Goal: Information Seeking & Learning: Learn about a topic

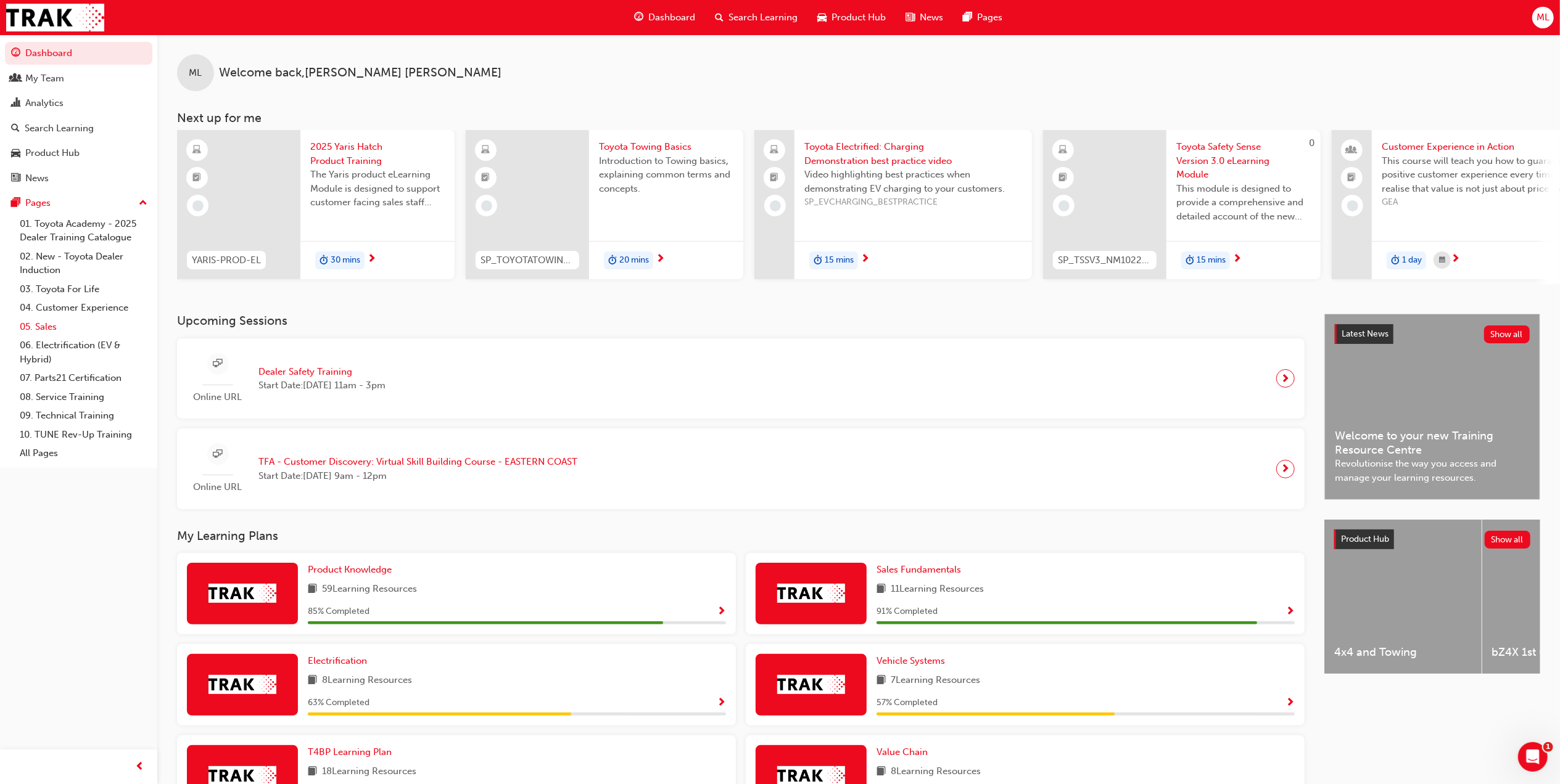
click at [48, 319] on link "05. Sales" at bounding box center [83, 327] width 137 height 19
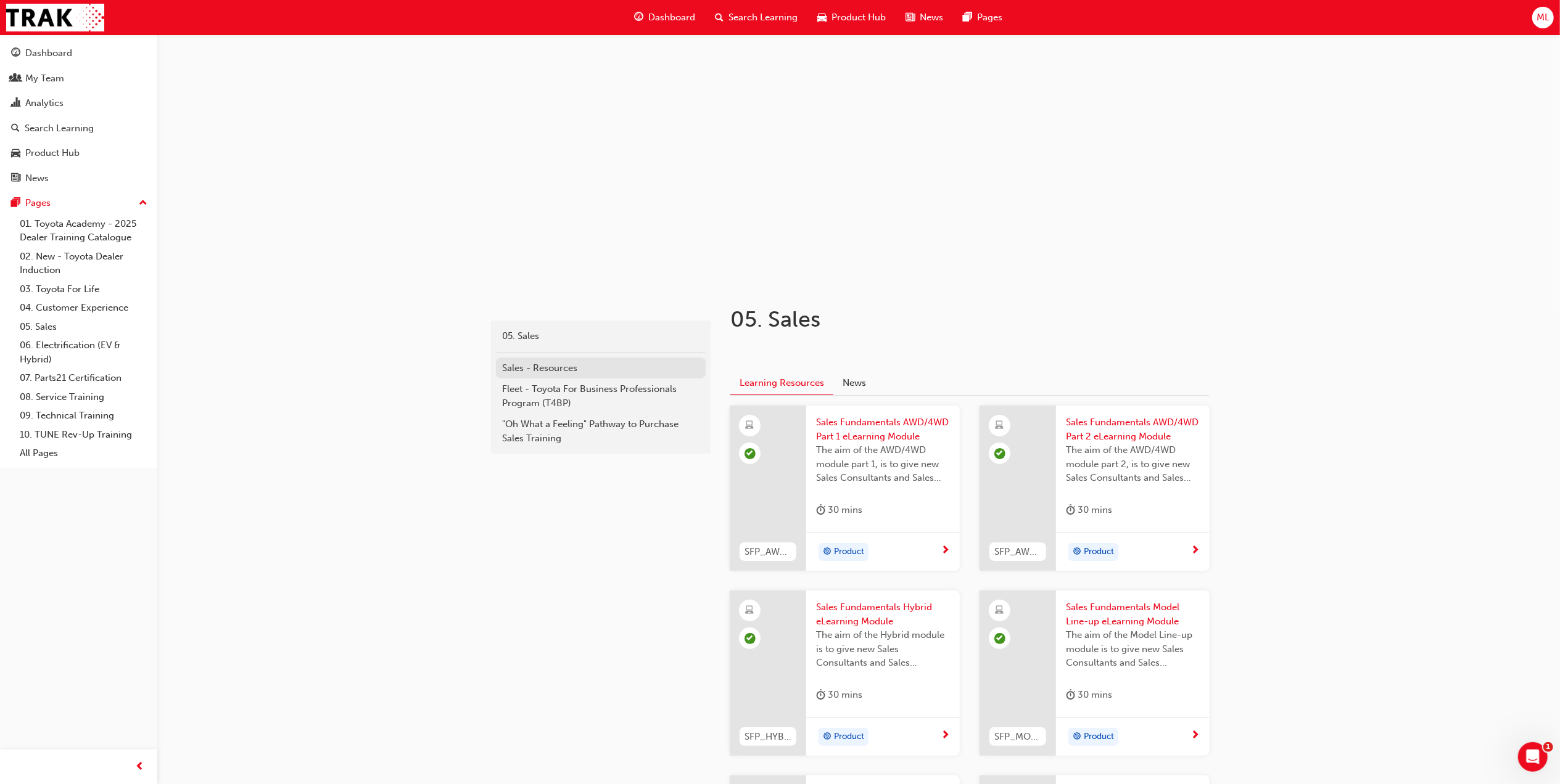
click at [551, 365] on div "Sales - Resources" at bounding box center [600, 369] width 197 height 14
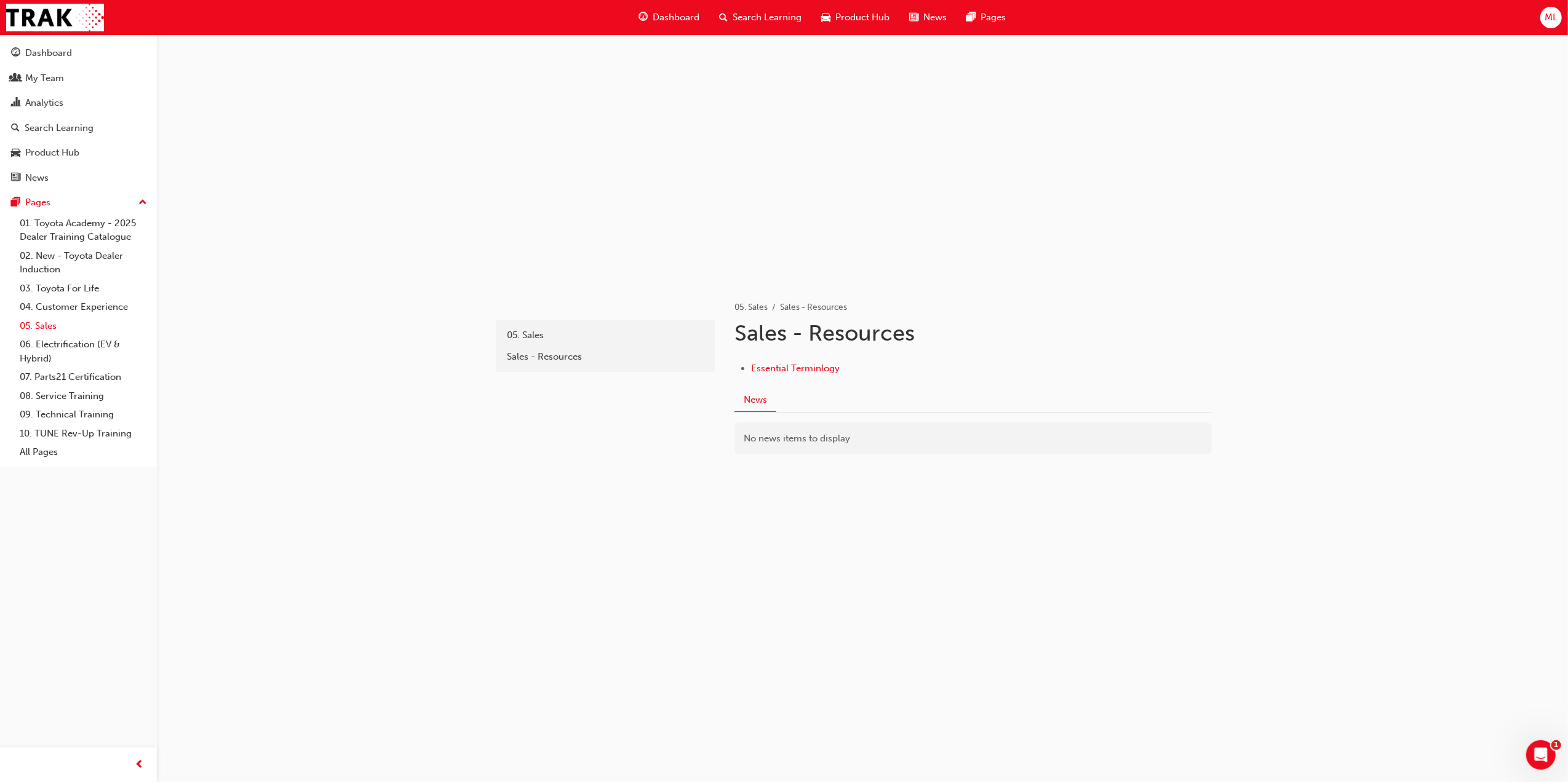
click at [46, 319] on link "05. Sales" at bounding box center [83, 327] width 137 height 19
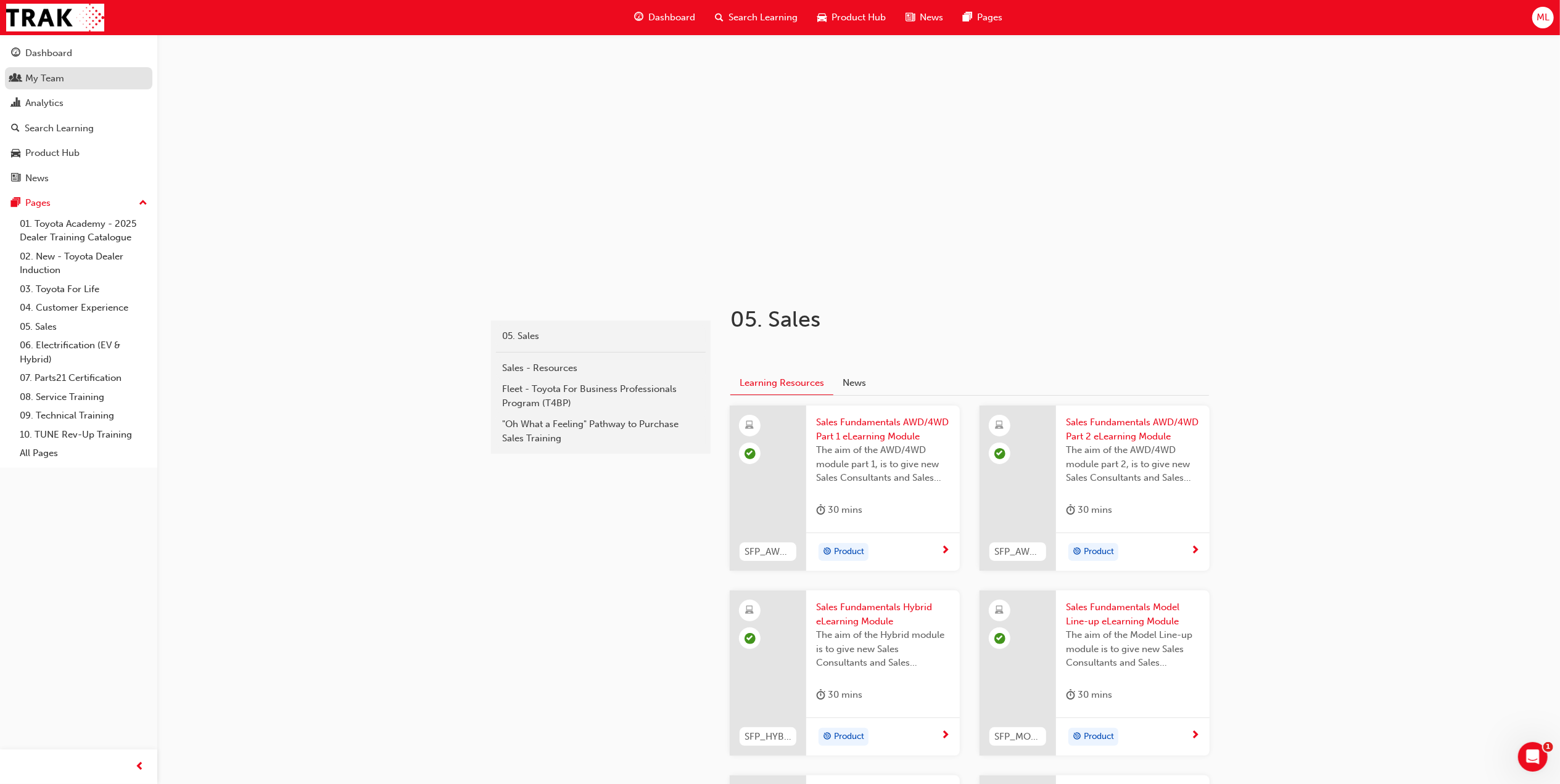
click at [48, 84] on div "My Team" at bounding box center [44, 78] width 39 height 14
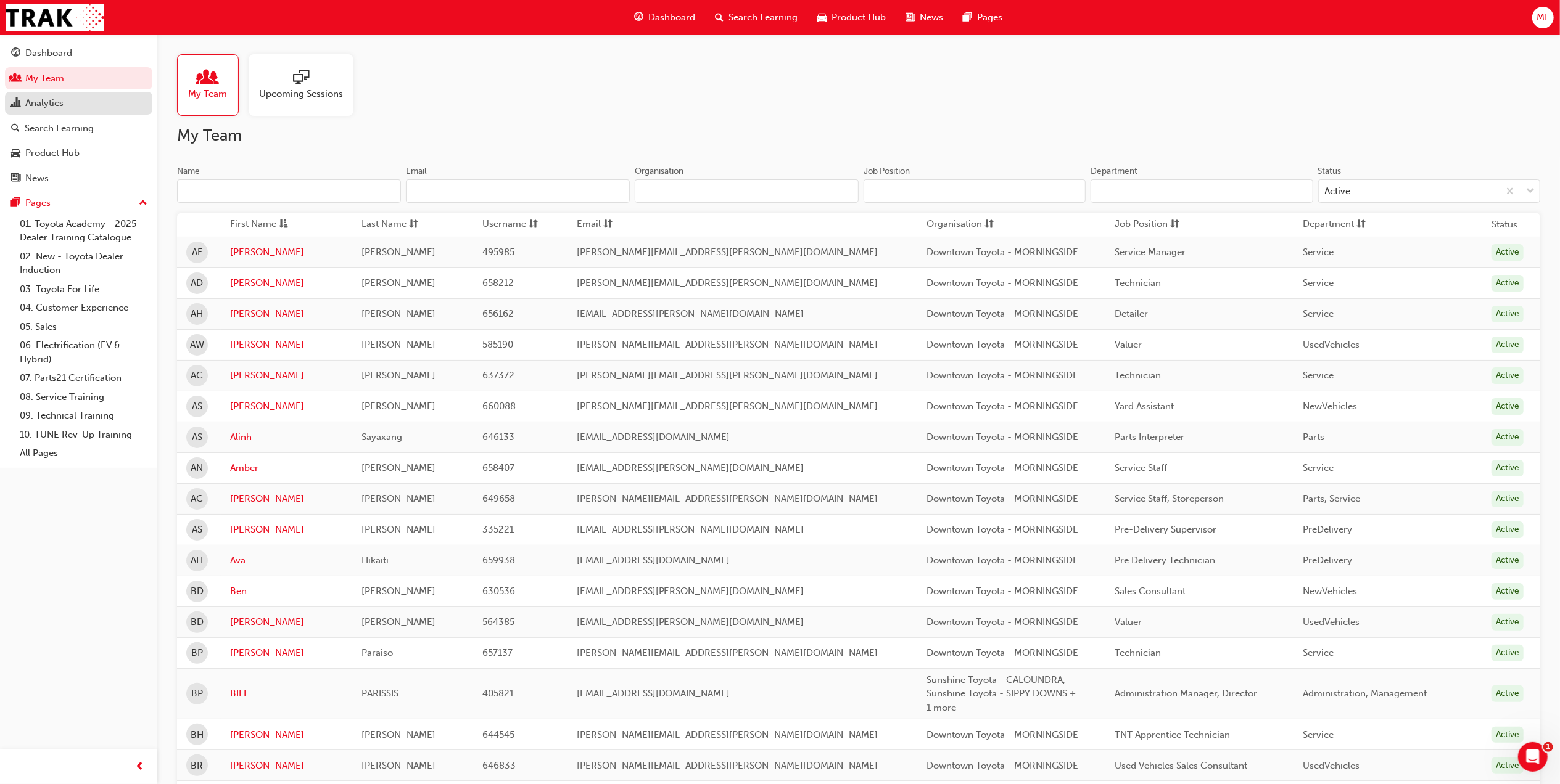
click at [33, 93] on link "Analytics" at bounding box center [79, 103] width 148 height 23
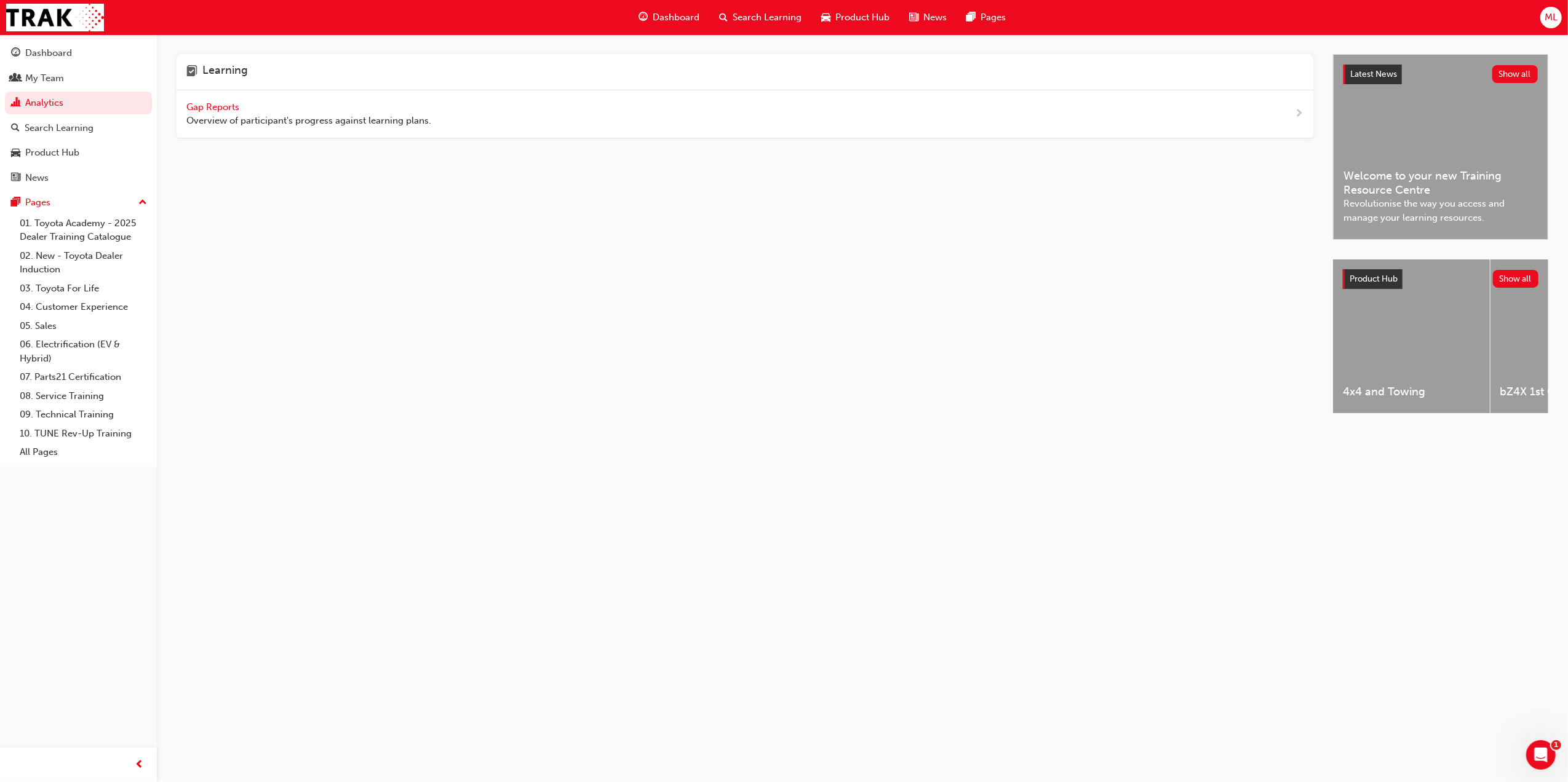
click at [195, 107] on span "Gap Reports" at bounding box center [214, 107] width 55 height 11
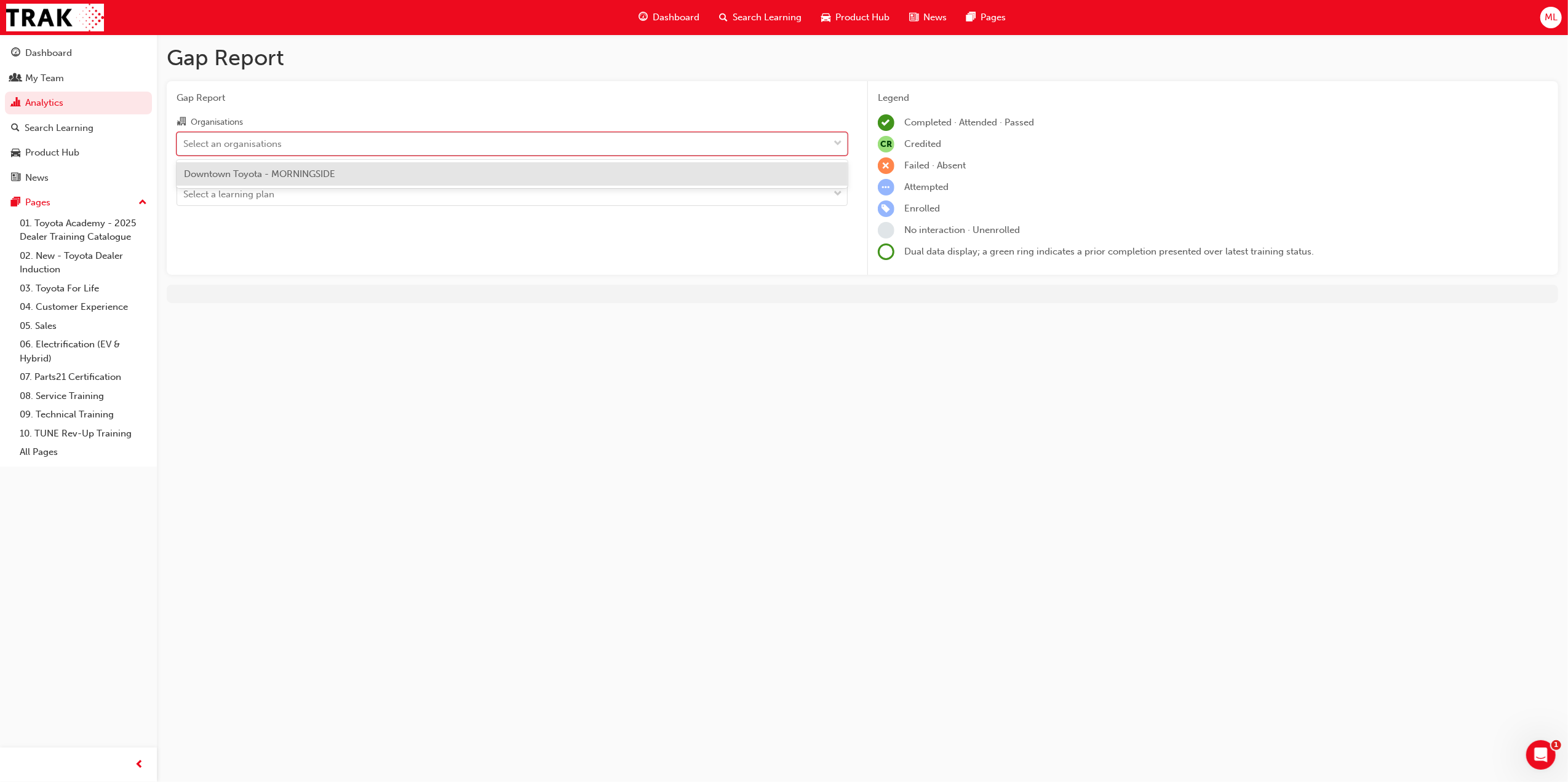
click at [227, 143] on div "Select an organisations" at bounding box center [232, 144] width 98 height 14
click at [184, 143] on input "Organisations option Downtown Toyota - MORNINGSIDE focused, 1 of 1. 1 result av…" at bounding box center [184, 142] width 2 height 10
click at [223, 179] on div "Downtown Toyota - MORNINGSIDE" at bounding box center [512, 174] width 671 height 24
click at [223, 179] on div "Learning Plan" at bounding box center [209, 172] width 66 height 15
click at [184, 189] on input "Learning Plan Select a learning plan" at bounding box center [184, 194] width 2 height 10
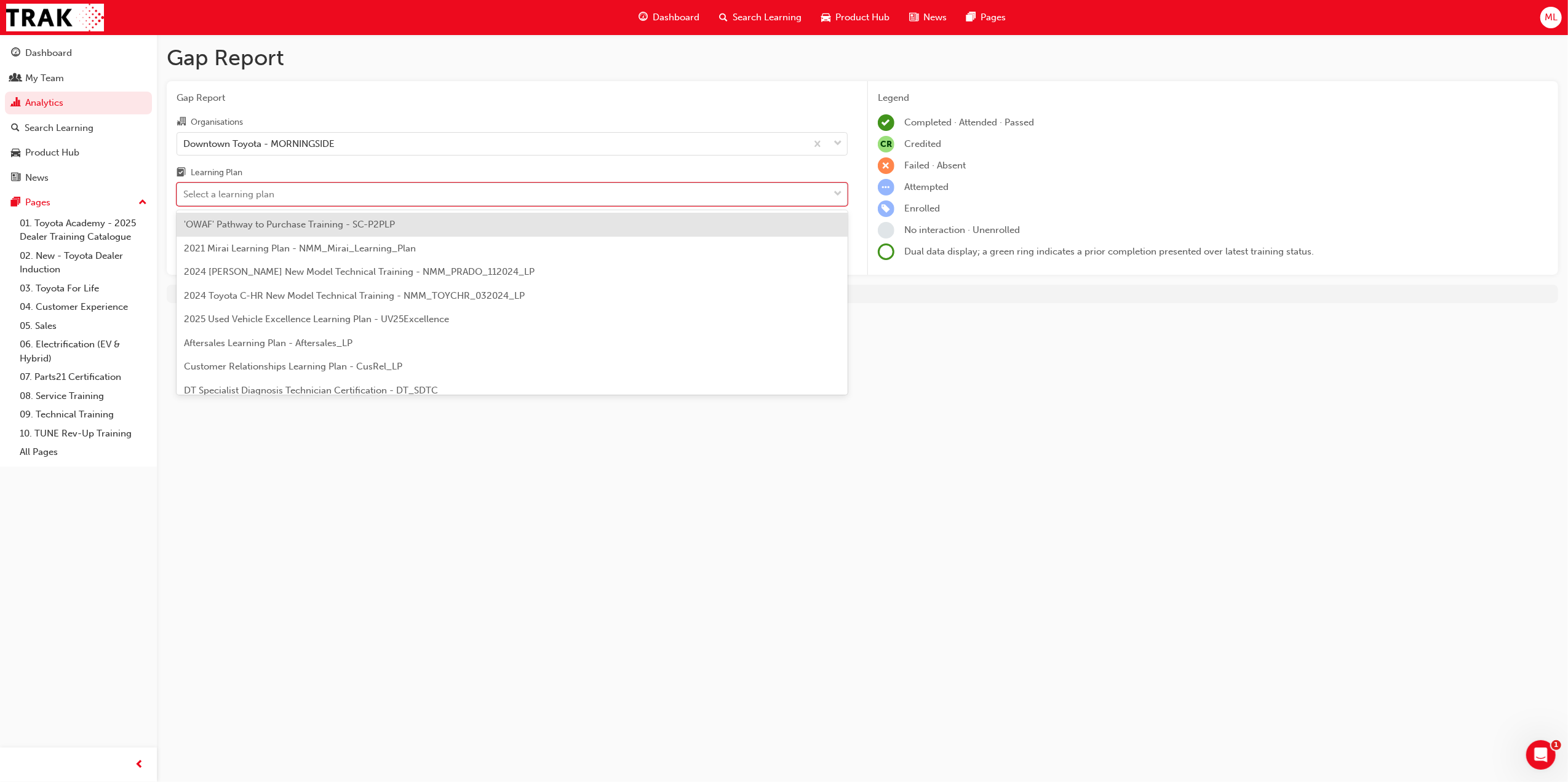
click at [220, 198] on div "Select a learning plan" at bounding box center [229, 195] width 91 height 14
click at [184, 198] on input "Learning Plan option 'OWAF' Pathway to Purchase Training - SC-P2PLP focused, 1 …" at bounding box center [184, 194] width 2 height 10
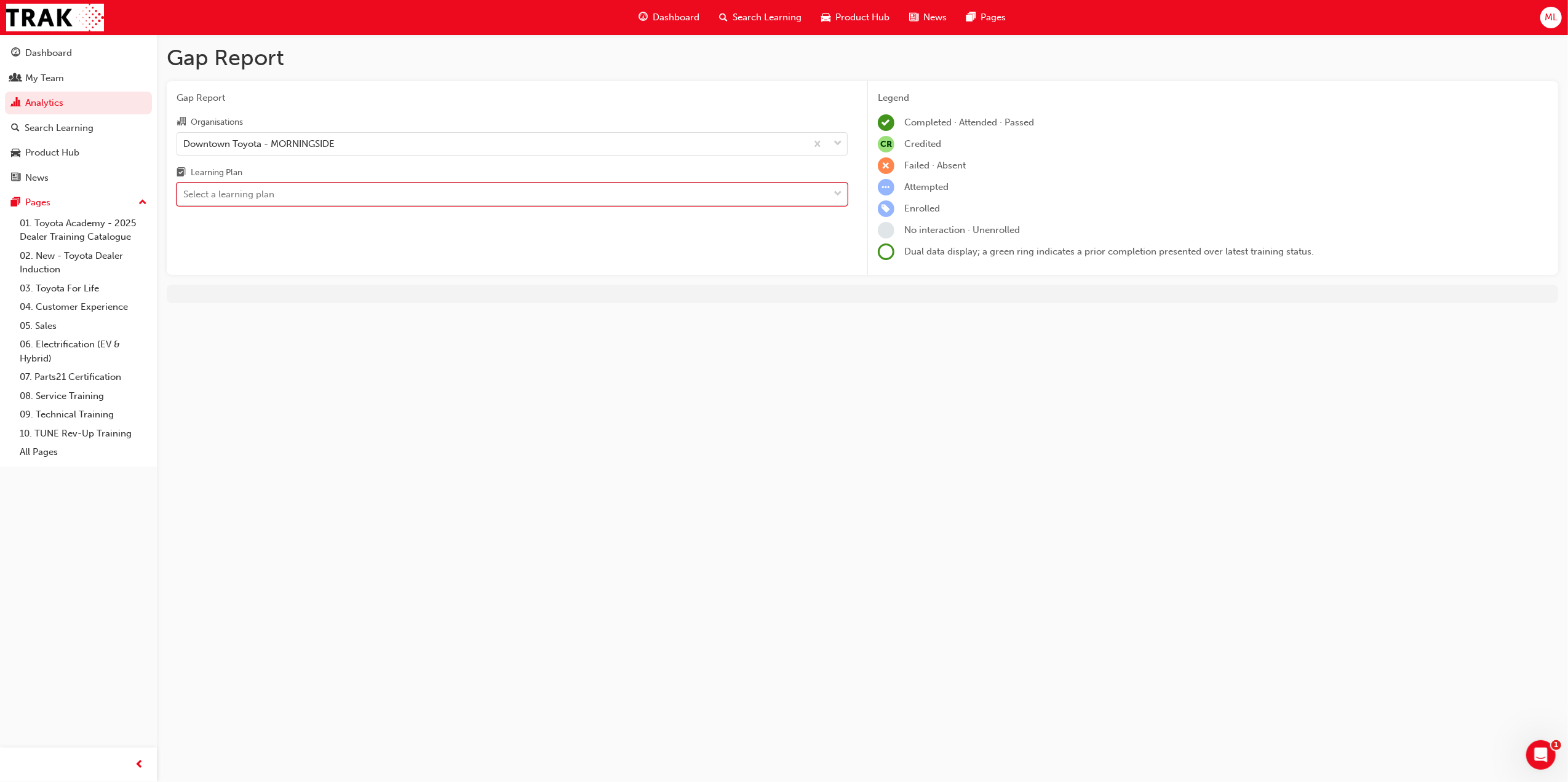
click at [220, 198] on div "Select a learning plan" at bounding box center [229, 195] width 91 height 14
click at [184, 198] on input "Learning Plan 0 results available. Select is focused ,type to refine list, pres…" at bounding box center [184, 194] width 2 height 10
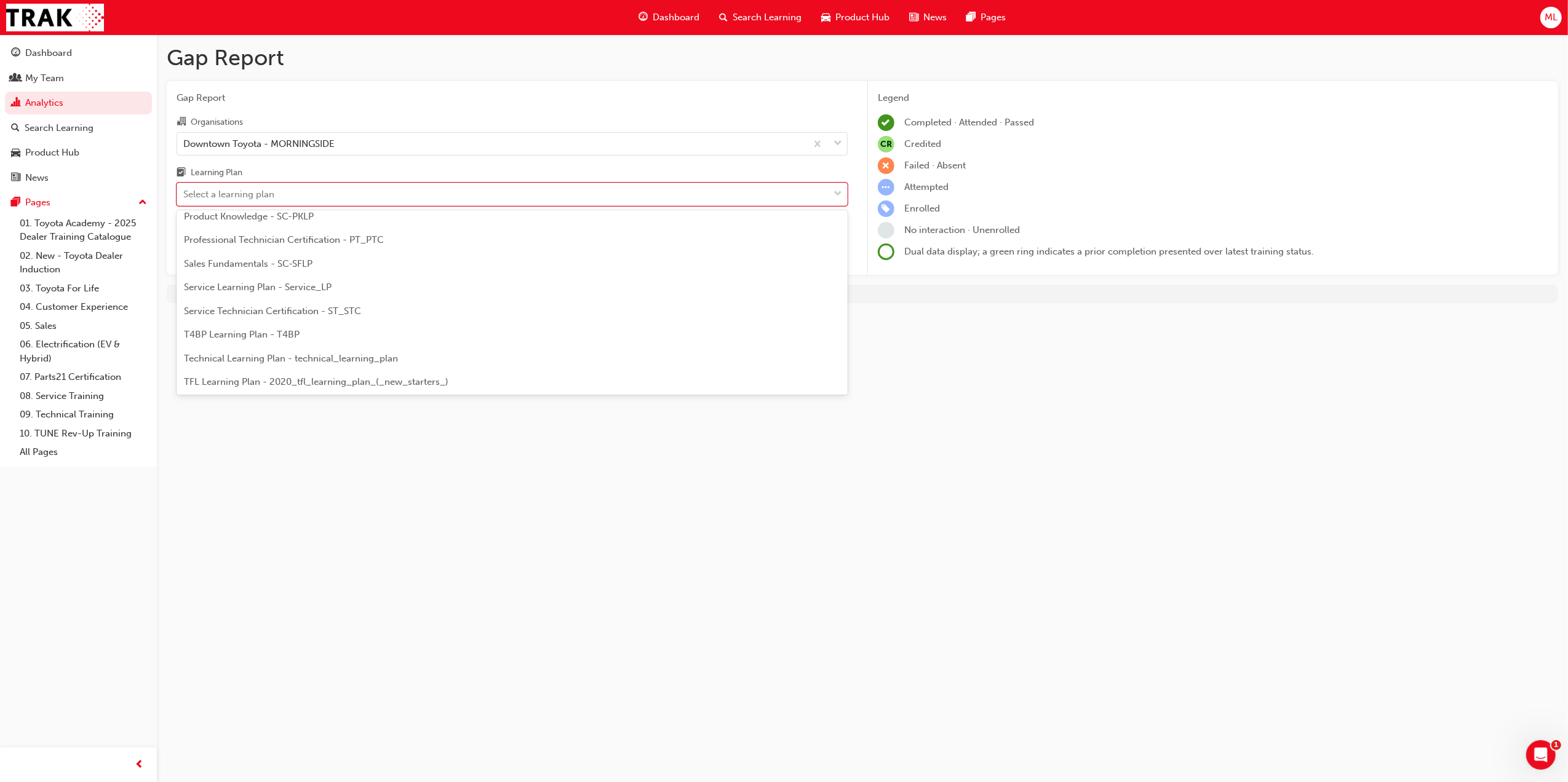
scroll to position [399, 0]
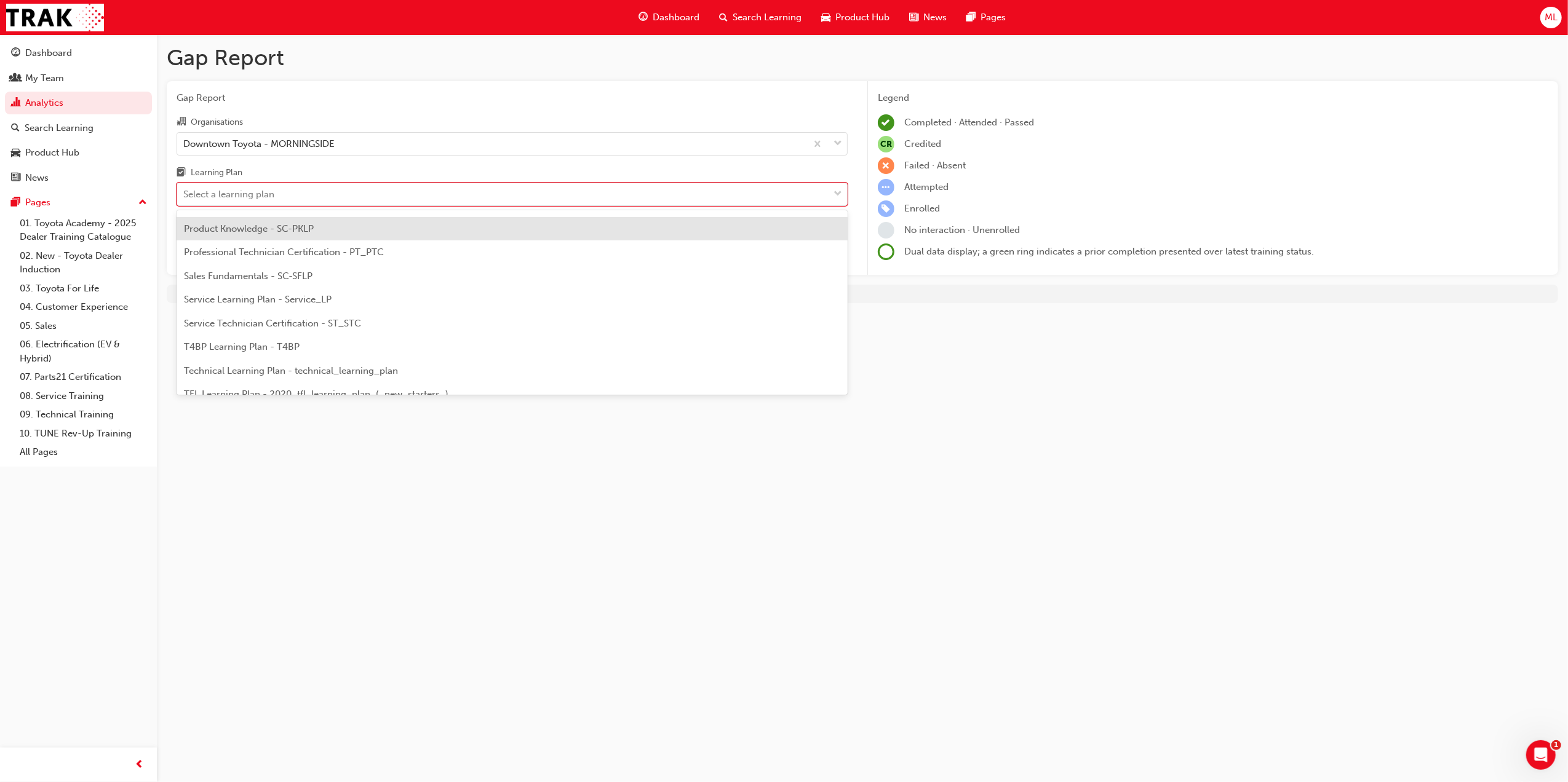
drag, startPoint x: 358, startPoint y: 267, endPoint x: 323, endPoint y: 225, distance: 54.7
click at [323, 225] on div "'OWAF' Pathway to Purchase Training - SC-P2PLP 2021 Mirai Learning Plan - NMM_M…" at bounding box center [512, 302] width 671 height 184
click at [323, 225] on div "Product Knowledge - SC-PKLP" at bounding box center [512, 229] width 671 height 24
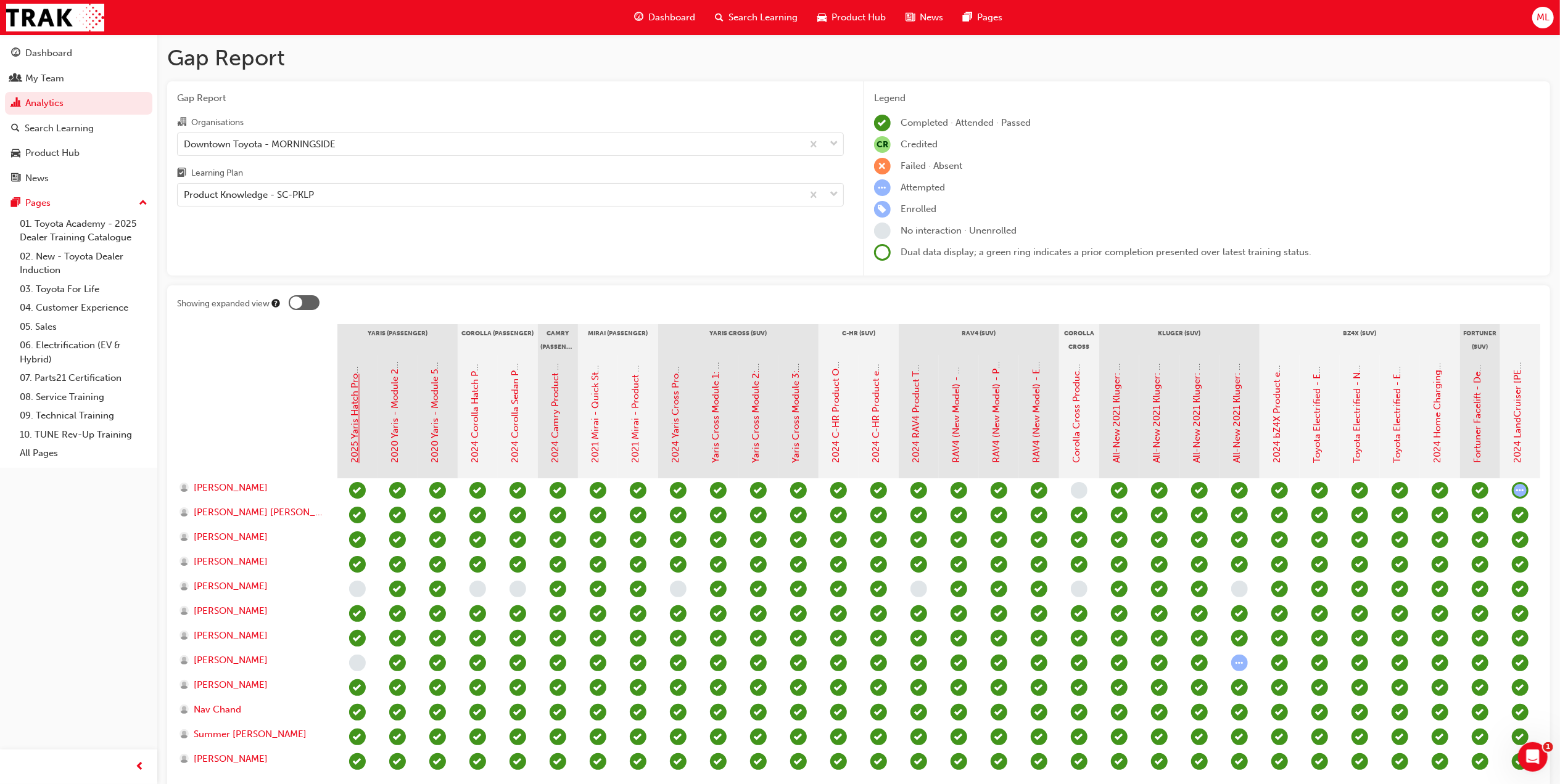
click at [358, 431] on link "2025 Yaris Hatch Product Training" at bounding box center [355, 391] width 11 height 146
click at [1239, 664] on span "learningRecordVerb_ATTEMPT-icon" at bounding box center [1240, 663] width 17 height 17
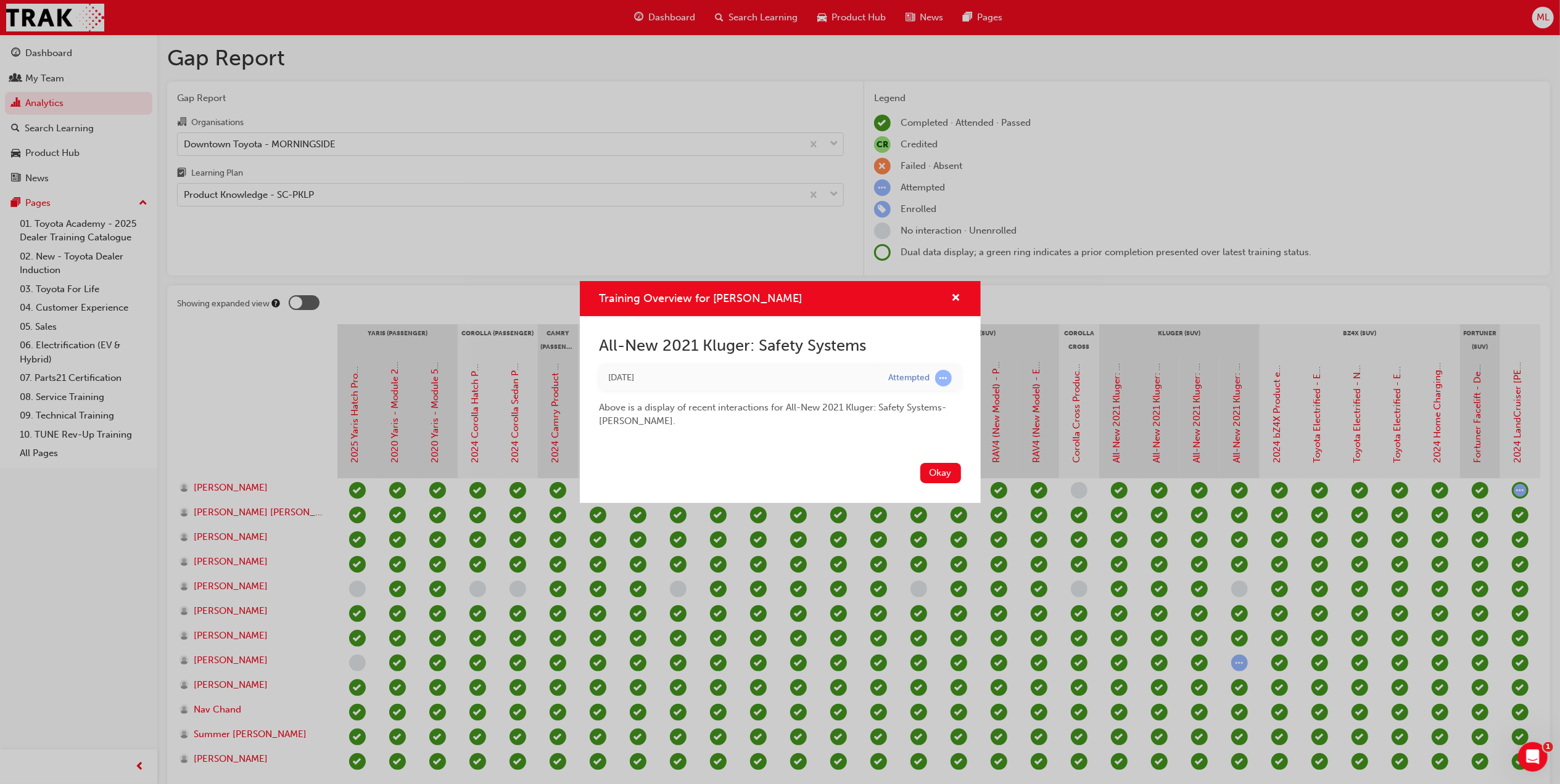
click at [941, 467] on button "Okay" at bounding box center [940, 473] width 40 height 21
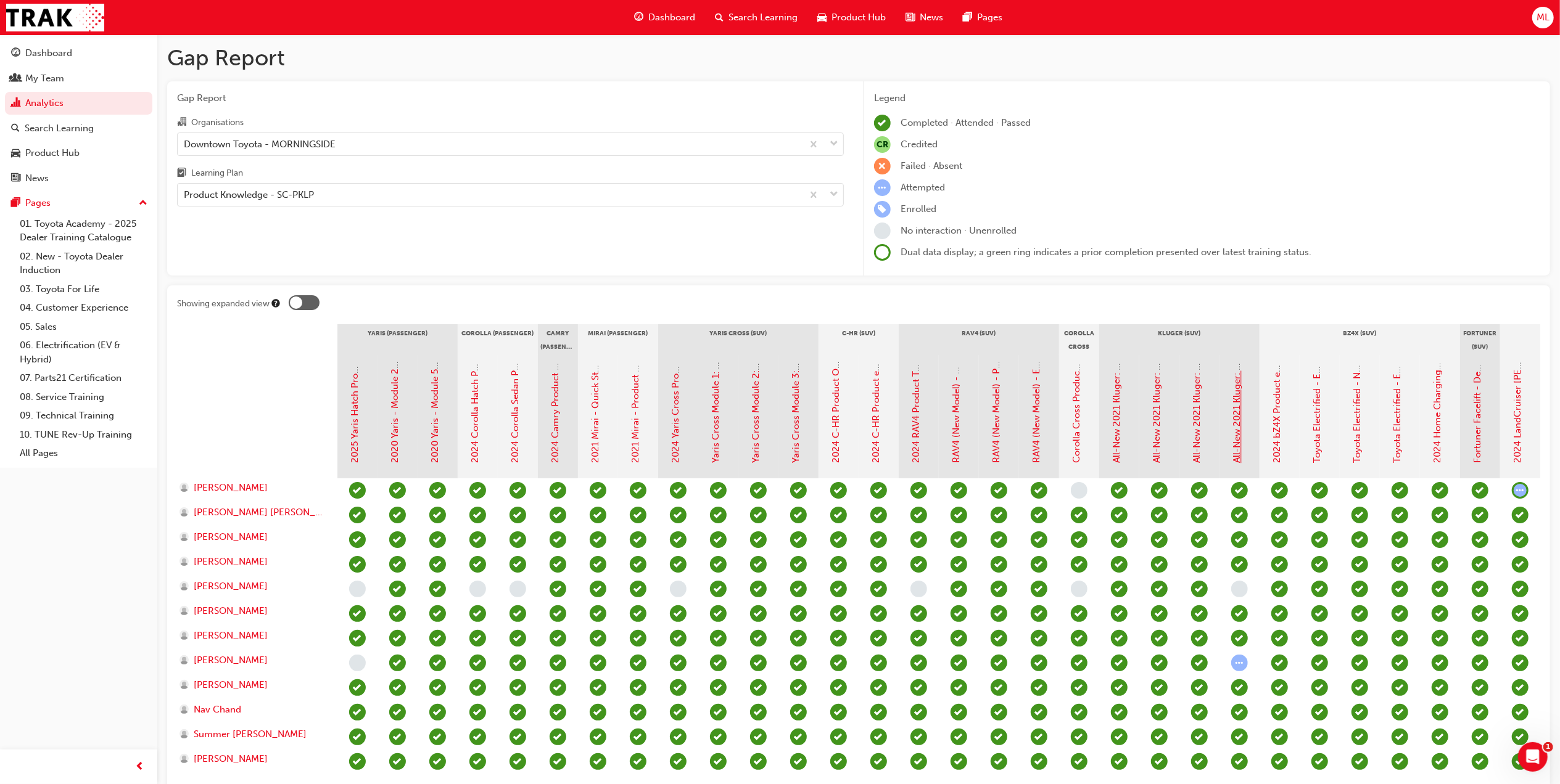
click at [1235, 444] on link "All-New 2021 Kluger: Safety Systems" at bounding box center [1237, 385] width 11 height 156
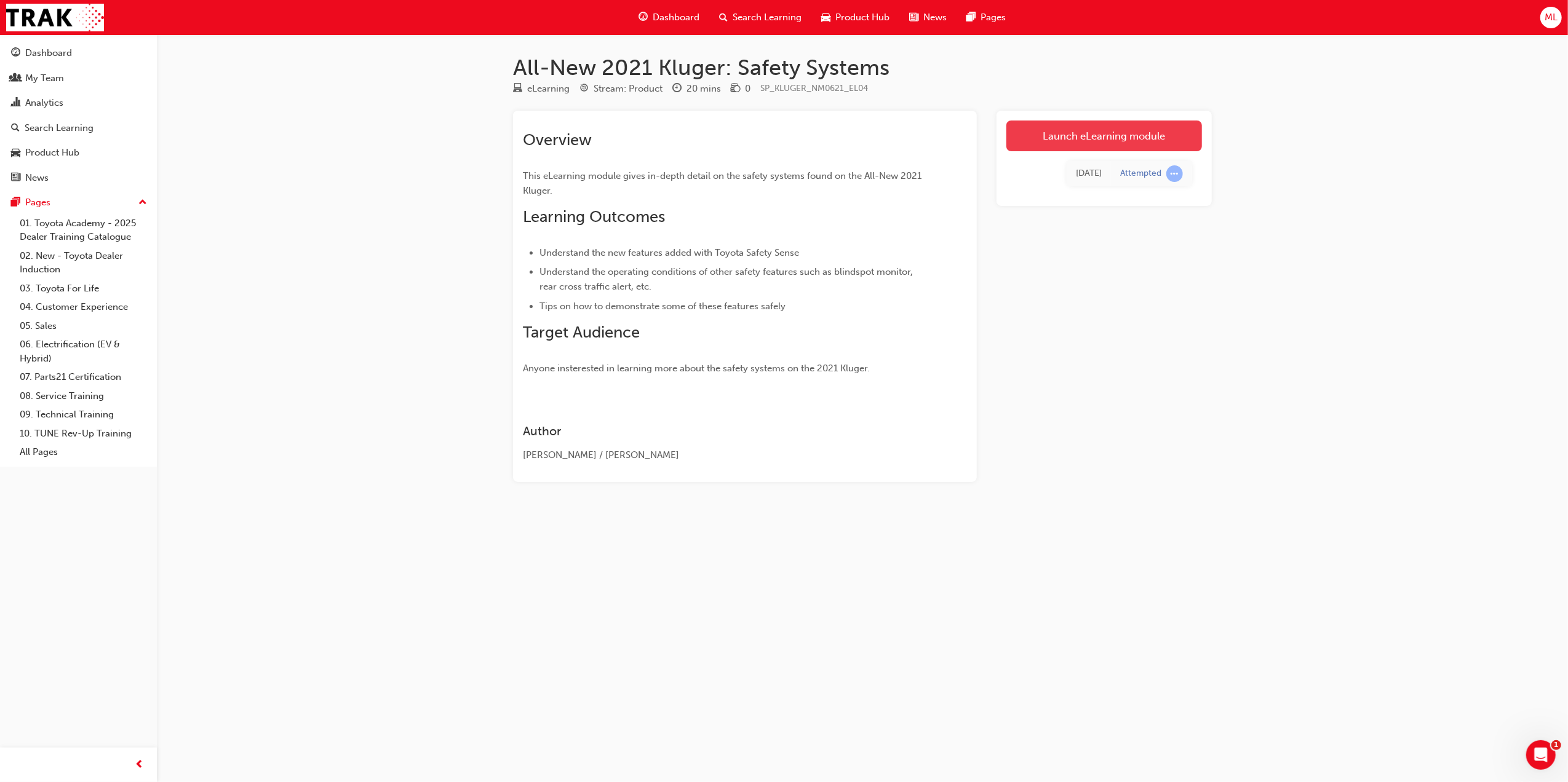
click at [1095, 134] on link "Launch eLearning module" at bounding box center [1104, 135] width 195 height 31
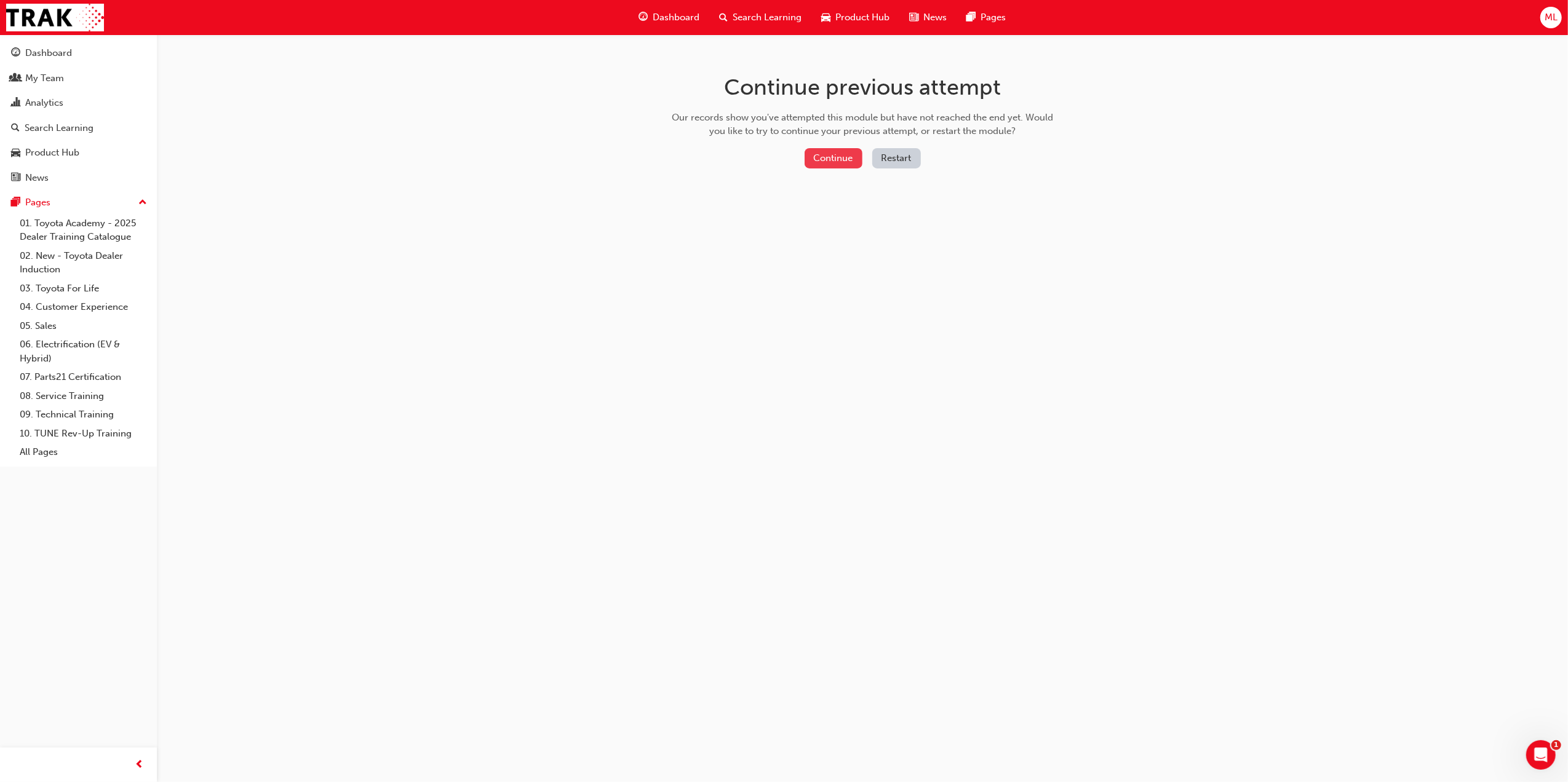
click at [837, 153] on button "Continue" at bounding box center [833, 158] width 58 height 21
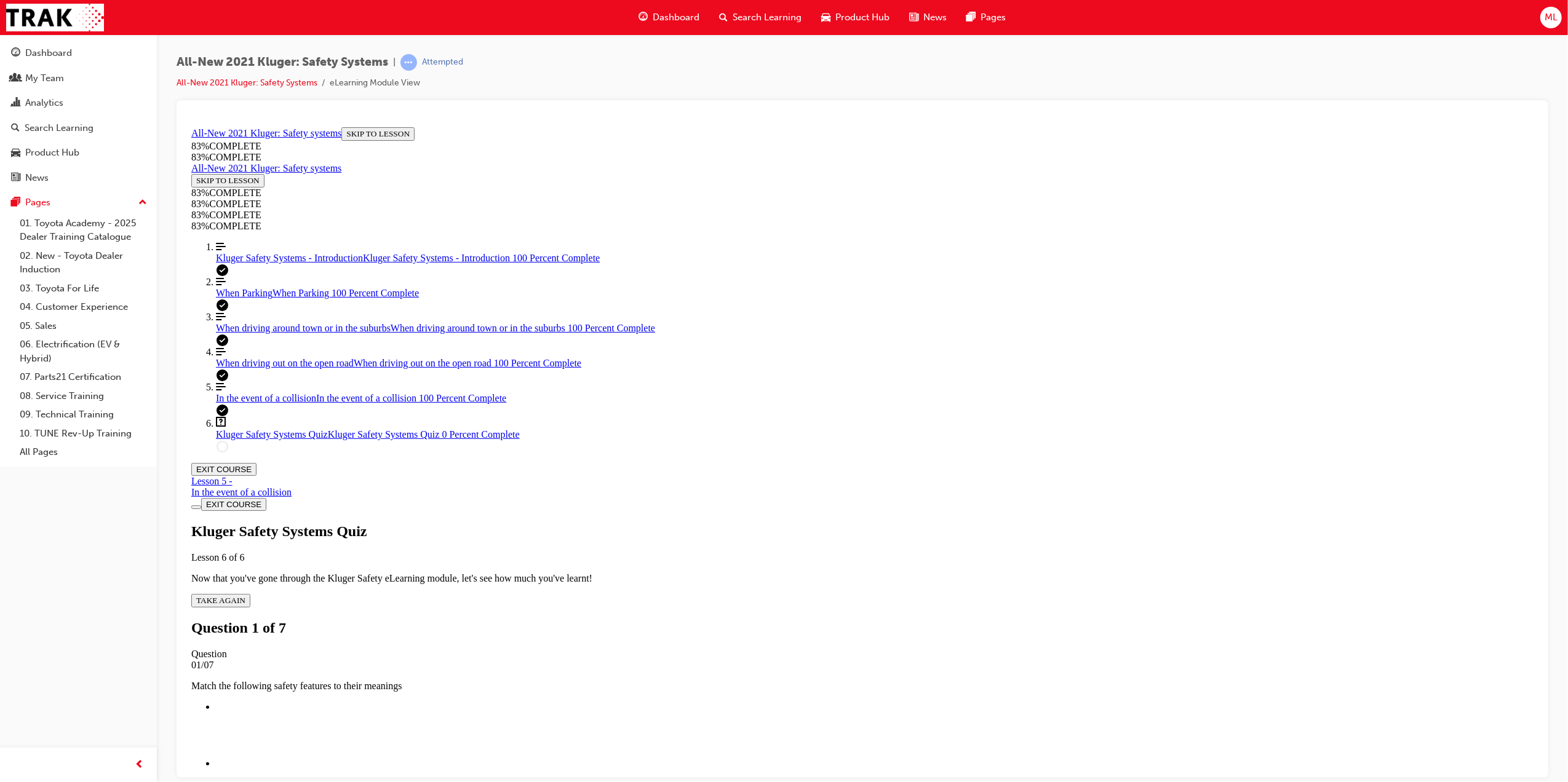
scroll to position [43, 0]
drag, startPoint x: 821, startPoint y: 399, endPoint x: 858, endPoint y: 542, distance: 147.7
drag, startPoint x: 829, startPoint y: 455, endPoint x: 856, endPoint y: 387, distance: 73.2
drag, startPoint x: 840, startPoint y: 460, endPoint x: 863, endPoint y: 387, distance: 76.5
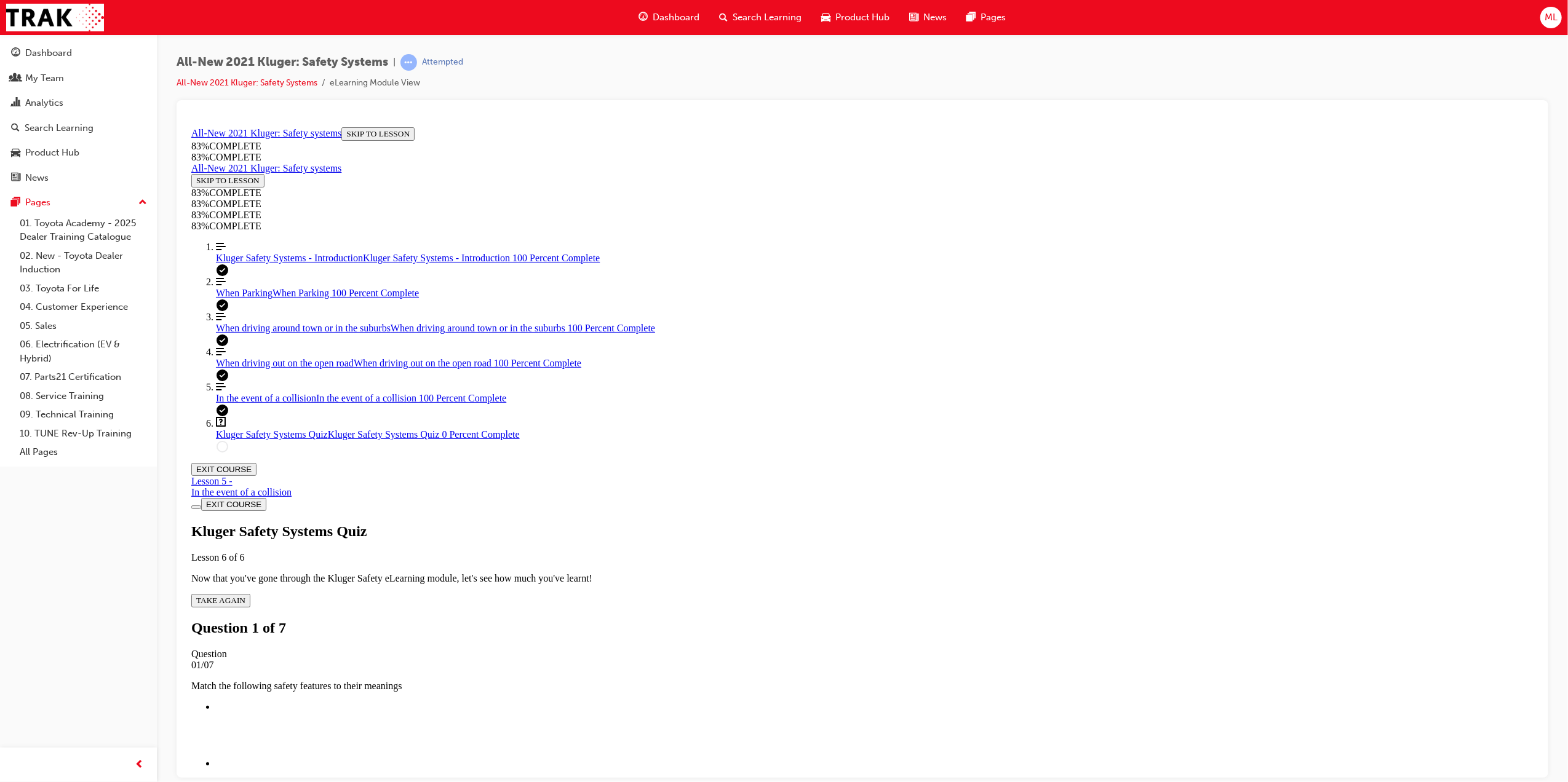
drag, startPoint x: 839, startPoint y: 467, endPoint x: 880, endPoint y: 396, distance: 82.0
drag, startPoint x: 863, startPoint y: 451, endPoint x: 902, endPoint y: 467, distance: 42.2
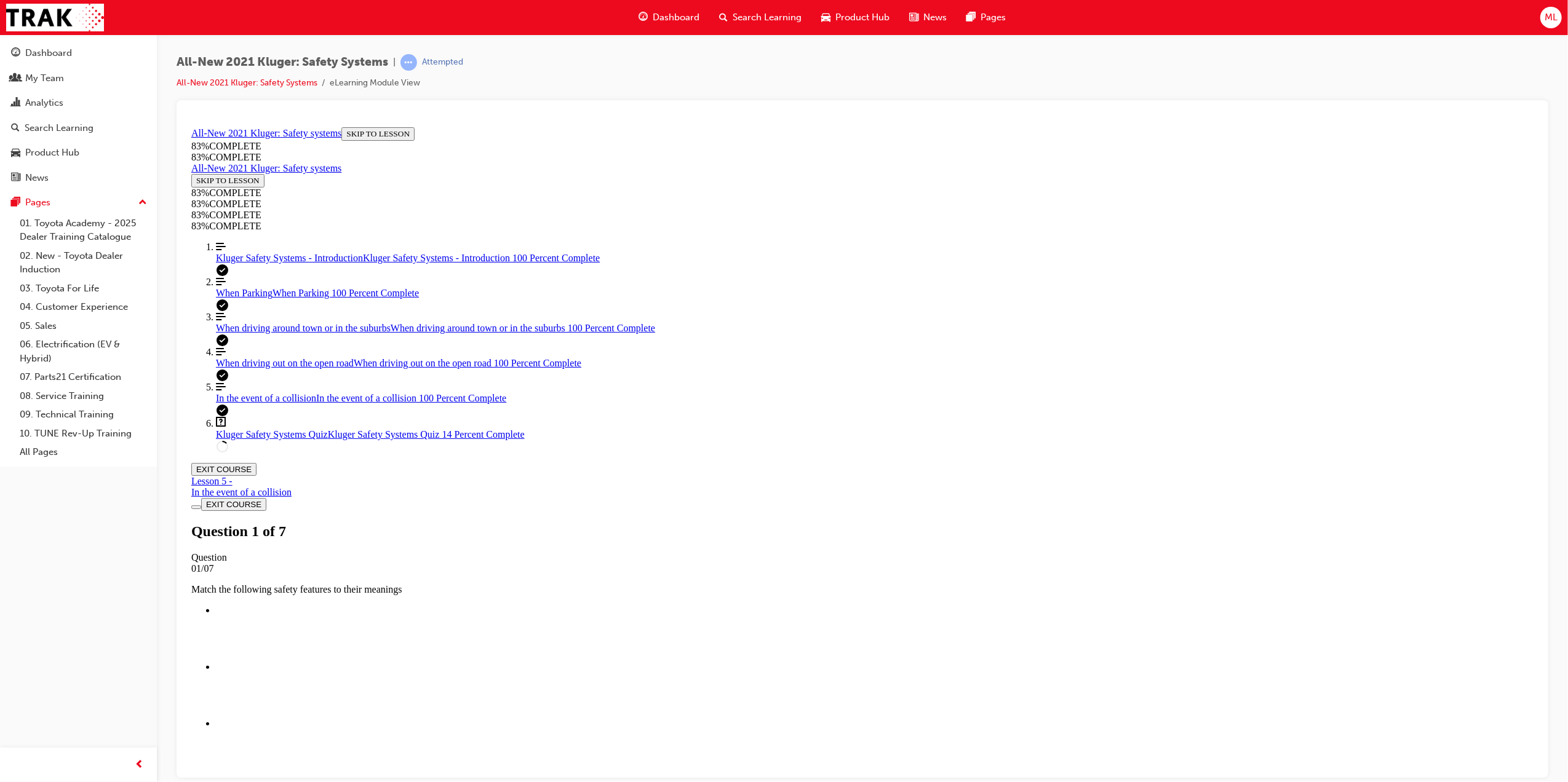
scroll to position [109, 0]
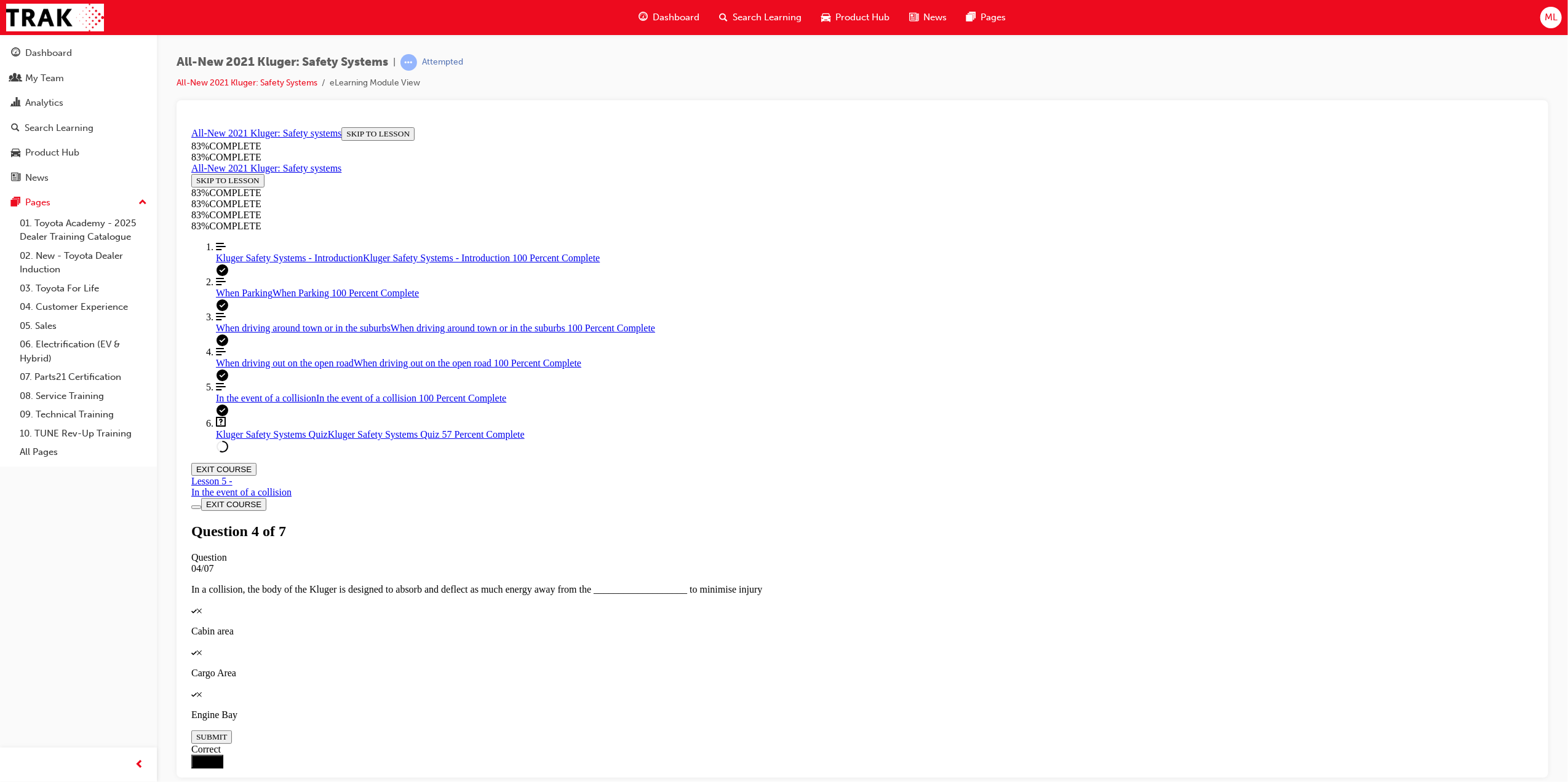
scroll to position [193, 0]
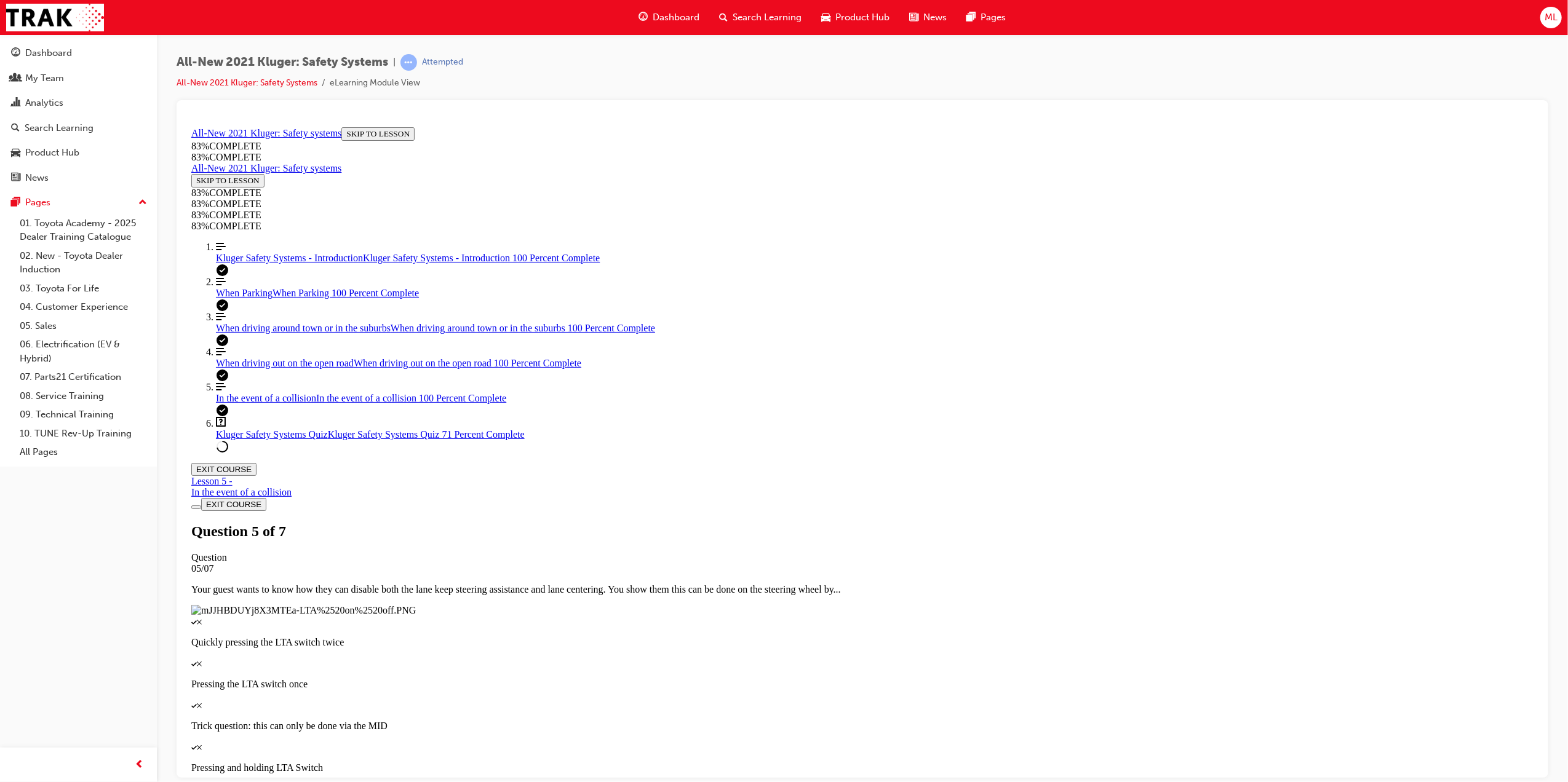
scroll to position [138, 0]
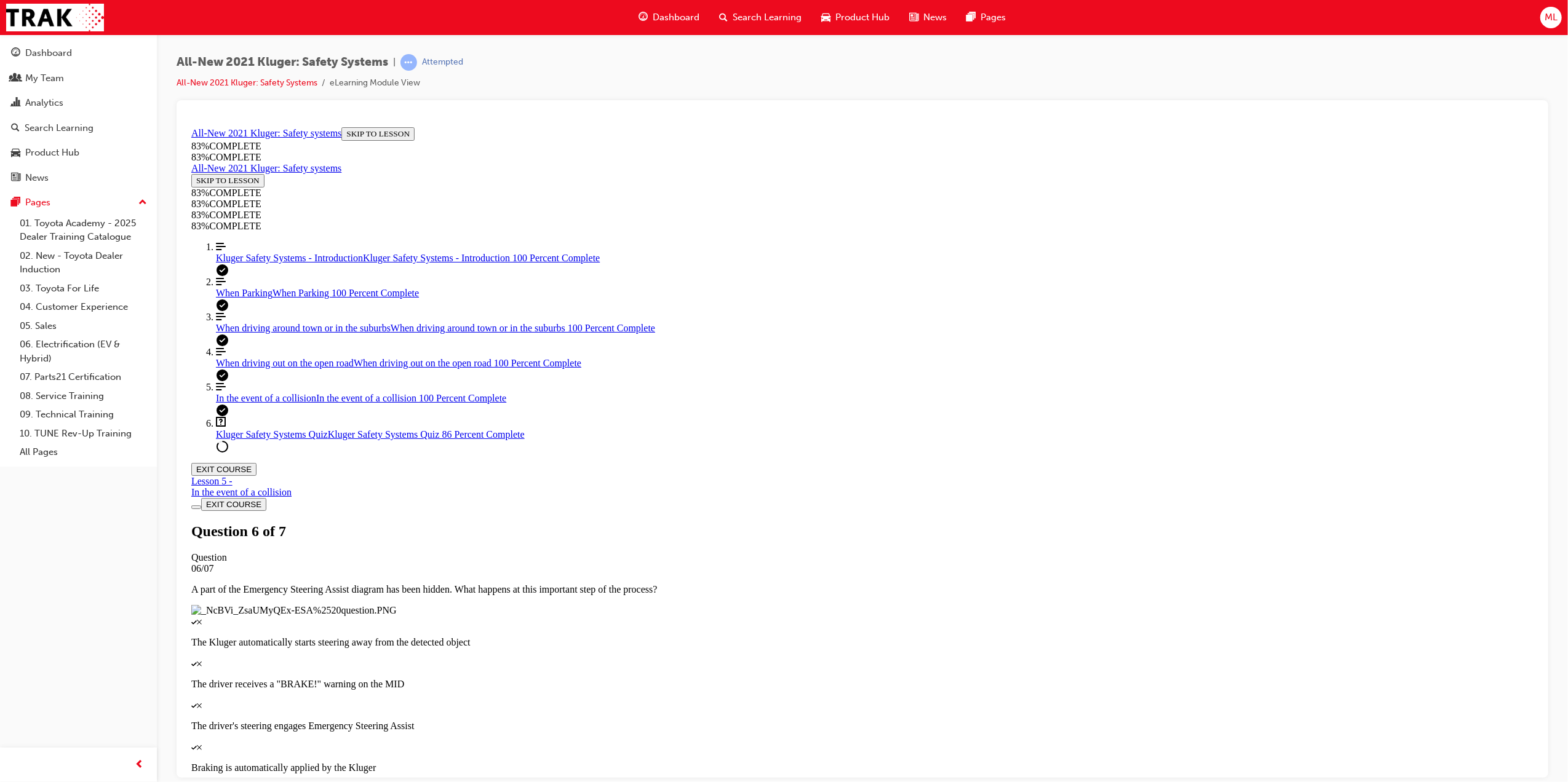
drag, startPoint x: 750, startPoint y: 595, endPoint x: 754, endPoint y: 642, distance: 47.2
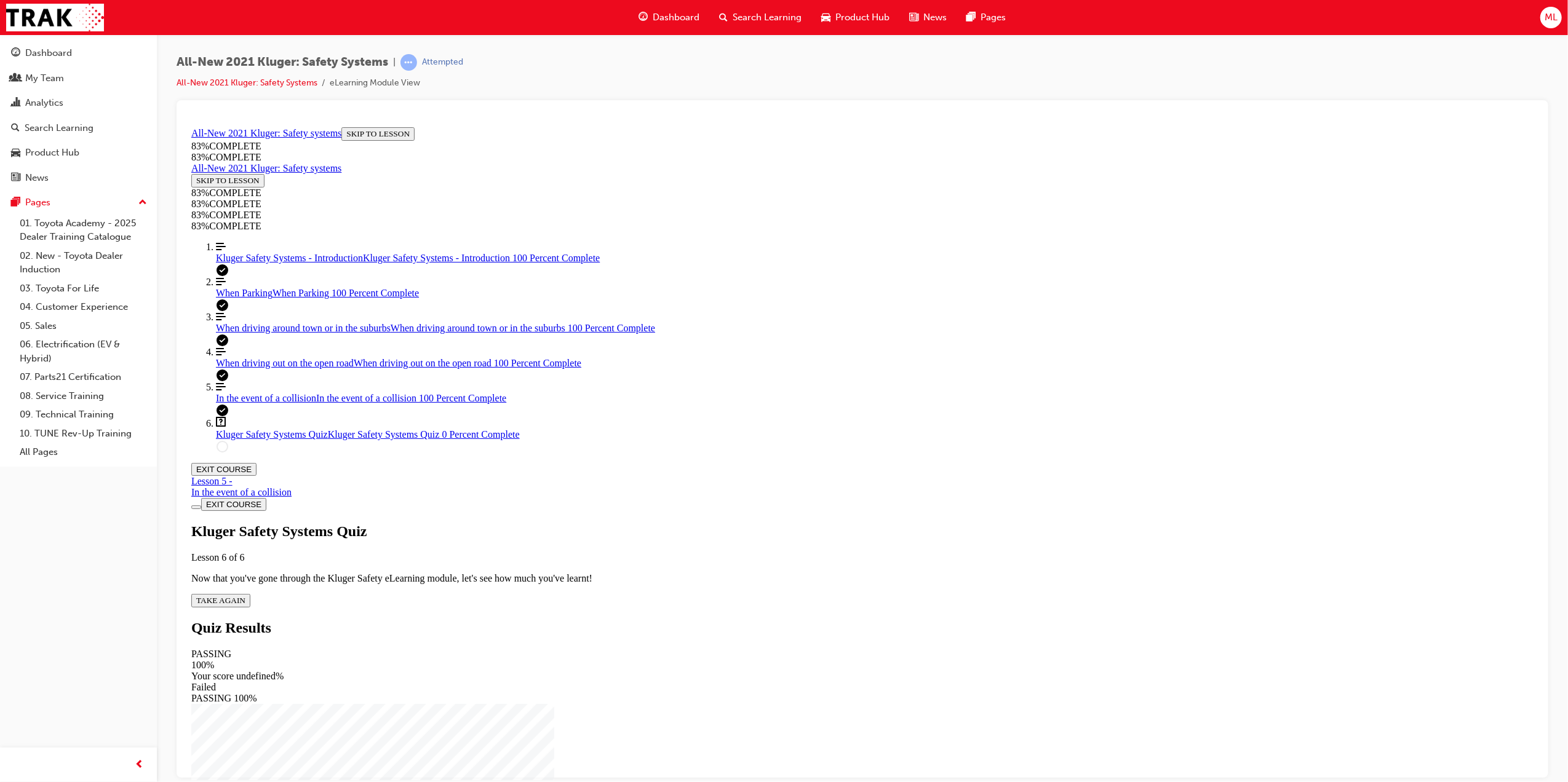
click at [245, 595] on span "TAKE AGAIN" at bounding box center [220, 600] width 49 height 9
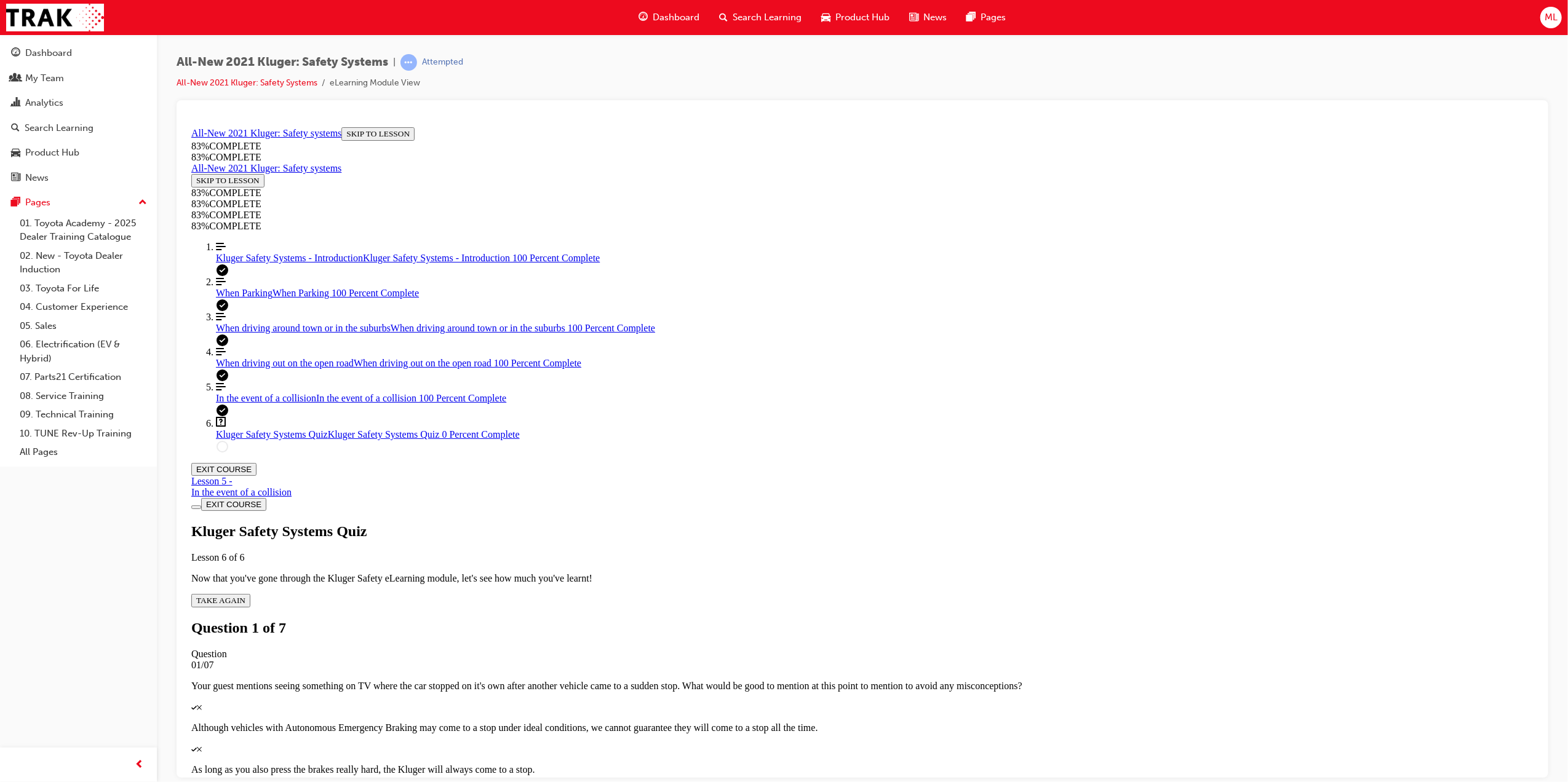
click at [745, 701] on div "Quiz" at bounding box center [861, 707] width 1342 height 11
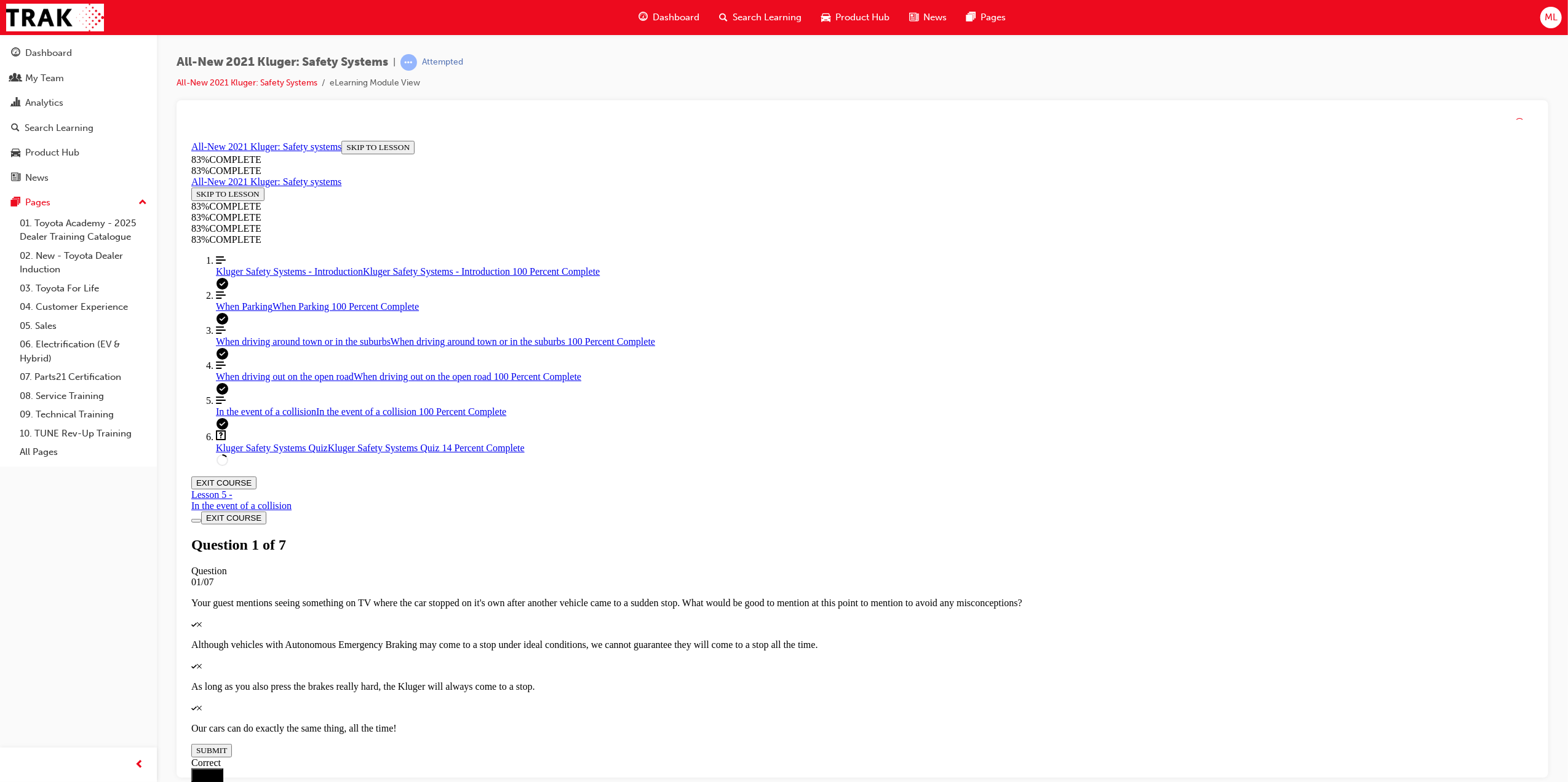
scroll to position [45, 0]
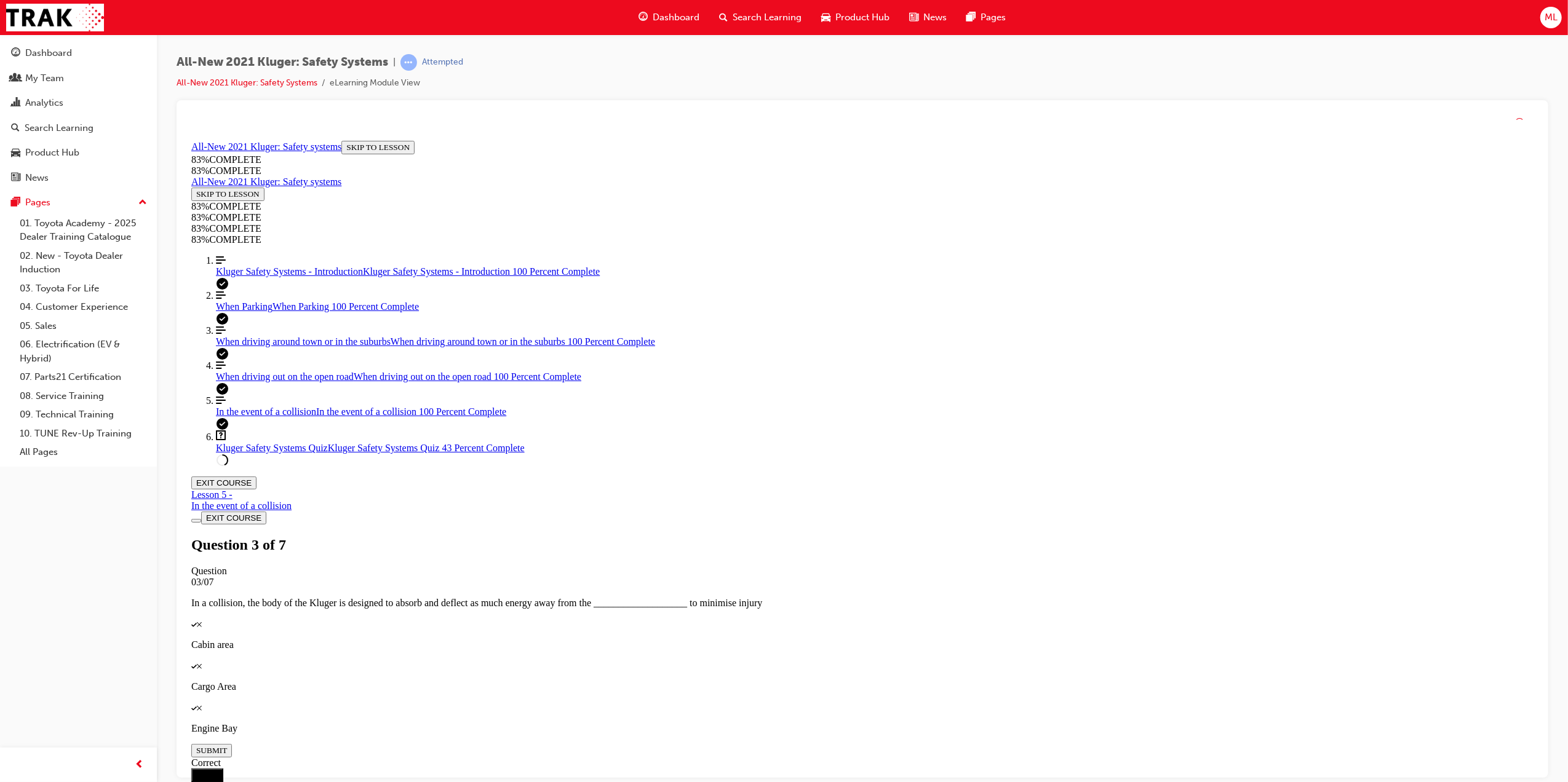
scroll to position [45, 0]
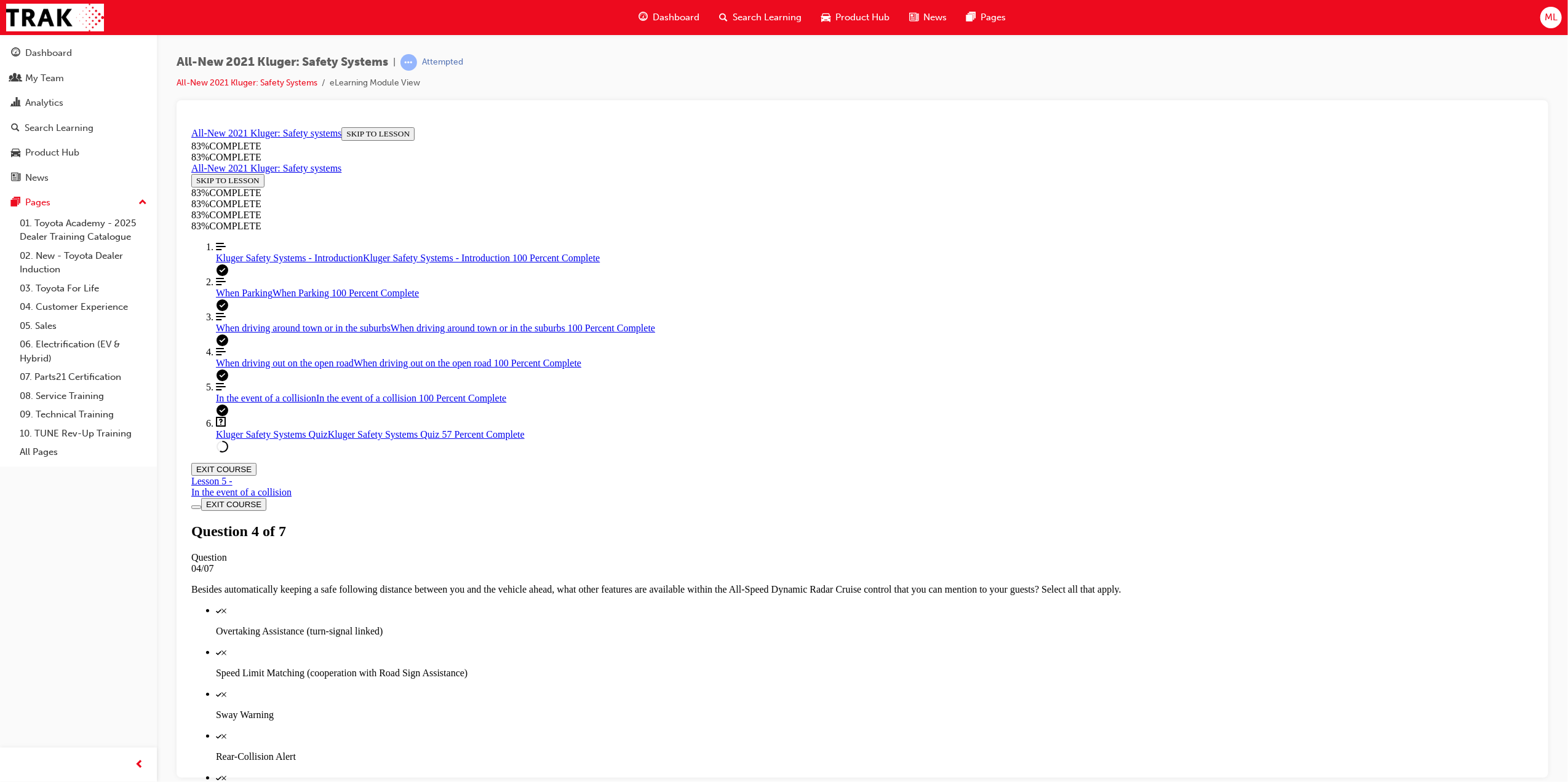
scroll to position [202, 0]
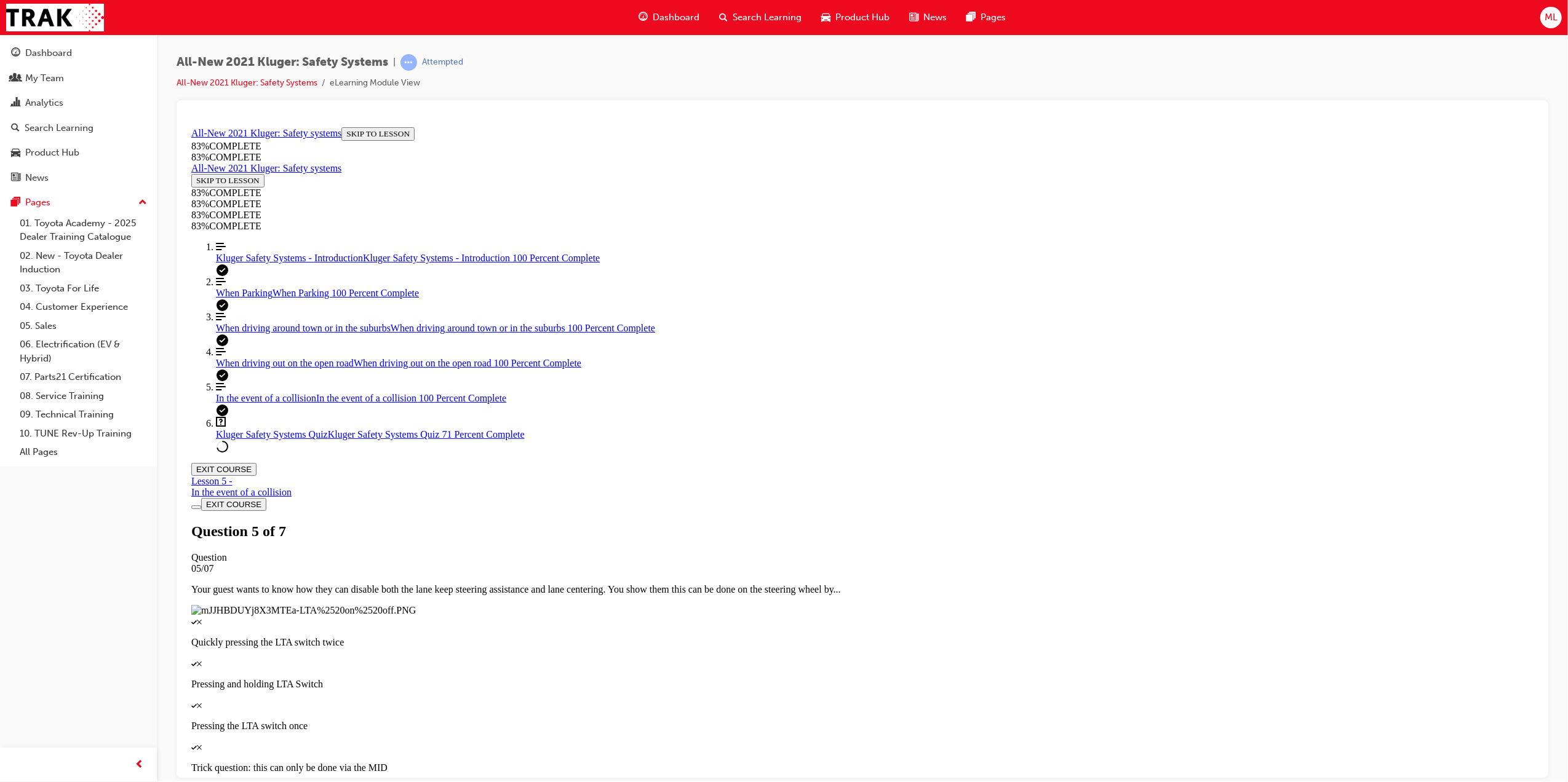
drag, startPoint x: 873, startPoint y: 391, endPoint x: 862, endPoint y: 379, distance: 16.3
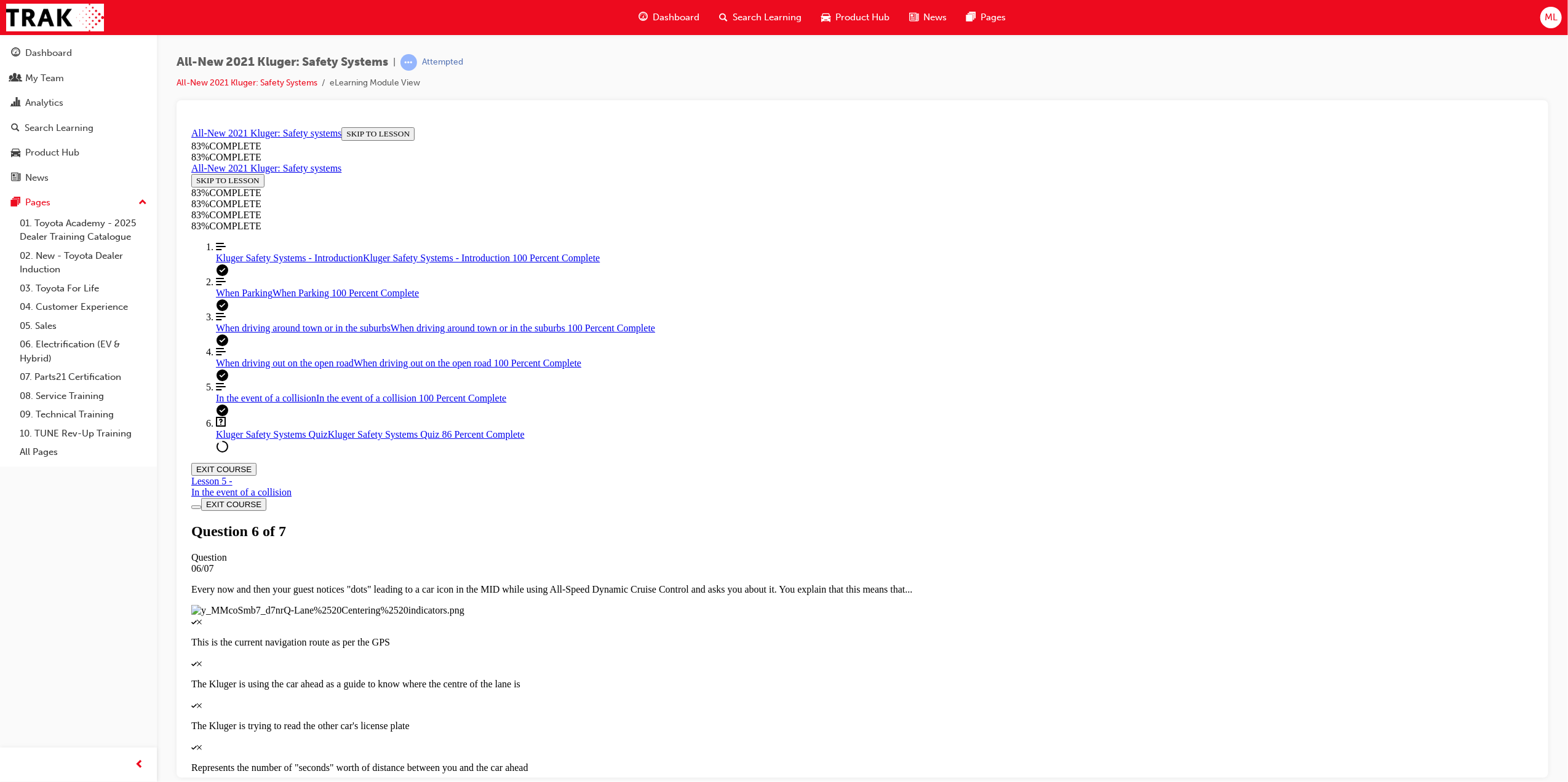
drag, startPoint x: 834, startPoint y: 470, endPoint x: 873, endPoint y: 544, distance: 83.6
drag, startPoint x: 851, startPoint y: 467, endPoint x: 890, endPoint y: 463, distance: 39.2
drag, startPoint x: 840, startPoint y: 394, endPoint x: 873, endPoint y: 398, distance: 33.2
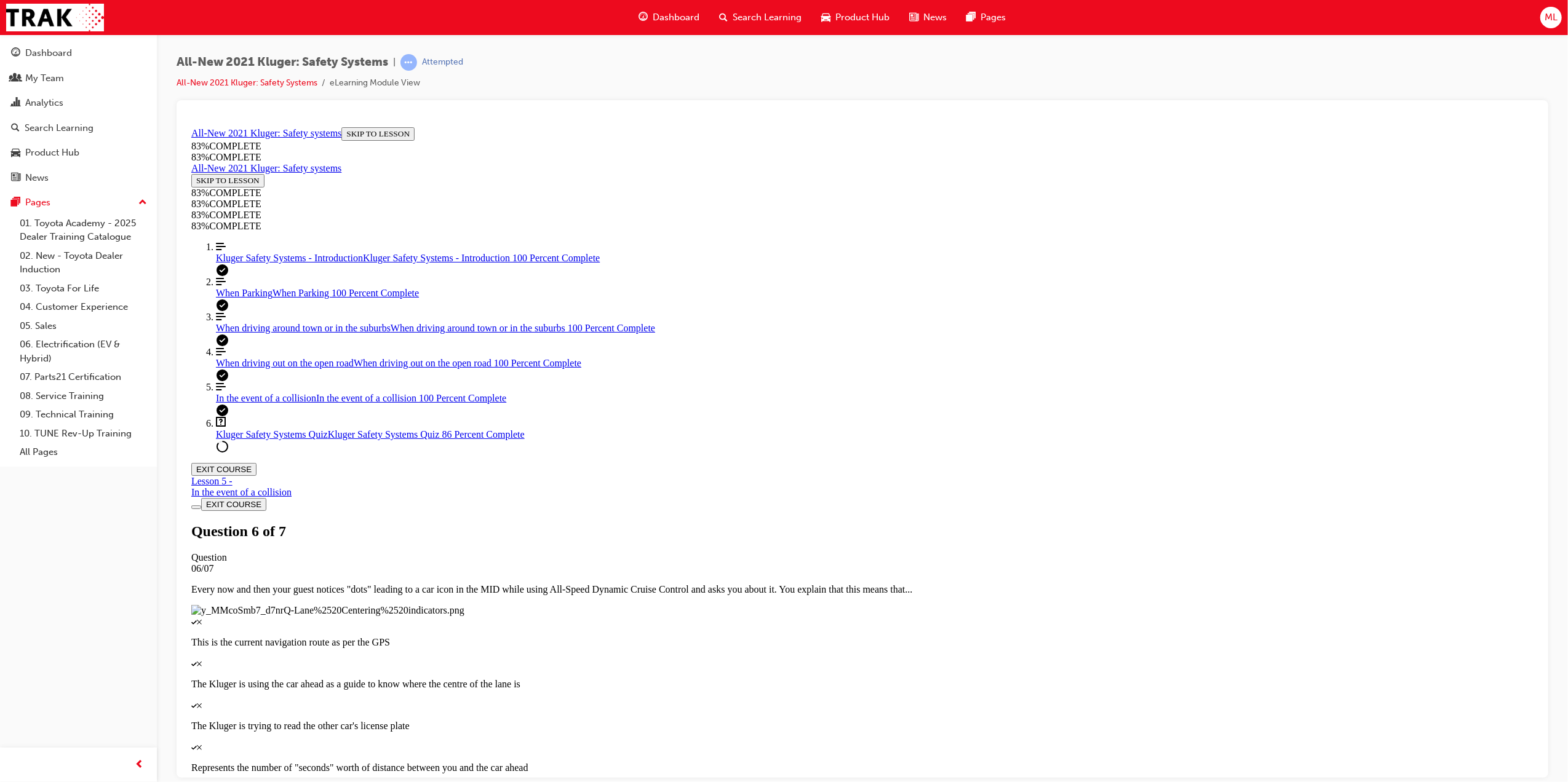
drag, startPoint x: 871, startPoint y: 541, endPoint x: 862, endPoint y: 391, distance: 150.3
drag, startPoint x: 860, startPoint y: 529, endPoint x: 907, endPoint y: 529, distance: 47.0
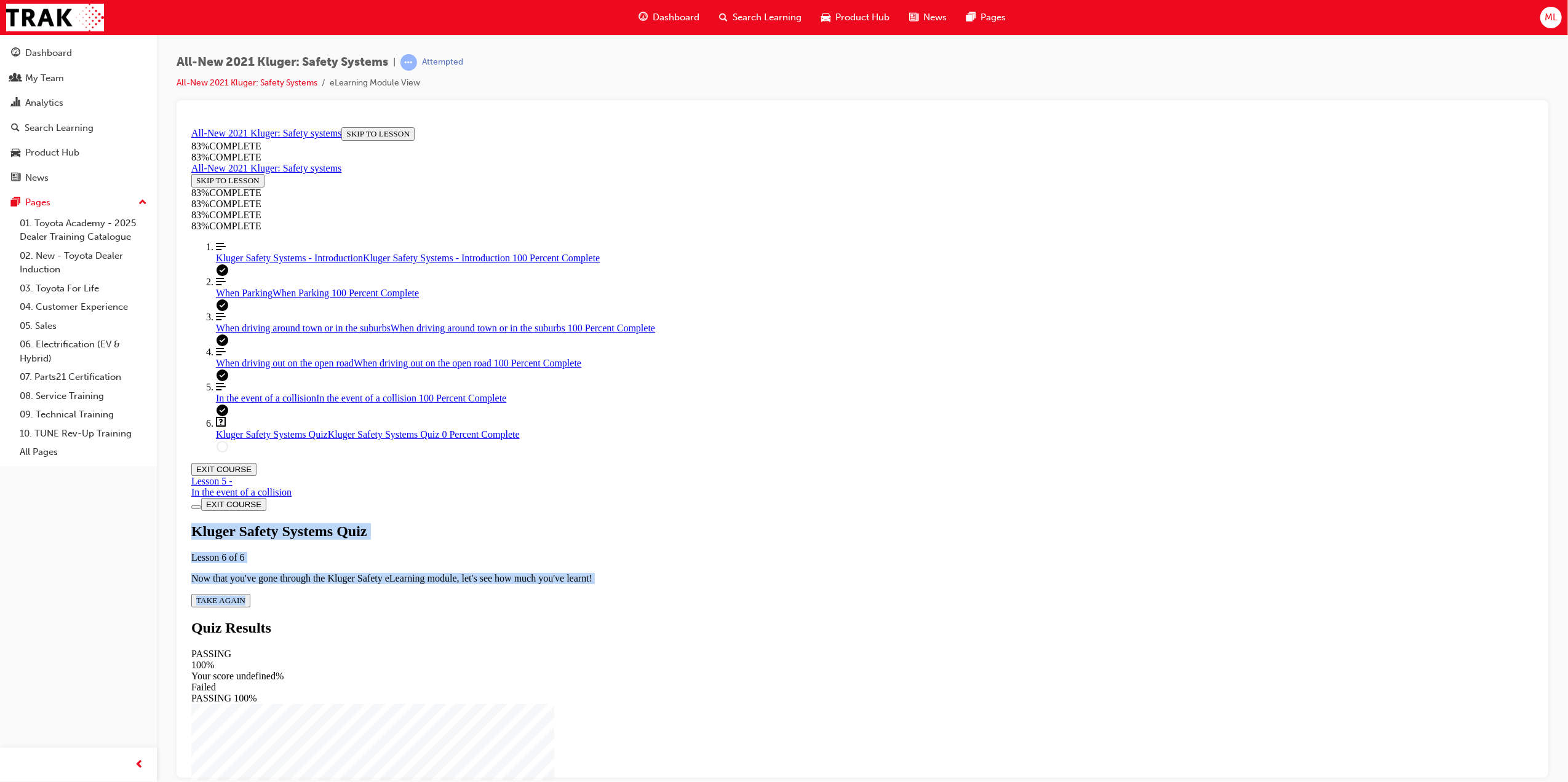
click at [947, 607] on div "Kluger Safety Systems Quiz Lesson 6 of 6 Now that you've gone through the Kluge…" at bounding box center [861, 565] width 1342 height 85
click at [250, 594] on button "TAKE AGAIN" at bounding box center [220, 600] width 59 height 13
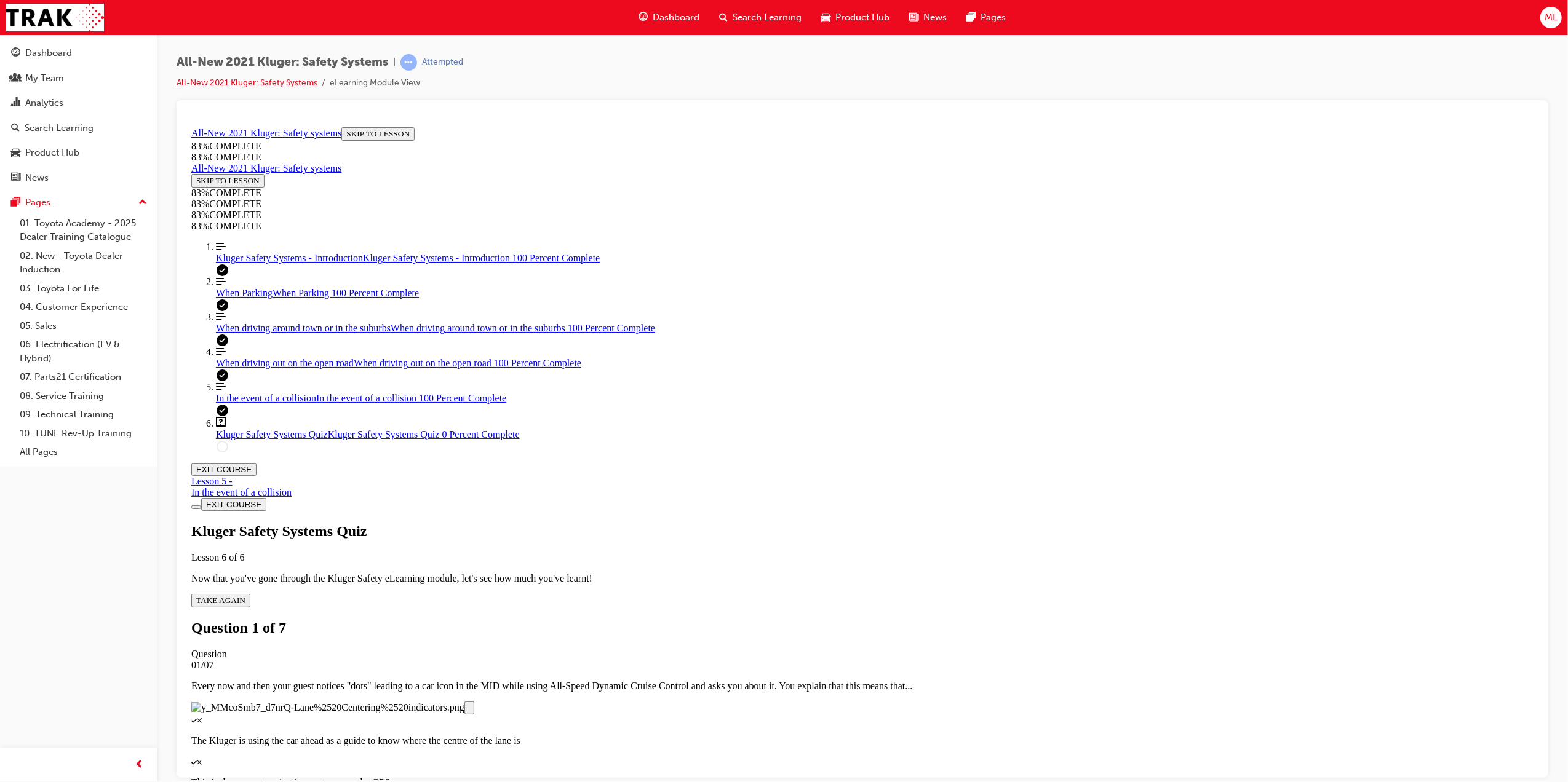
click at [756, 714] on div "Quiz" at bounding box center [861, 720] width 1342 height 11
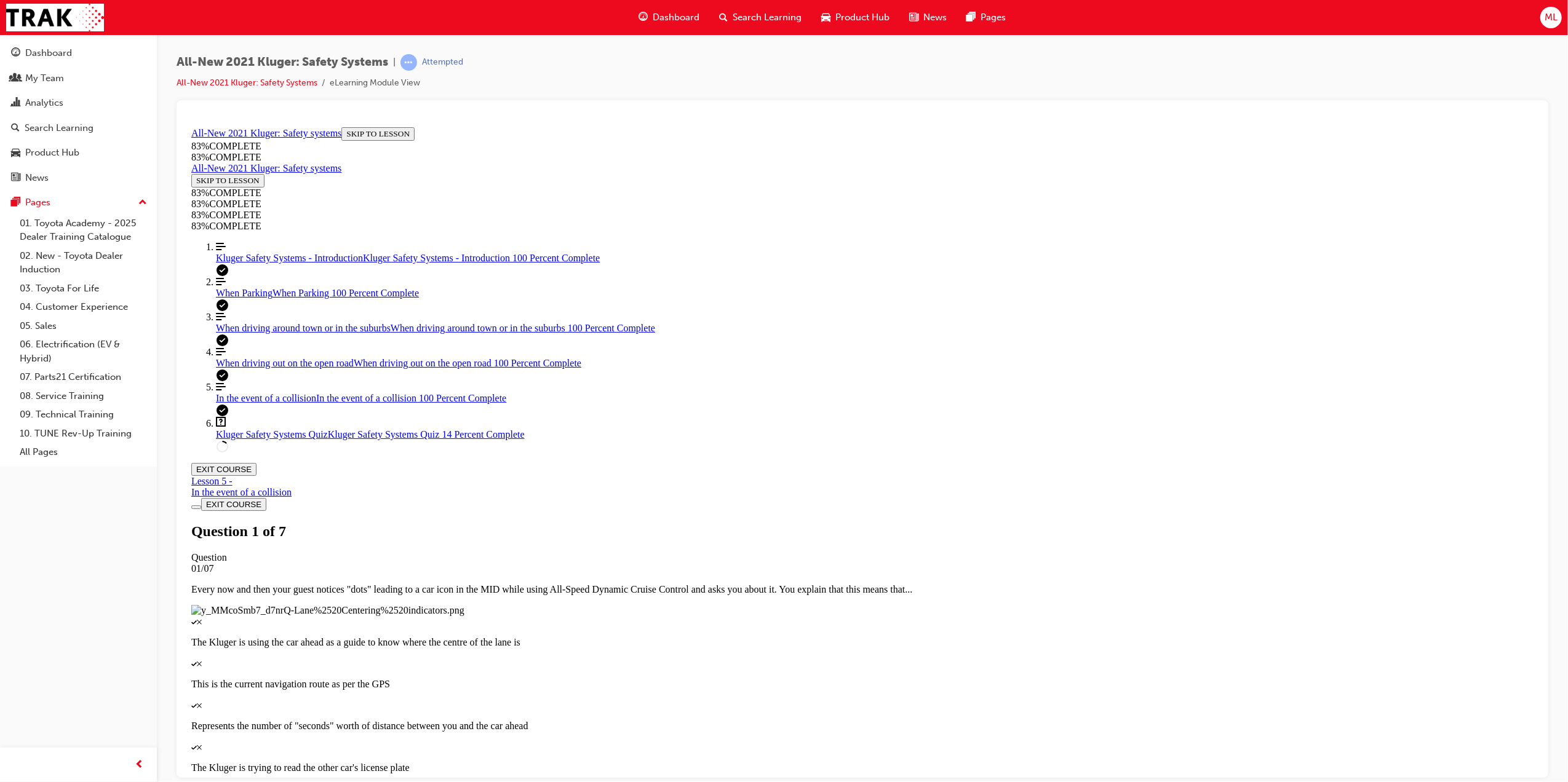
drag, startPoint x: 1522, startPoint y: 663, endPoint x: 931, endPoint y: 701, distance: 592.2
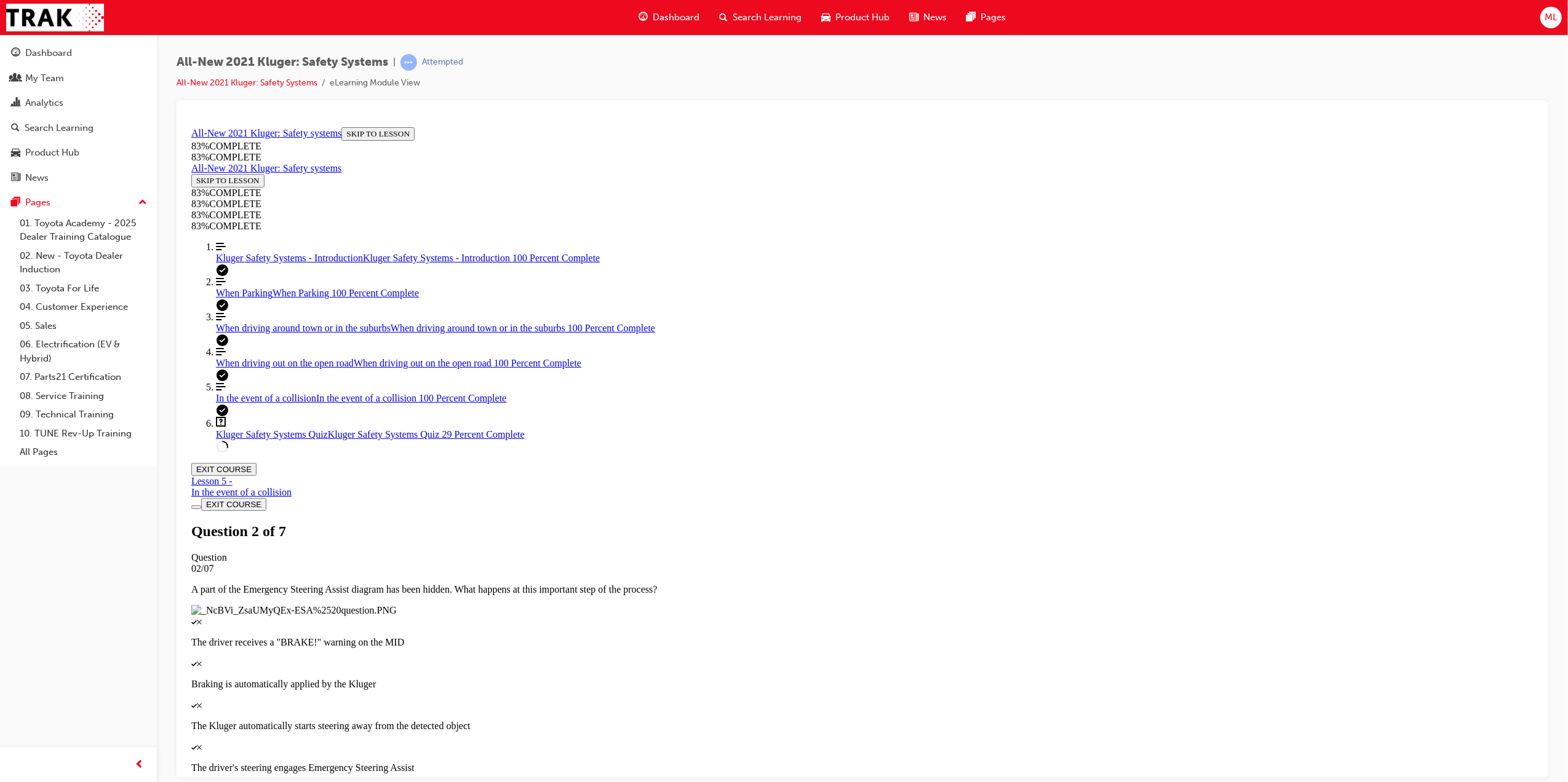
scroll to position [45, 0]
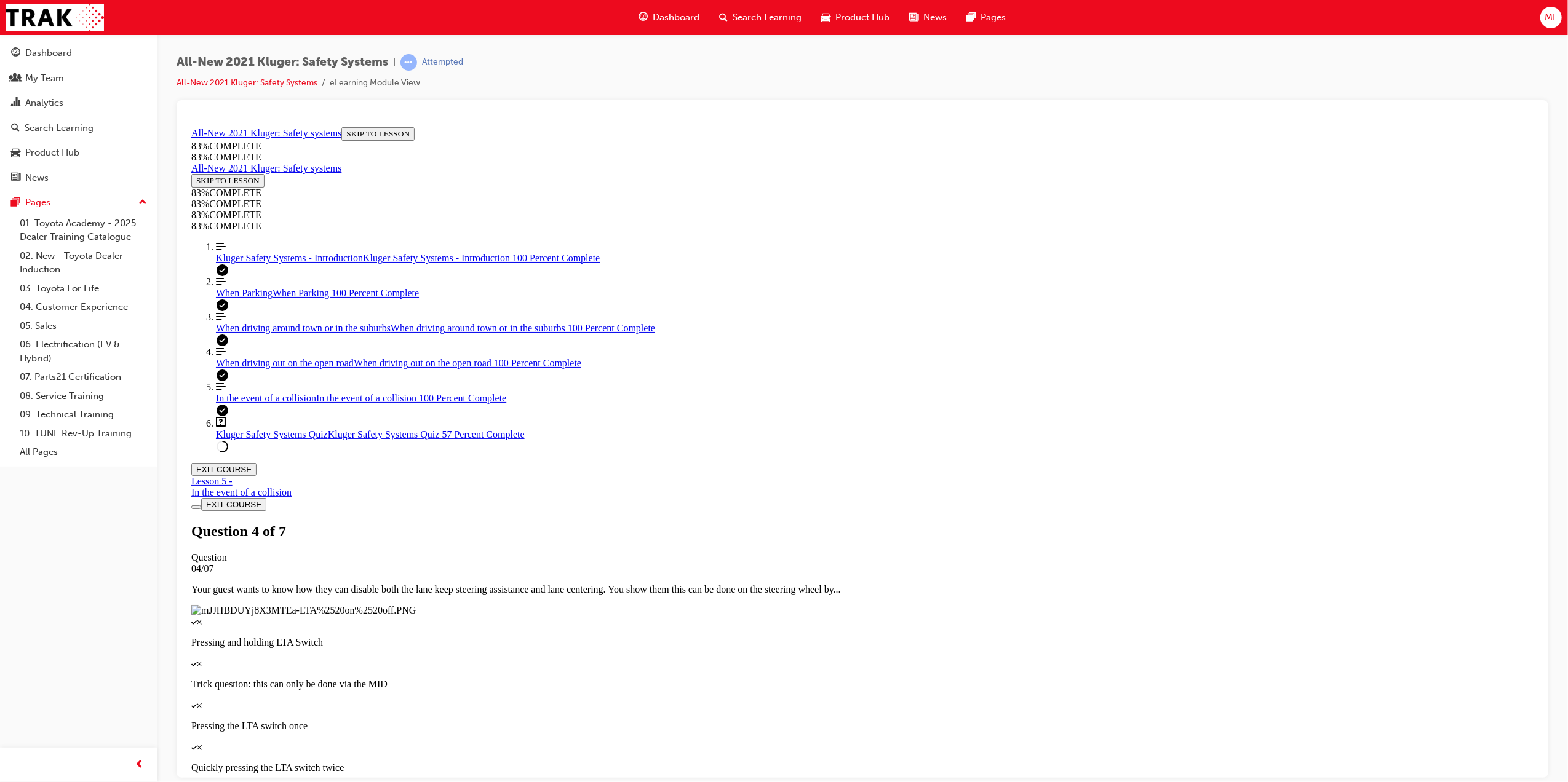
scroll to position [44, 0]
drag, startPoint x: 858, startPoint y: 384, endPoint x: 895, endPoint y: 372, distance: 38.9
drag, startPoint x: 861, startPoint y: 459, endPoint x: 901, endPoint y: 461, distance: 40.0
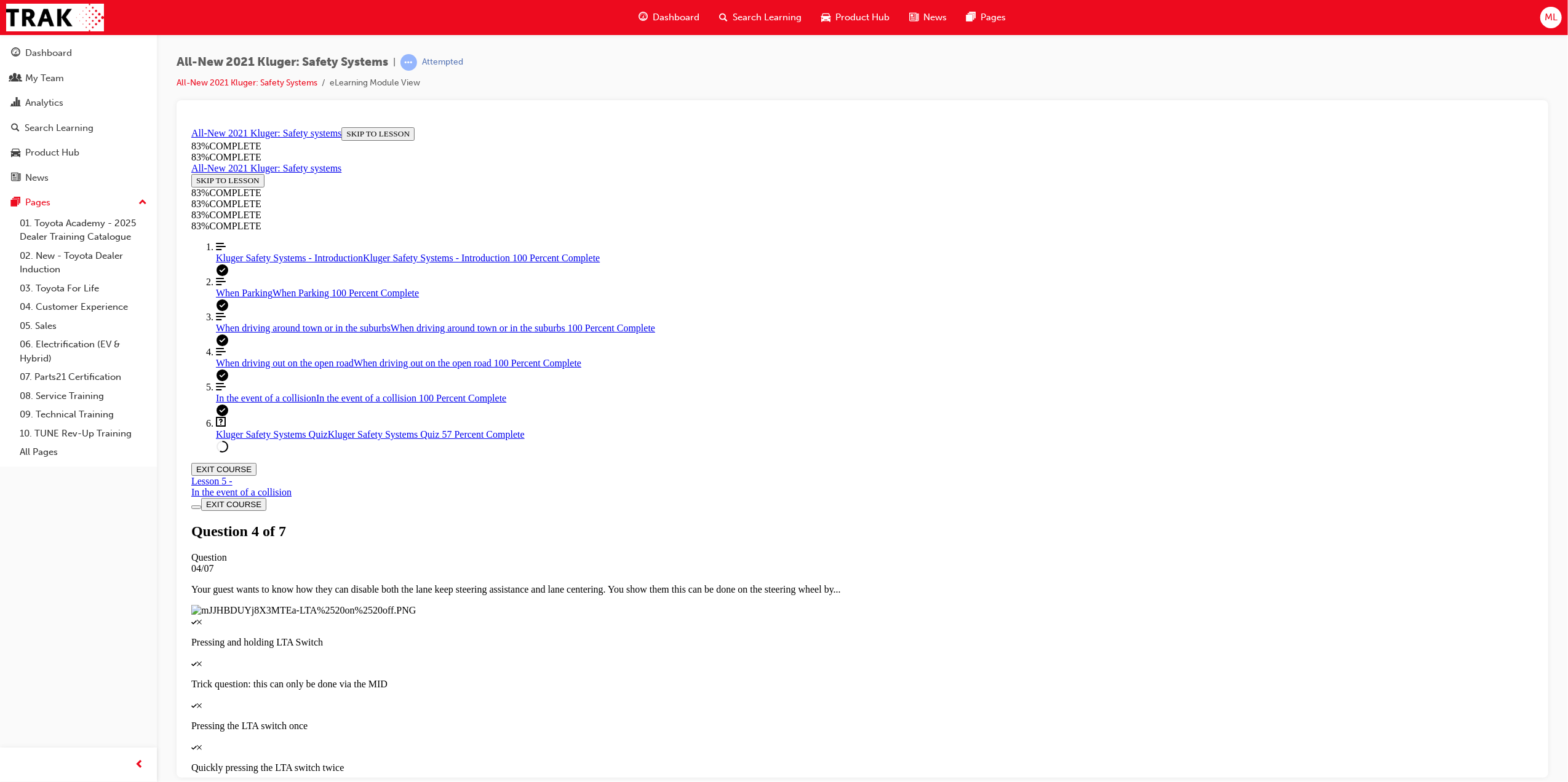
drag, startPoint x: 875, startPoint y: 557, endPoint x: 926, endPoint y: 551, distance: 51.4
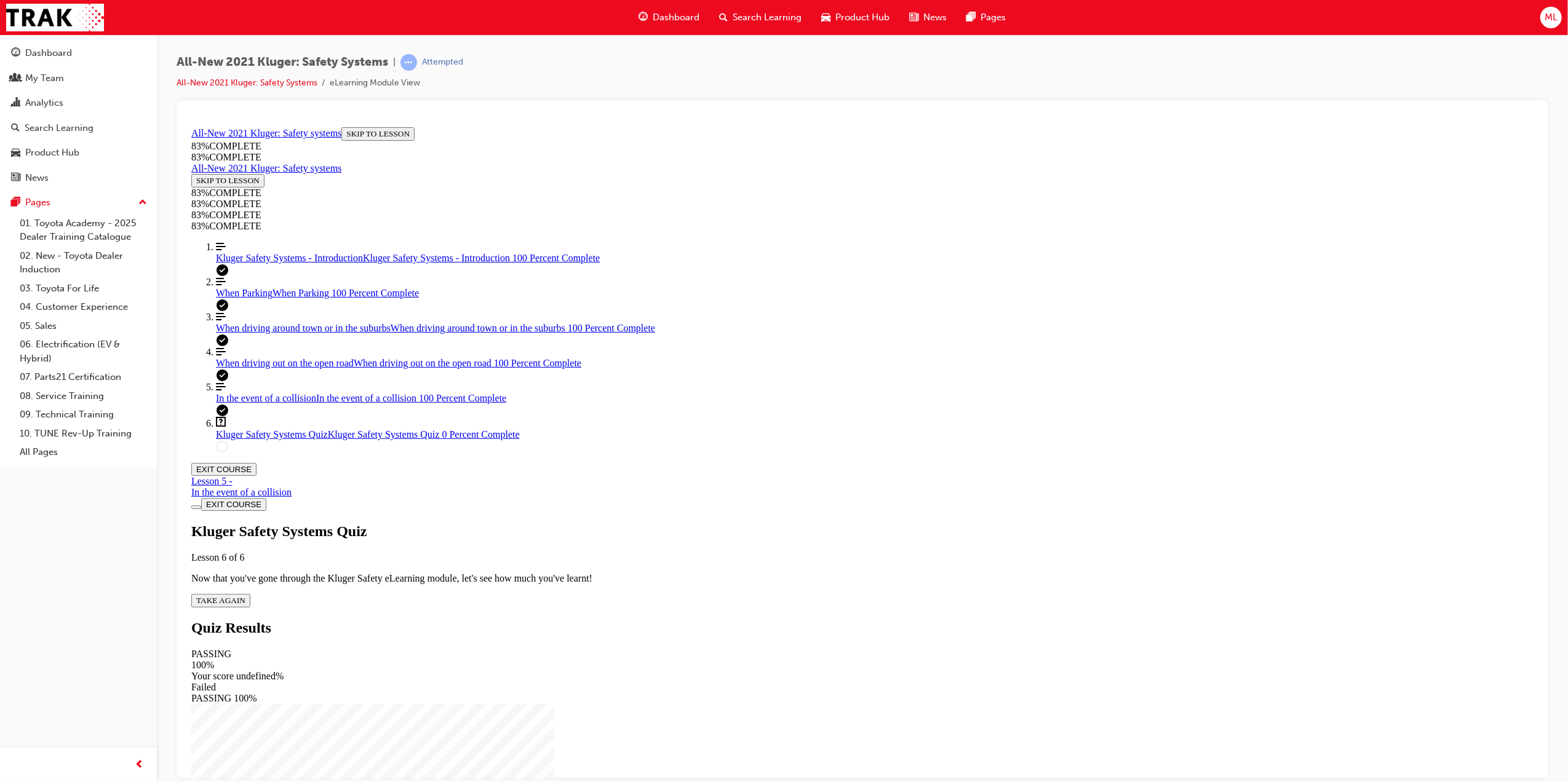
click at [245, 595] on span "TAKE AGAIN" at bounding box center [220, 600] width 49 height 9
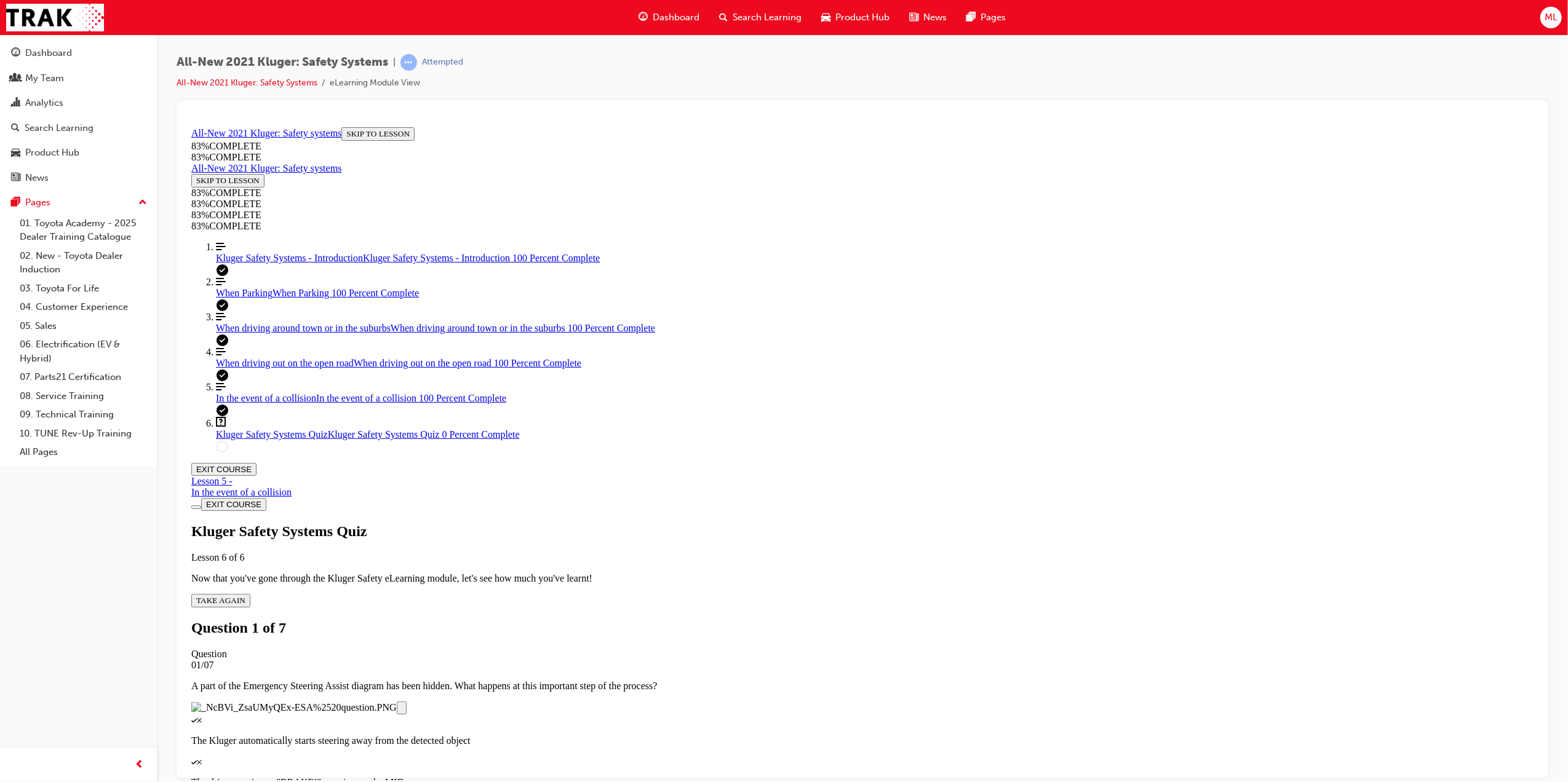
scroll to position [45, 0]
click at [753, 756] on div "Quiz" at bounding box center [861, 761] width 1342 height 11
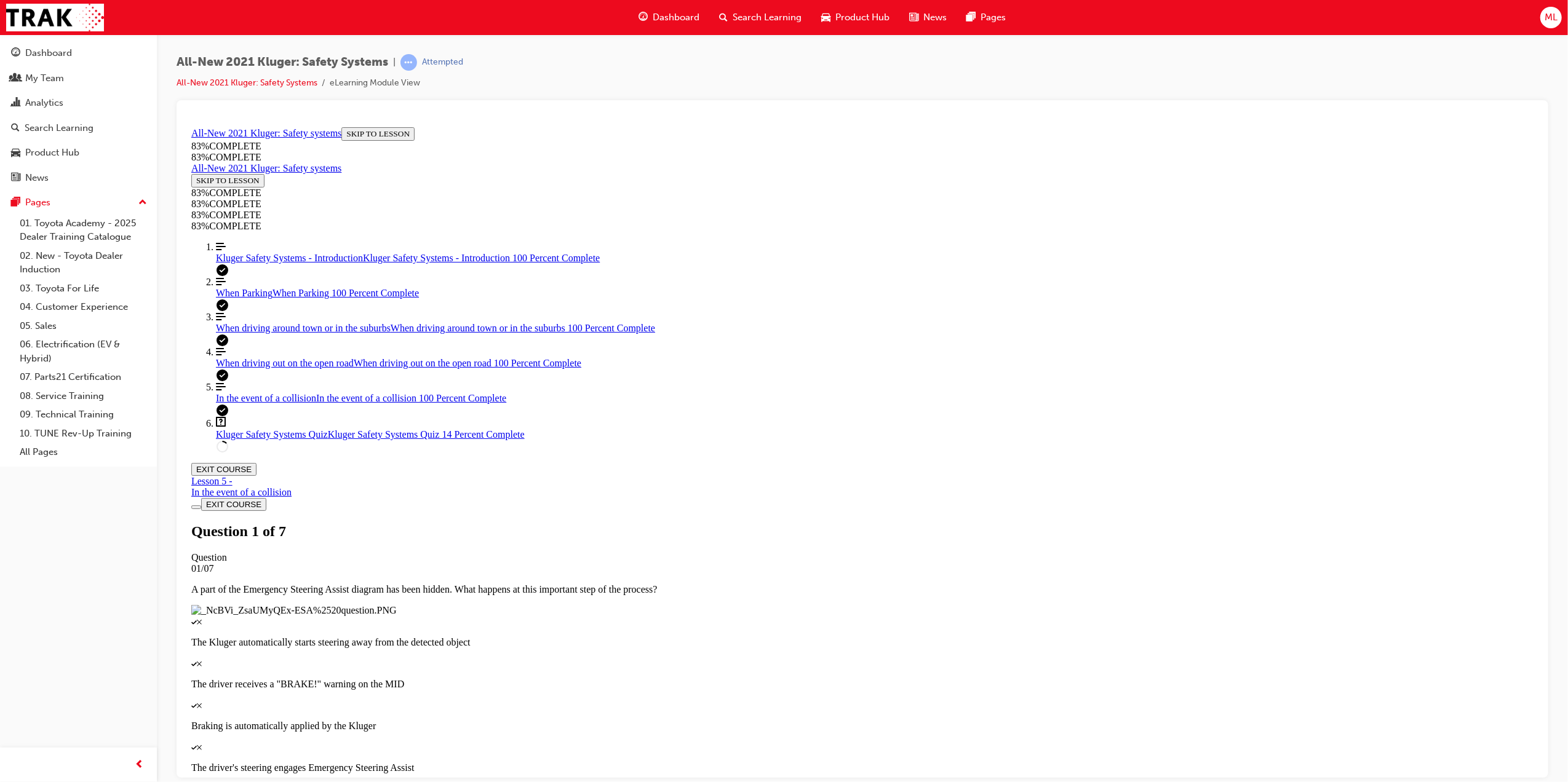
scroll to position [45, 0]
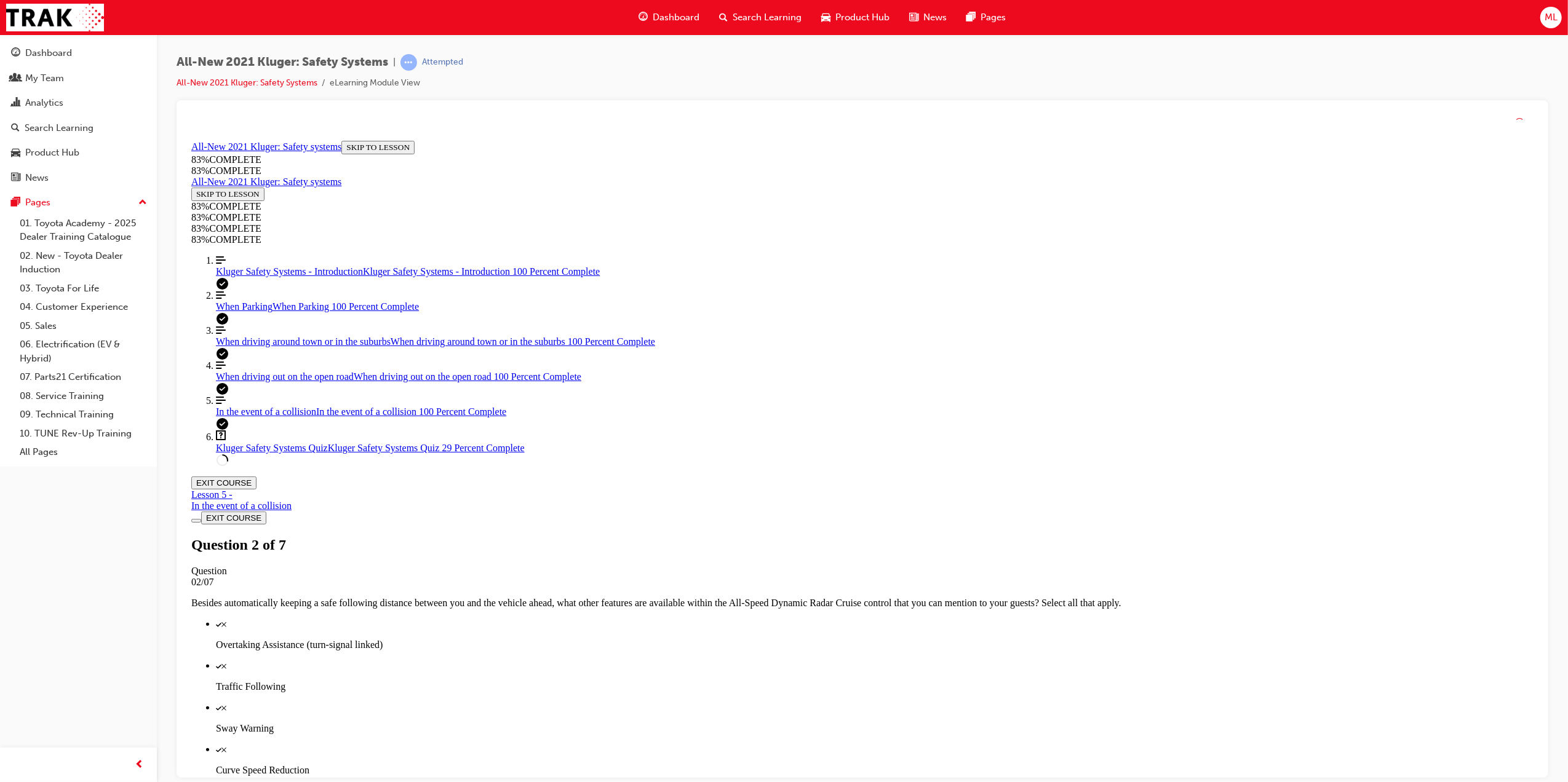
scroll to position [44, 0]
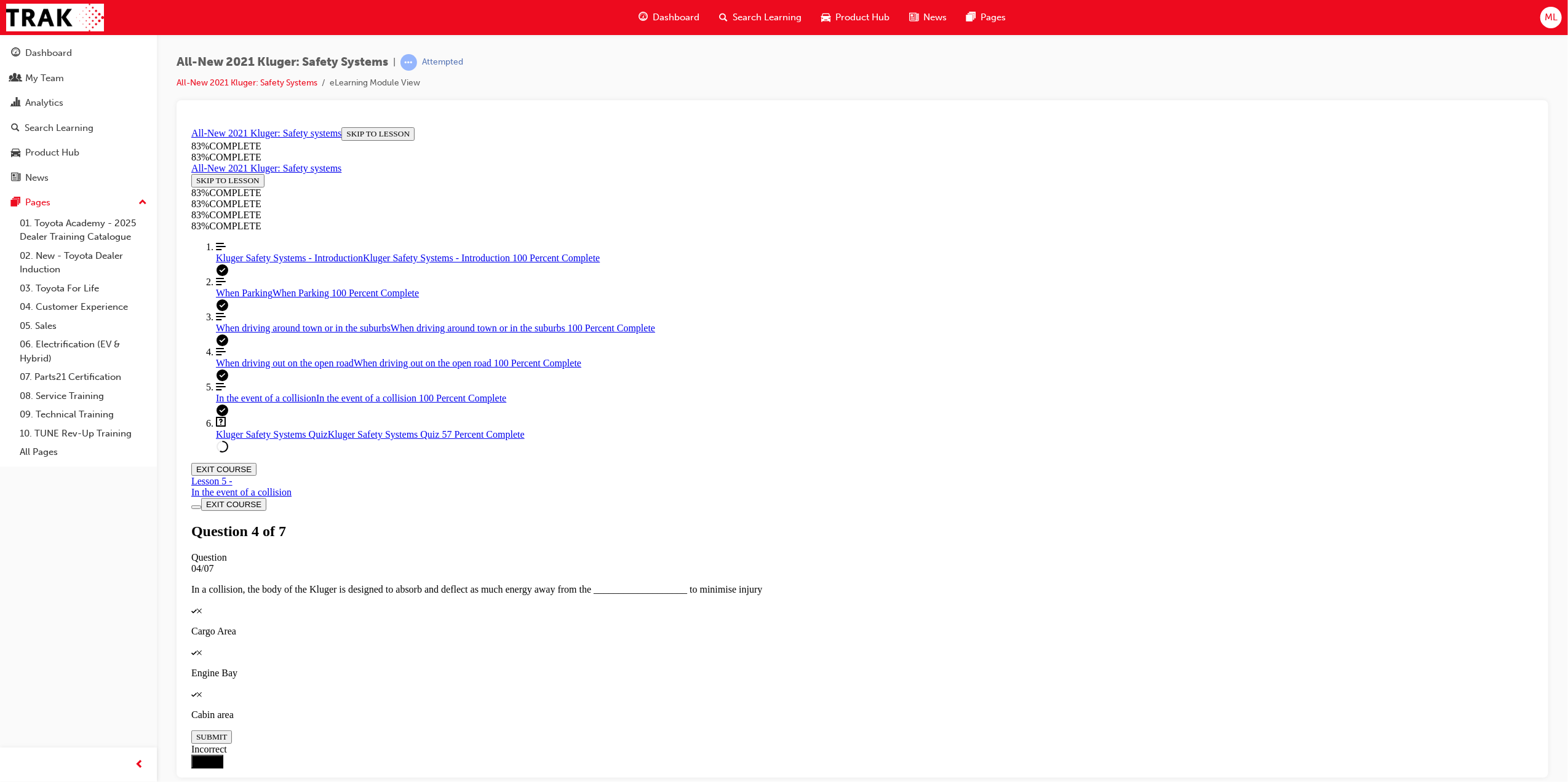
scroll to position [202, 0]
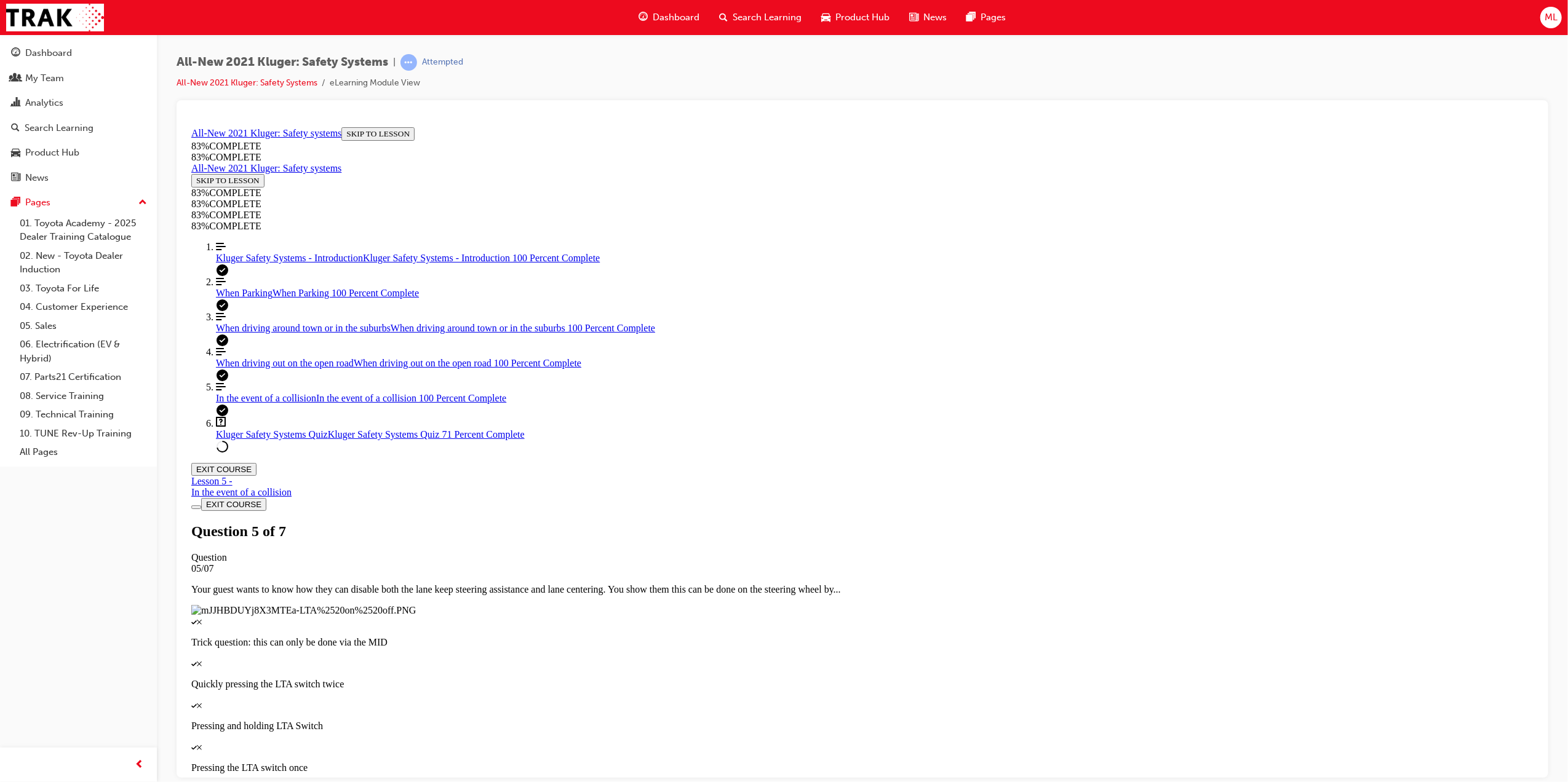
drag, startPoint x: 863, startPoint y: 382, endPoint x: 901, endPoint y: 387, distance: 38.3
drag, startPoint x: 868, startPoint y: 469, endPoint x: 912, endPoint y: 465, distance: 44.2
drag, startPoint x: 882, startPoint y: 553, endPoint x: 942, endPoint y: 557, distance: 60.1
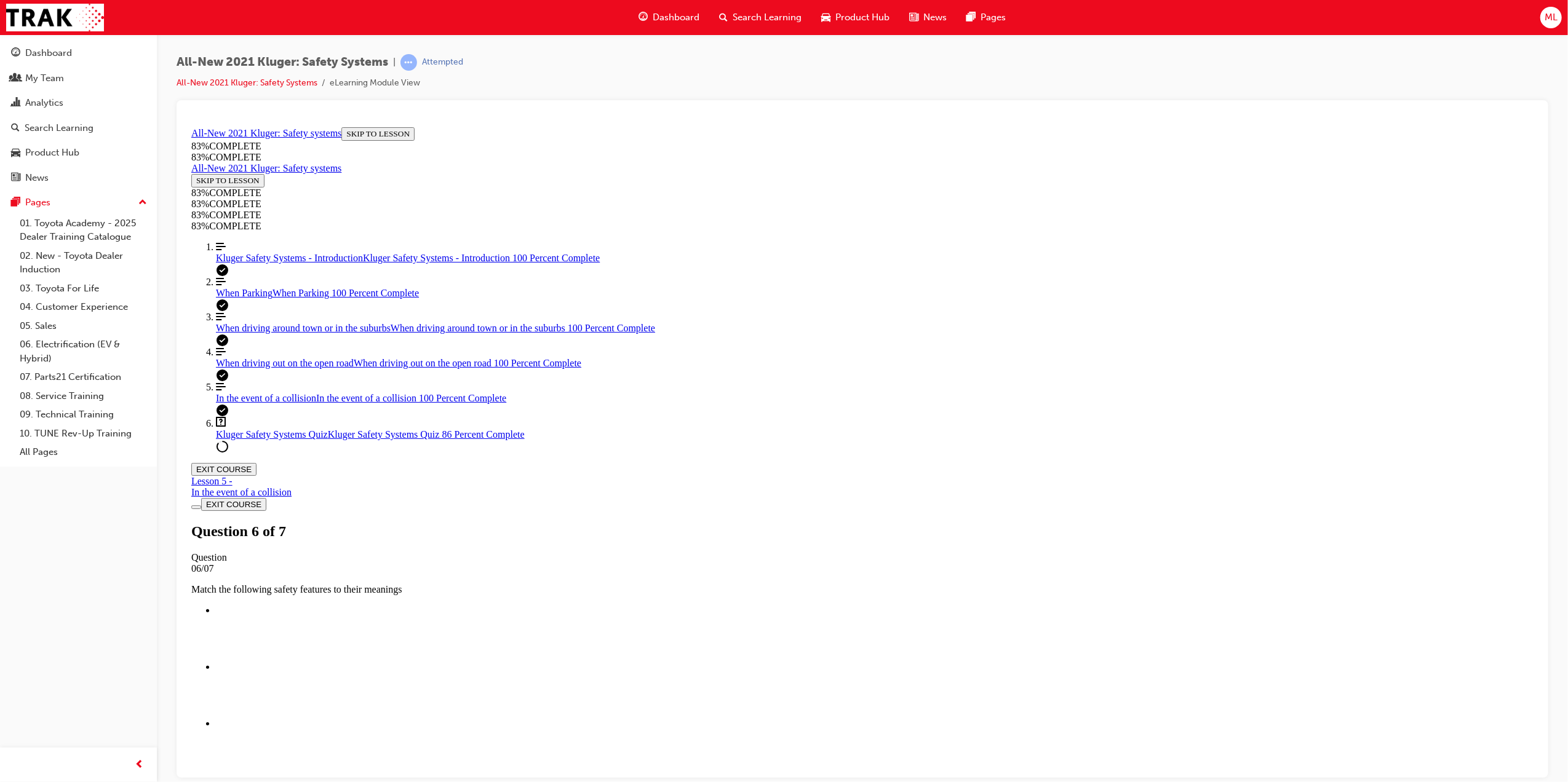
scroll to position [45, 0]
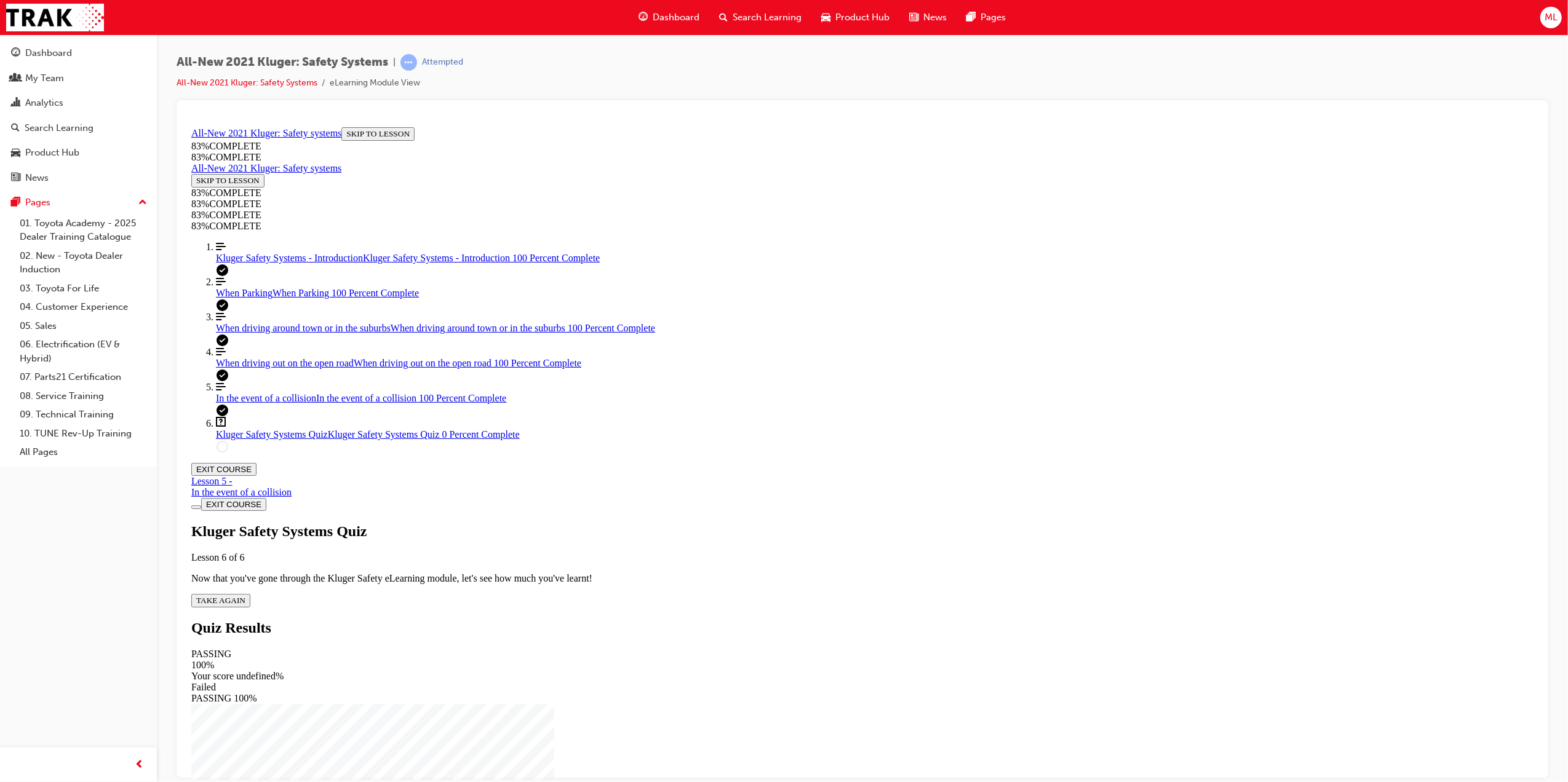
click at [761, 523] on div "Kluger Safety Systems Quiz Lesson 6 of 6 Now that you've gone through the Kluge…" at bounding box center [861, 565] width 1342 height 85
click at [245, 595] on span "TAKE AGAIN" at bounding box center [220, 600] width 49 height 9
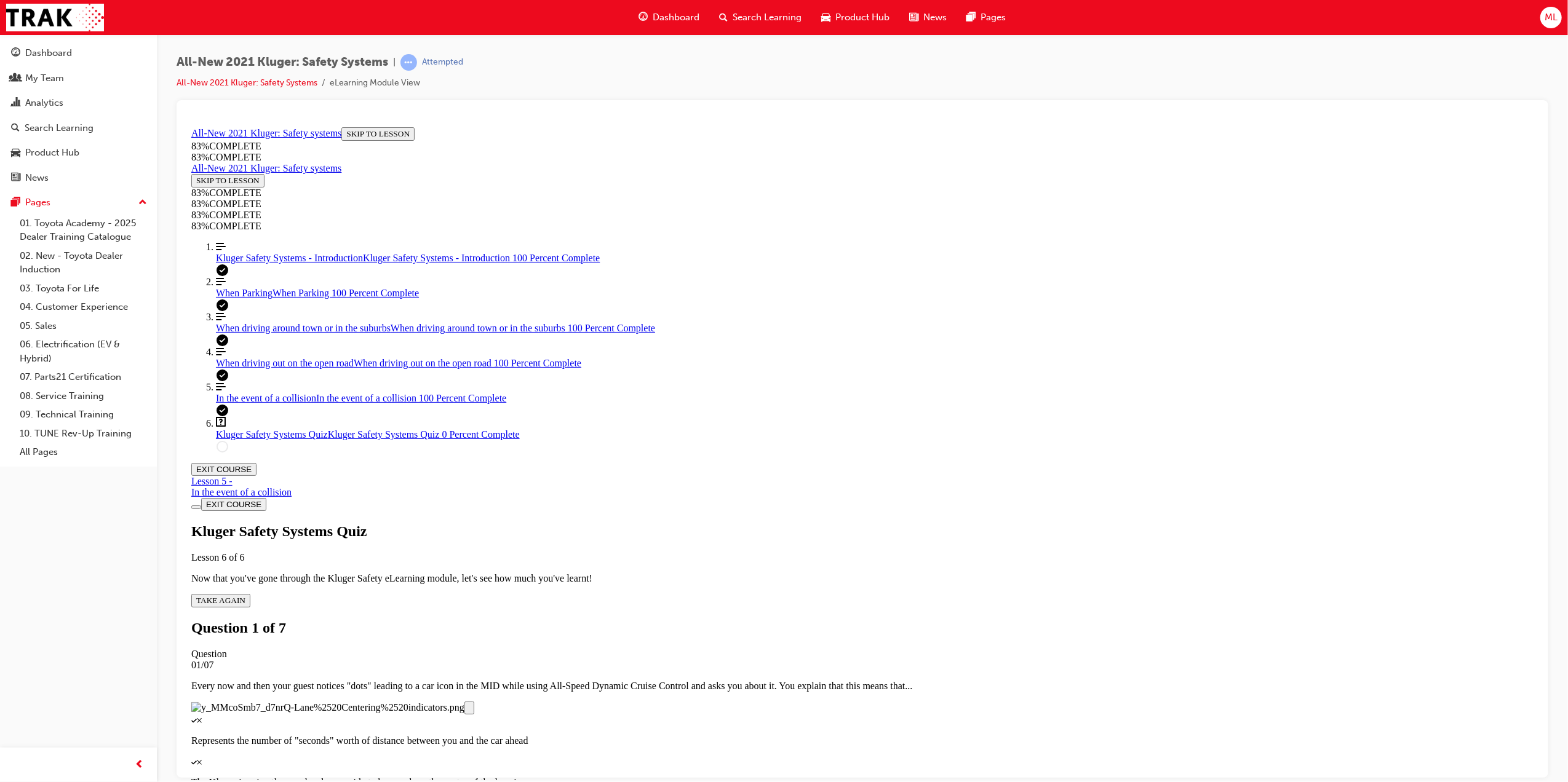
scroll to position [45, 0]
click at [754, 714] on div "Quiz" at bounding box center [861, 720] width 1342 height 11
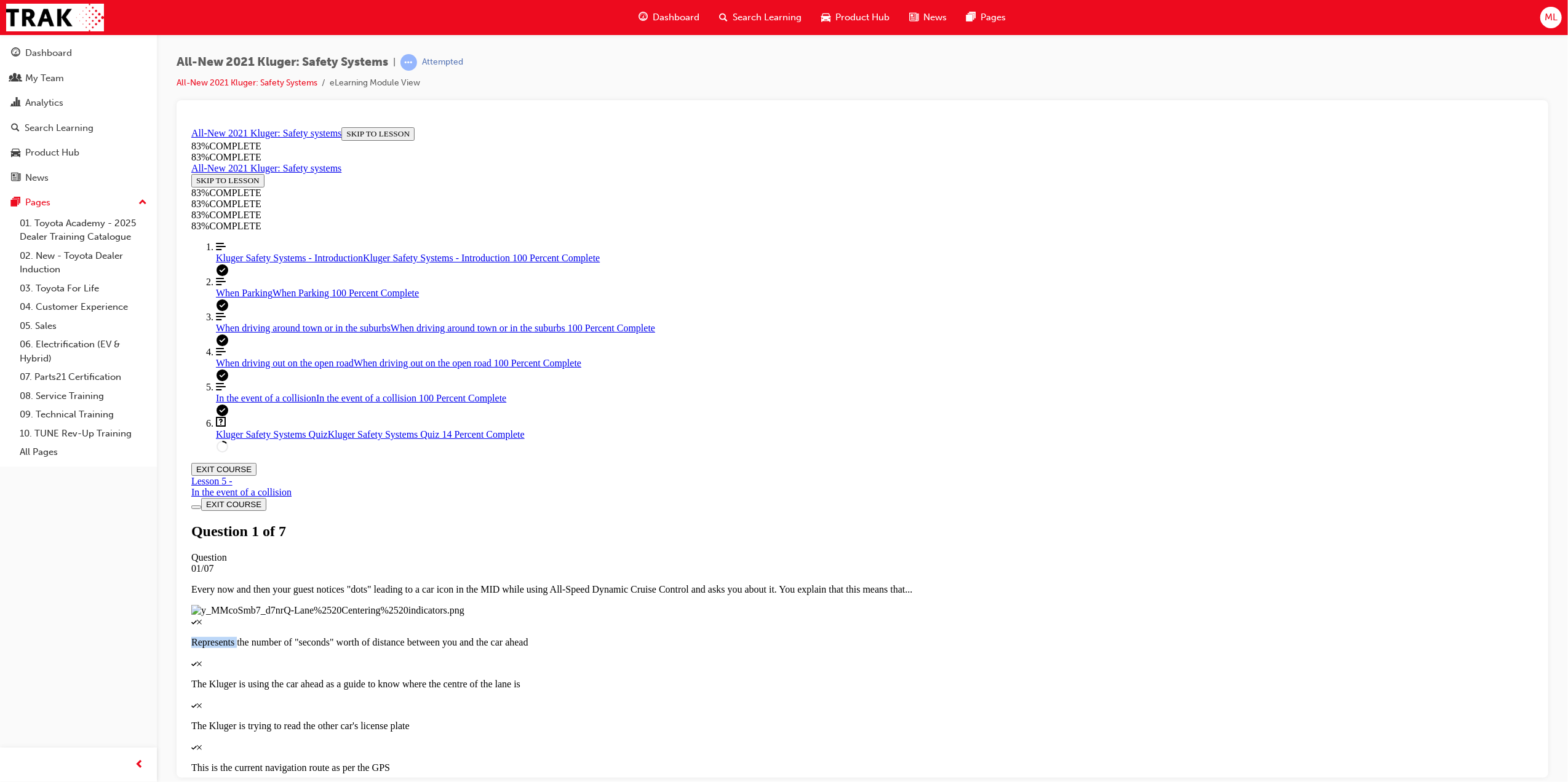
scroll to position [202, 0]
drag, startPoint x: 869, startPoint y: 386, endPoint x: 912, endPoint y: 460, distance: 85.6
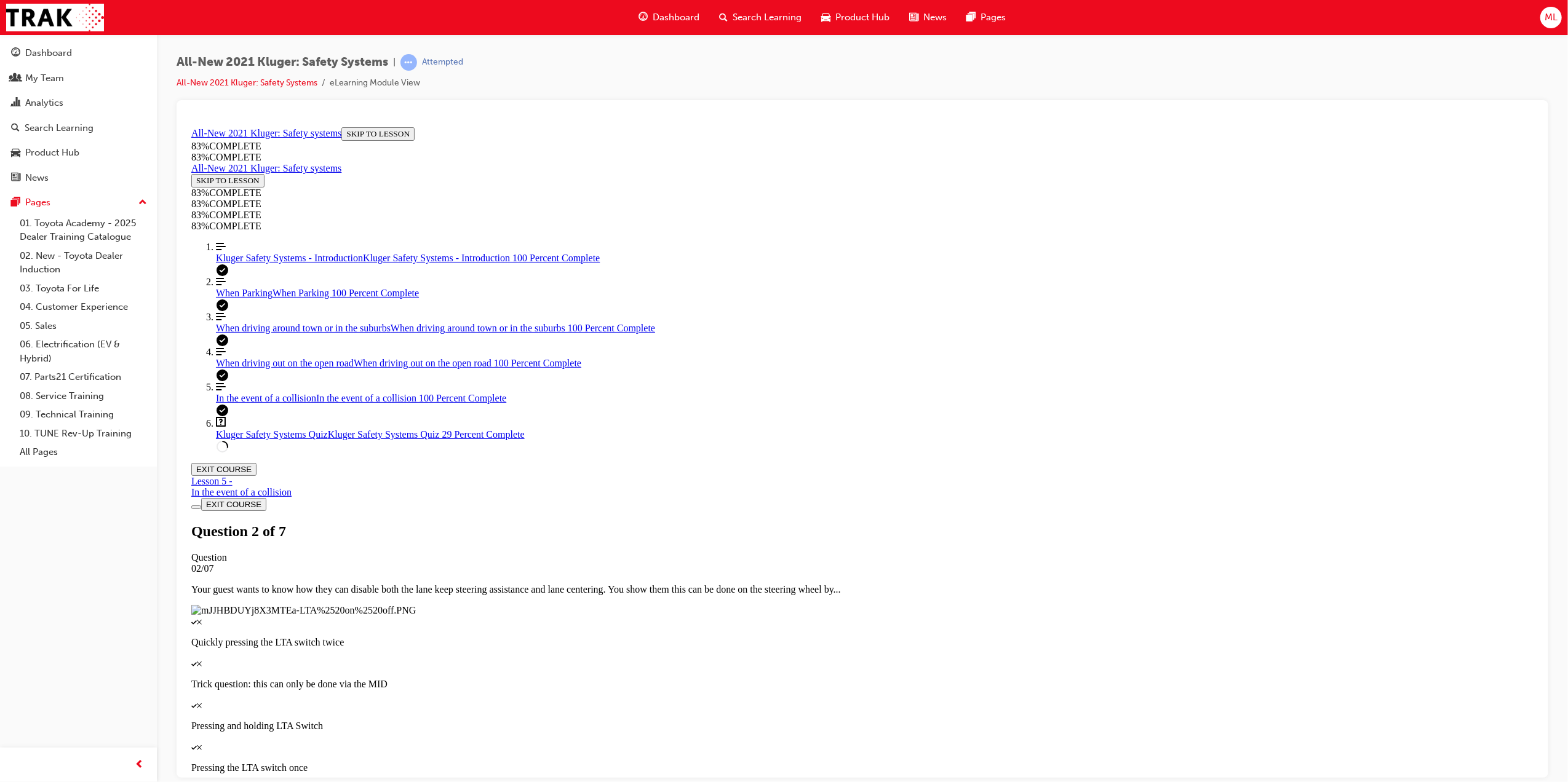
drag, startPoint x: 912, startPoint y: 460, endPoint x: 878, endPoint y: 401, distance: 68.1
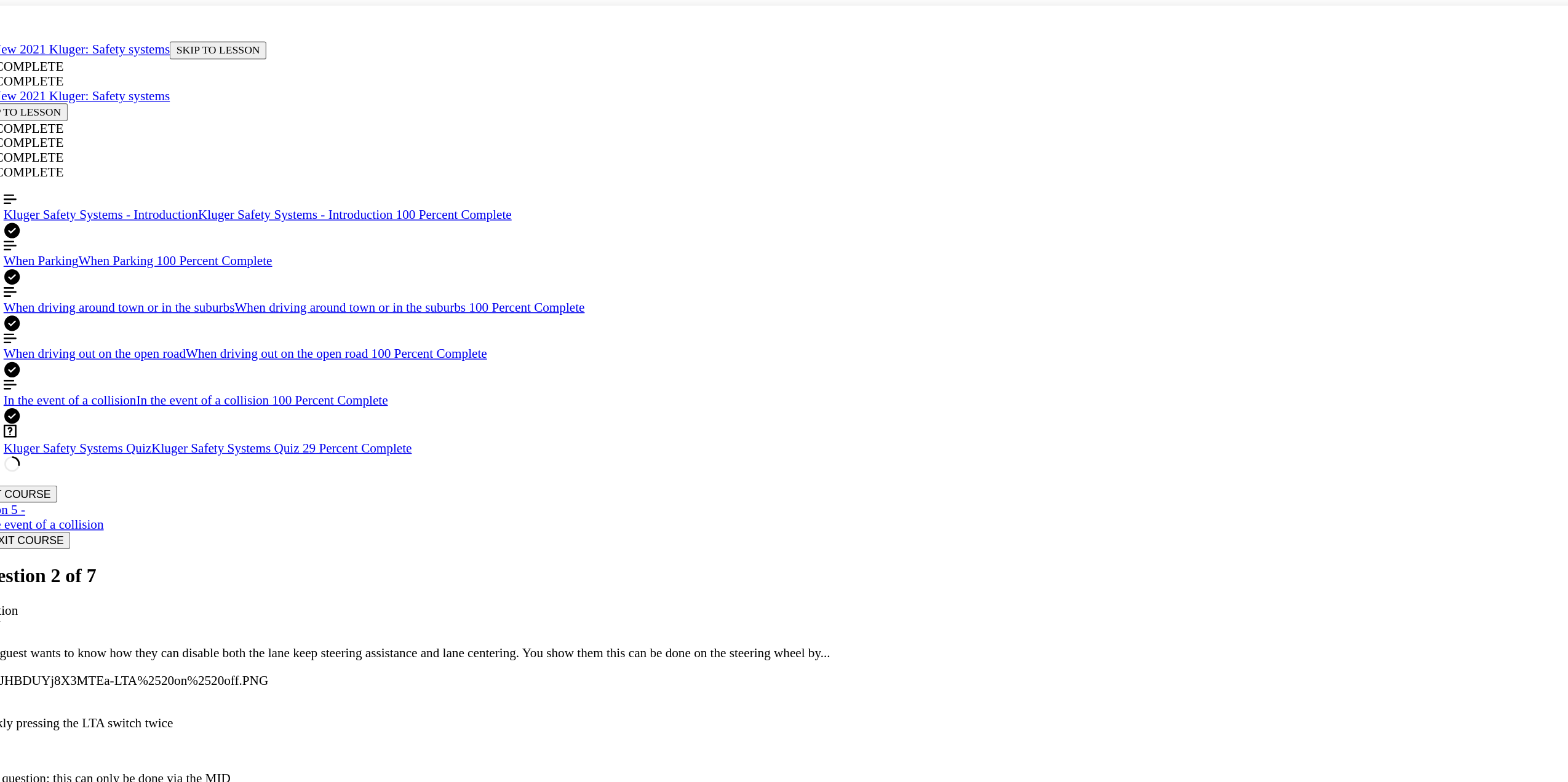
drag, startPoint x: 652, startPoint y: 304, endPoint x: 703, endPoint y: 450, distance: 154.7
drag, startPoint x: 656, startPoint y: 295, endPoint x: 690, endPoint y: 294, distance: 34.0
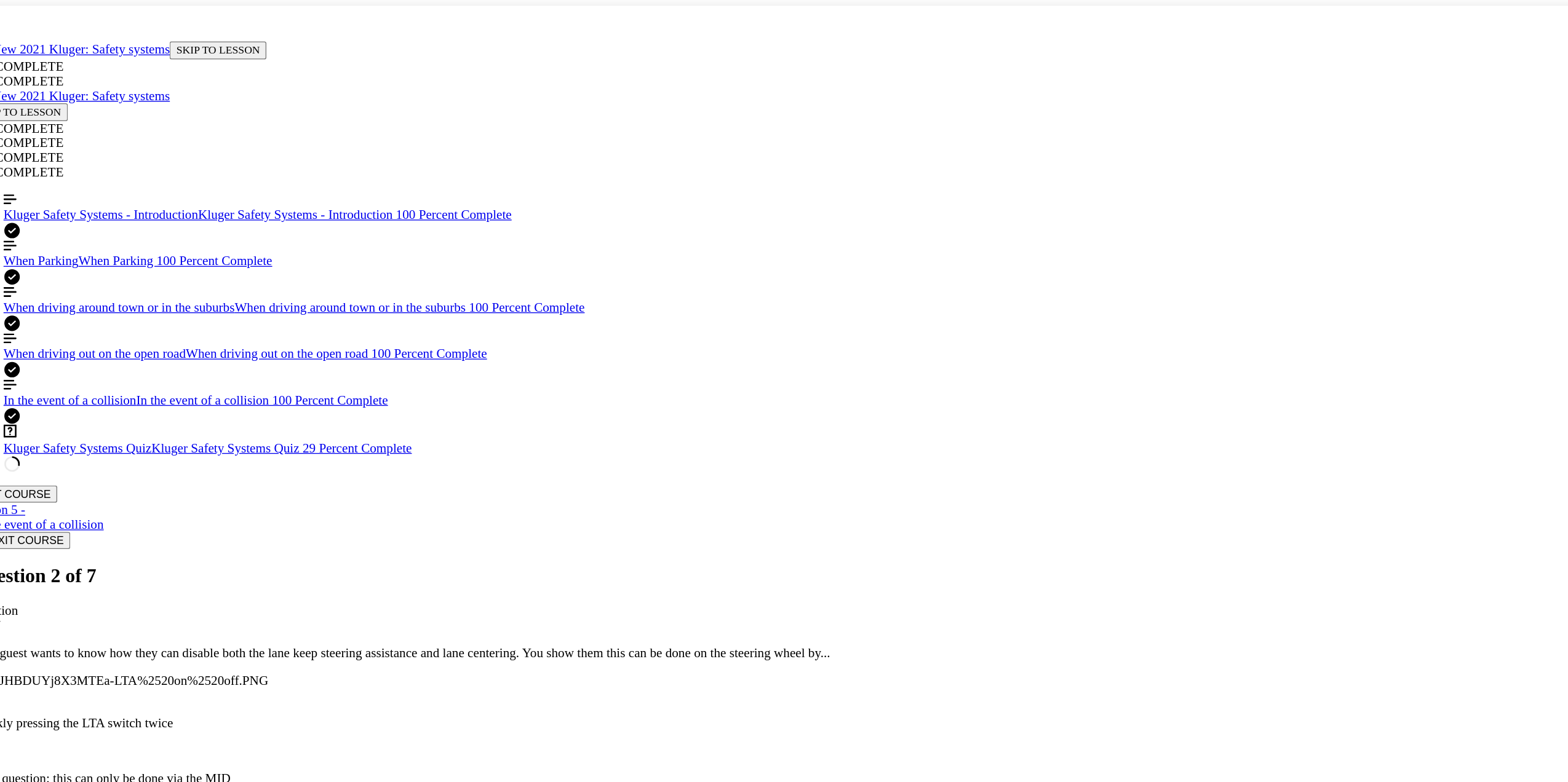
scroll to position [45, 0]
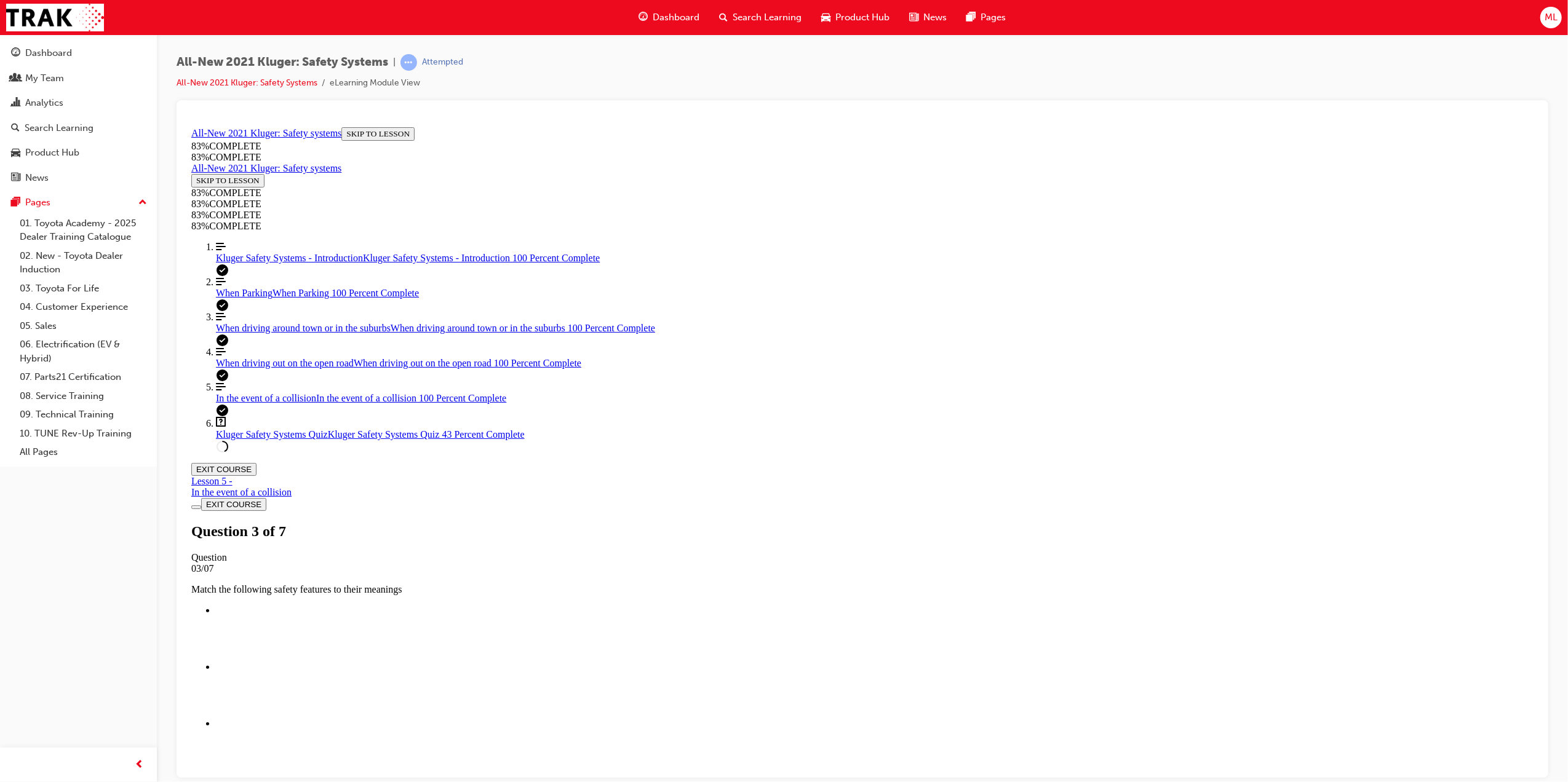
scroll to position [138, 0]
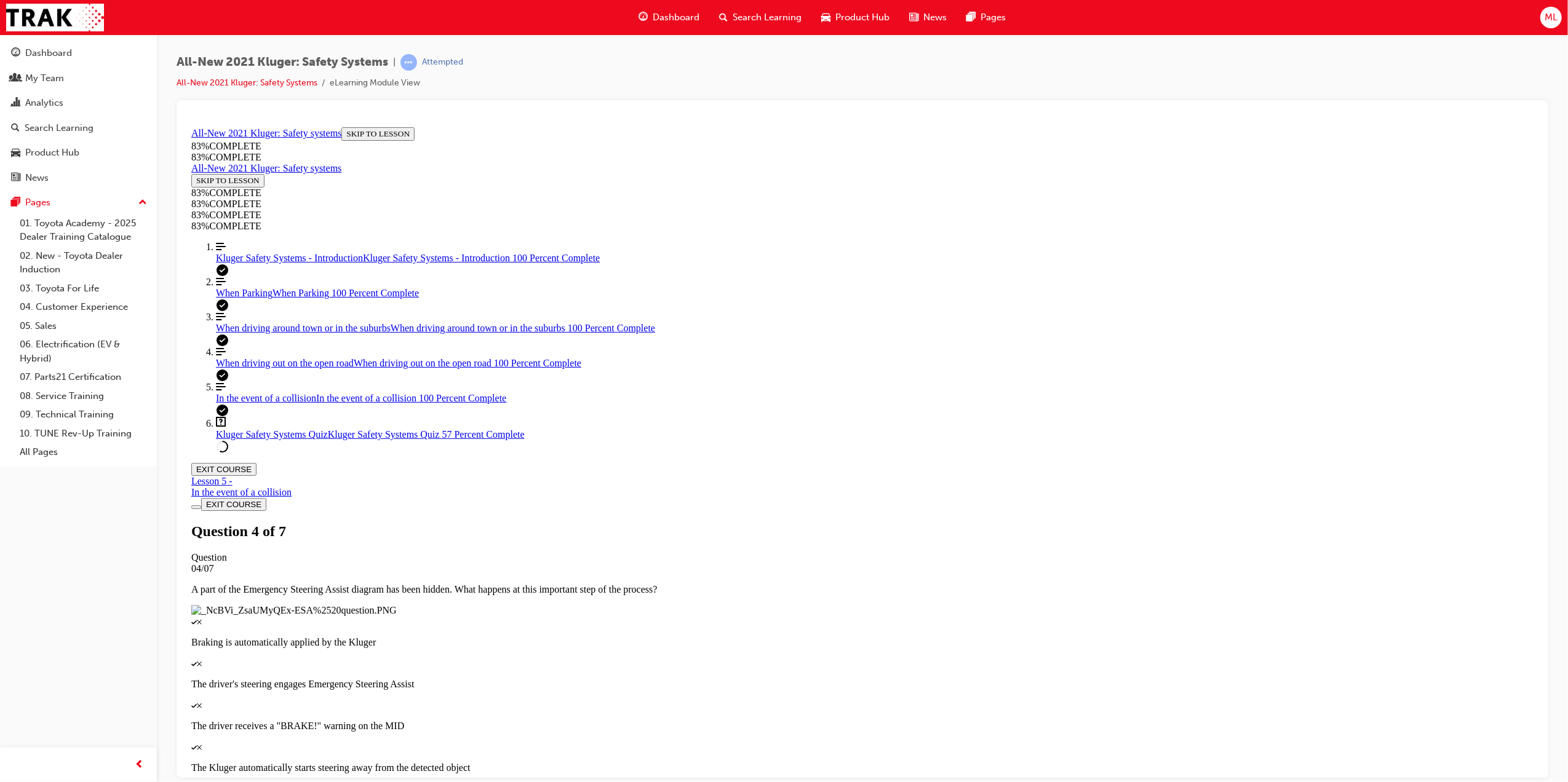
scroll to position [45, 0]
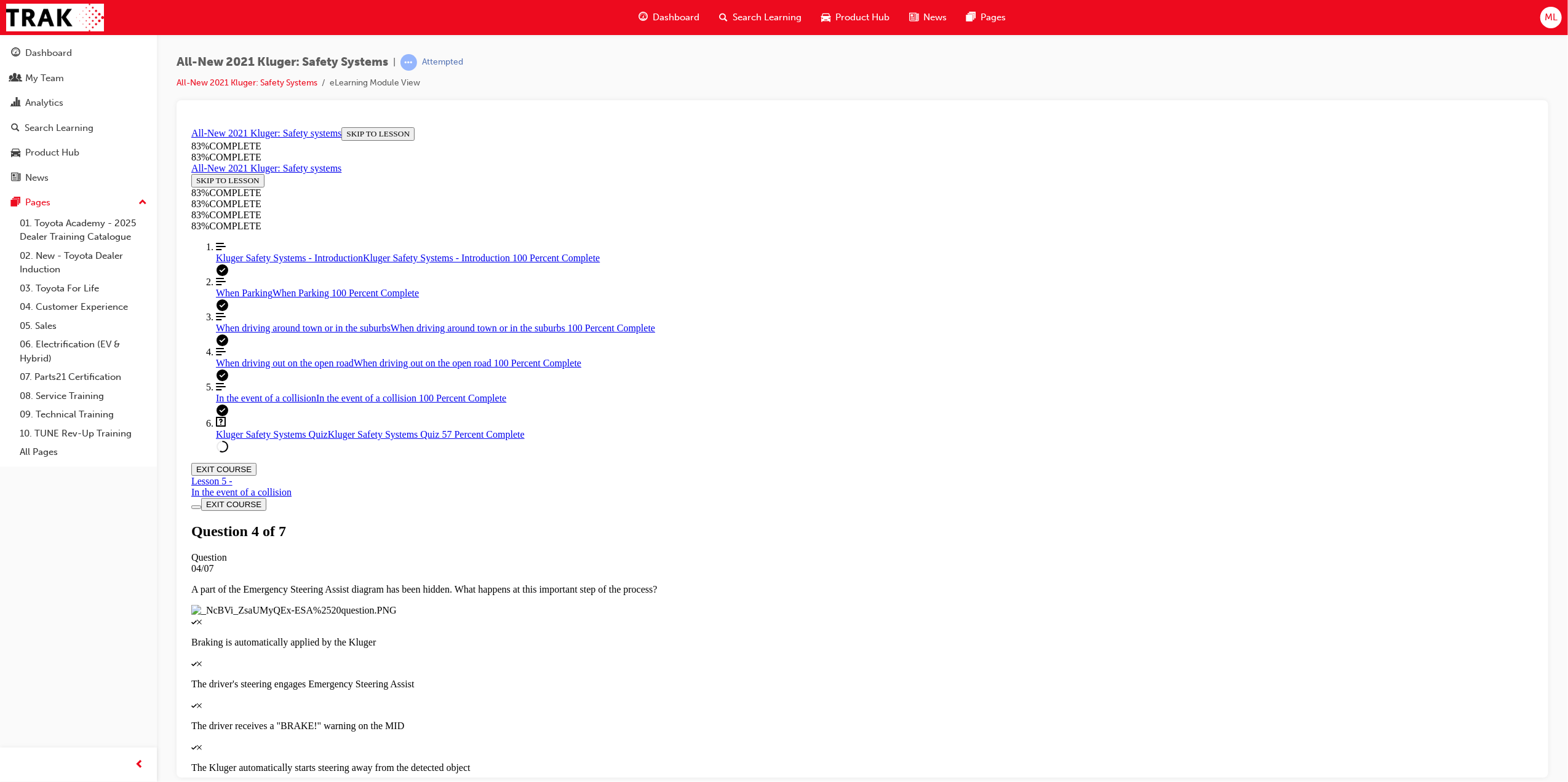
scroll to position [44, 0]
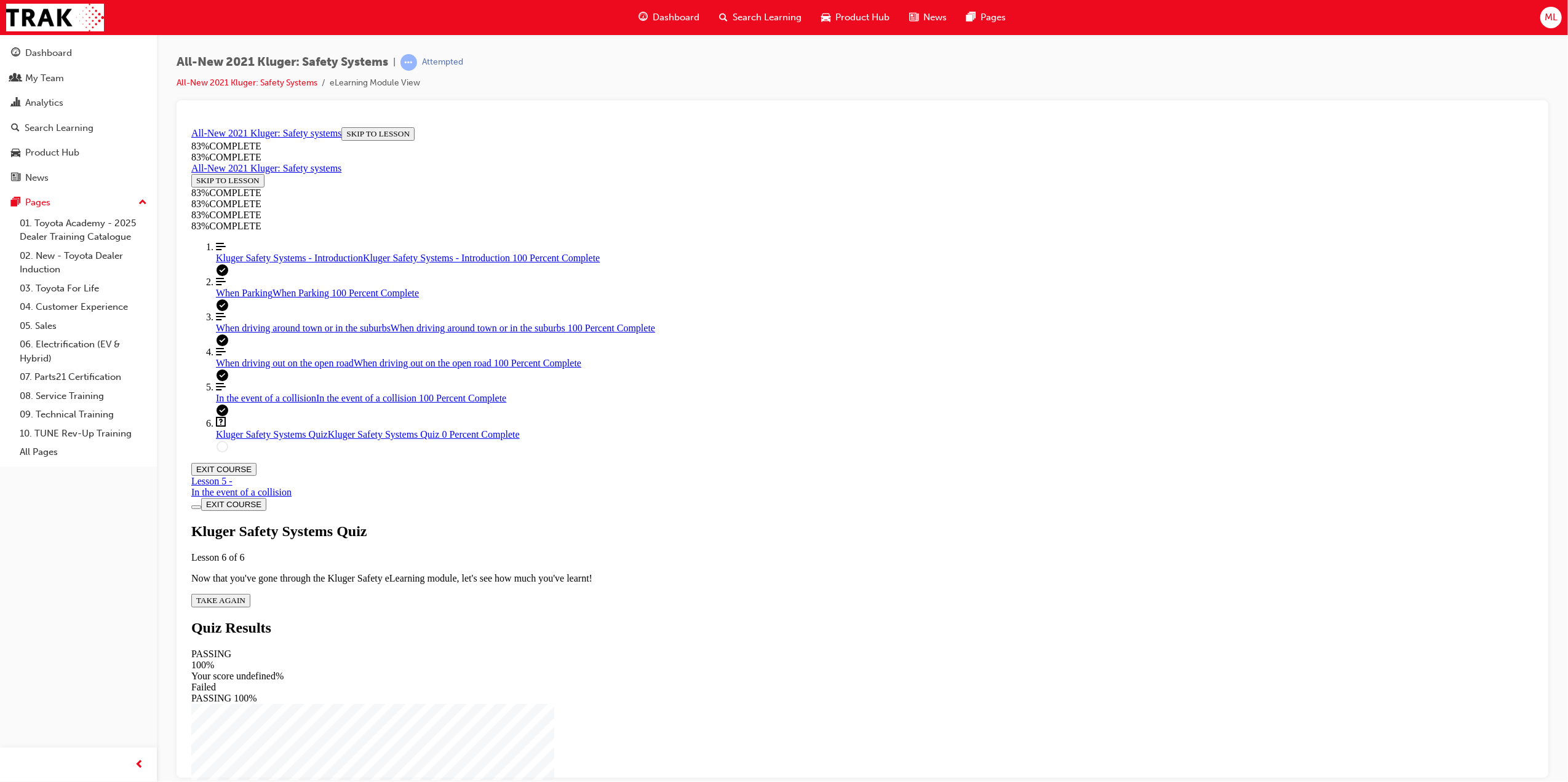
click at [245, 595] on span "TAKE AGAIN" at bounding box center [220, 600] width 49 height 9
click at [757, 701] on div "Quiz" at bounding box center [861, 707] width 1342 height 11
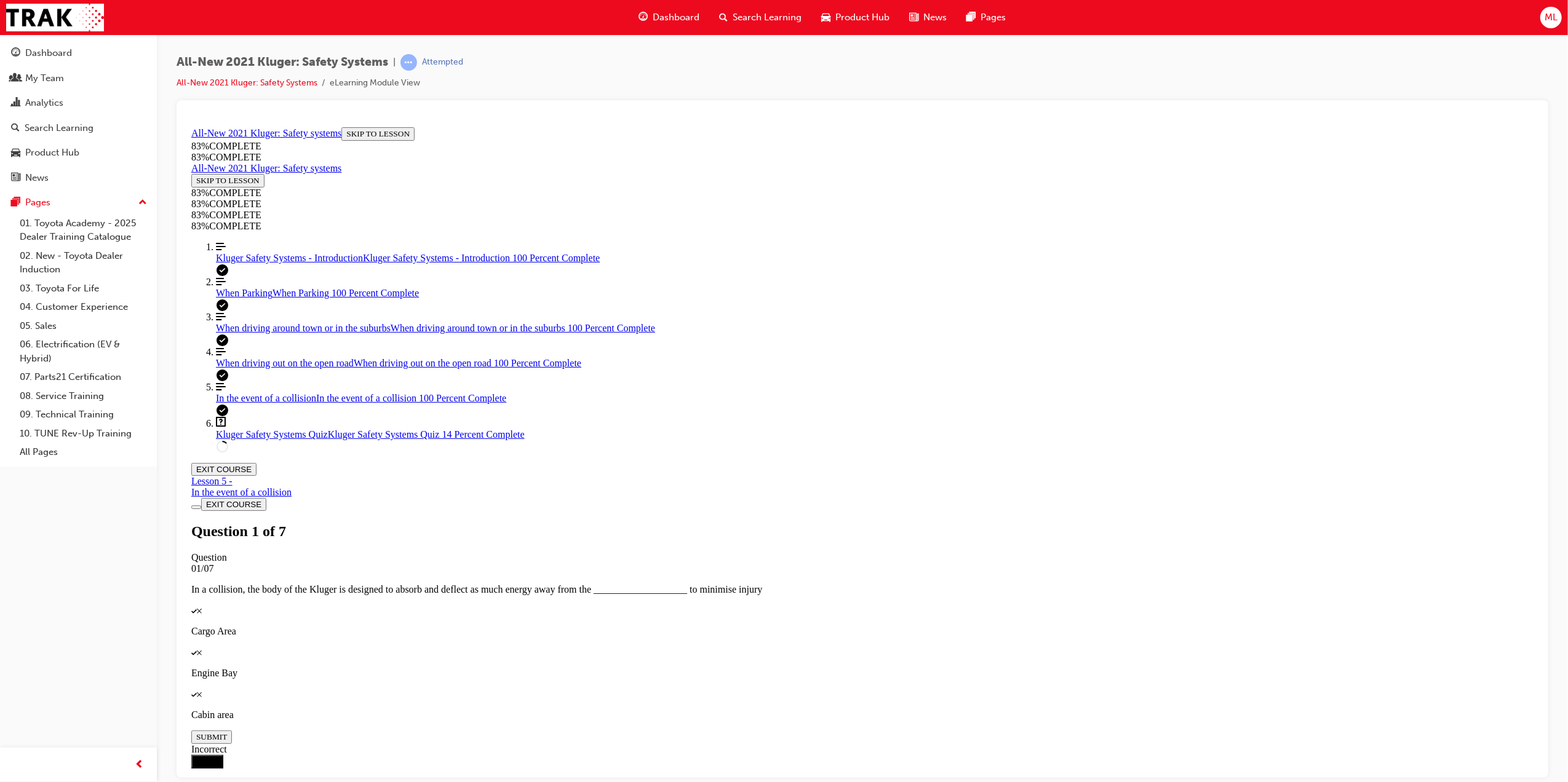
scroll to position [202, 0]
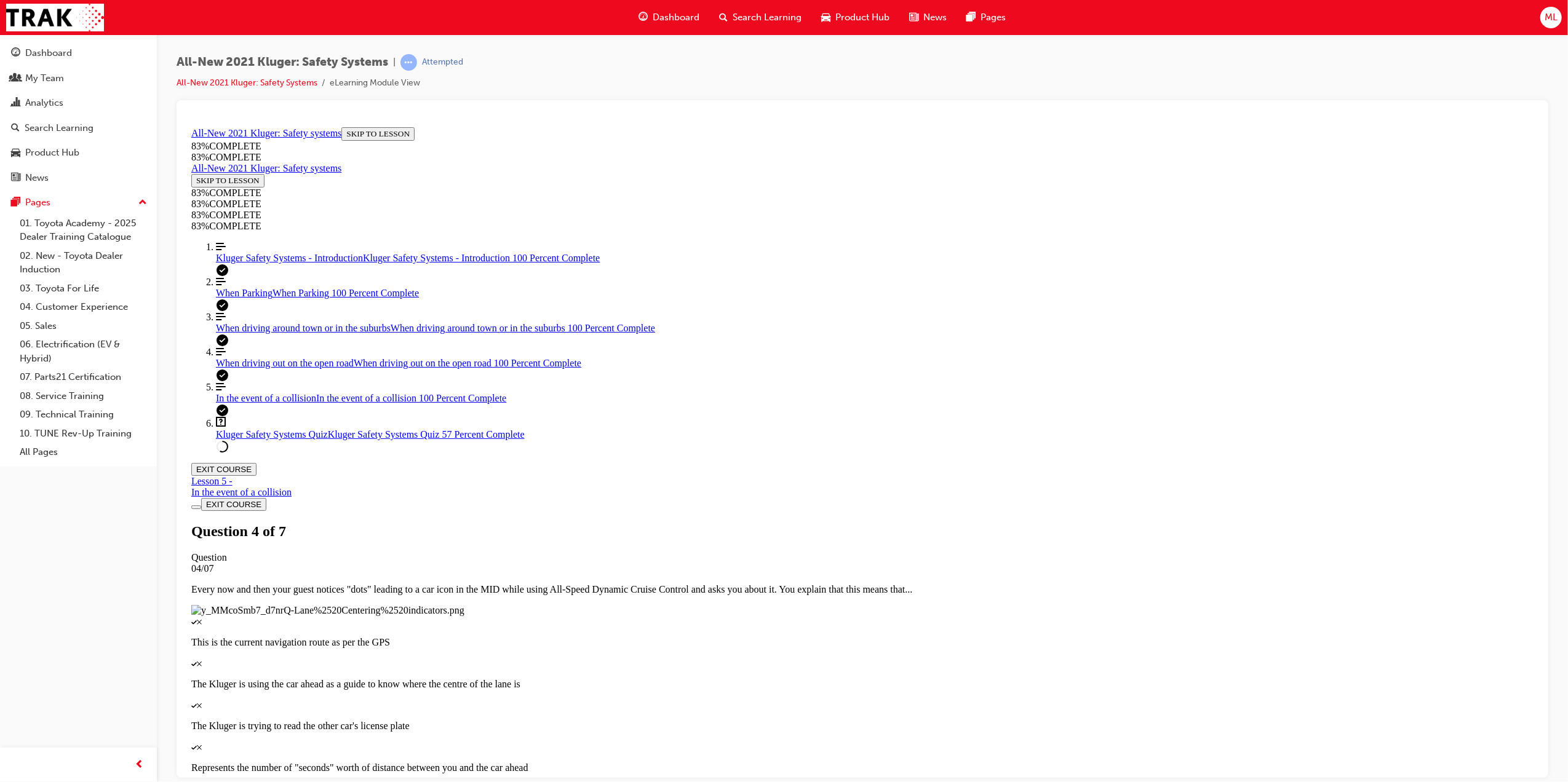
scroll to position [44, 0]
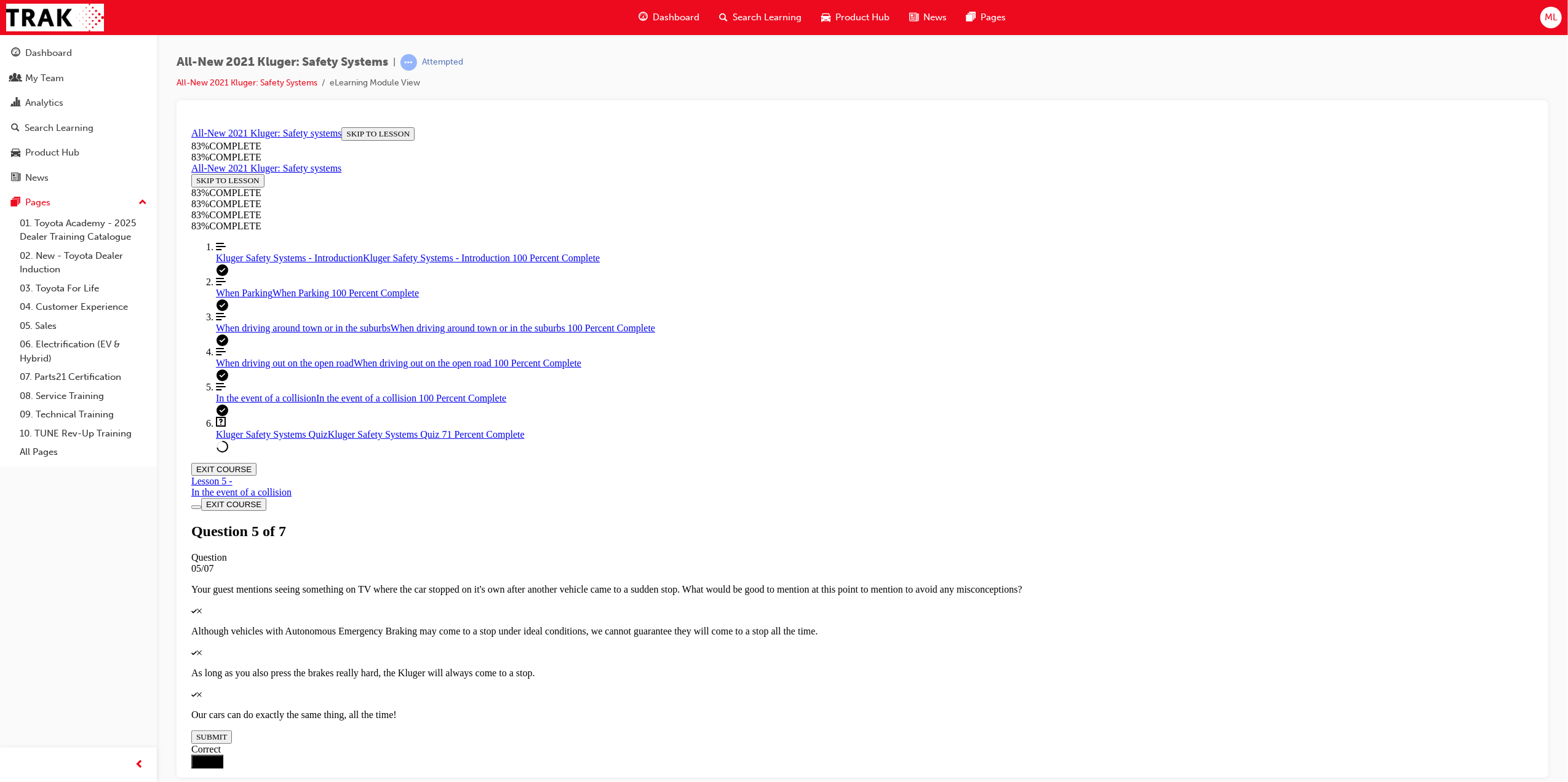
drag, startPoint x: 851, startPoint y: 381, endPoint x: 893, endPoint y: 455, distance: 85.1
drag, startPoint x: 845, startPoint y: 401, endPoint x: 900, endPoint y: 553, distance: 161.6
drag, startPoint x: 848, startPoint y: 402, endPoint x: 885, endPoint y: 406, distance: 37.2
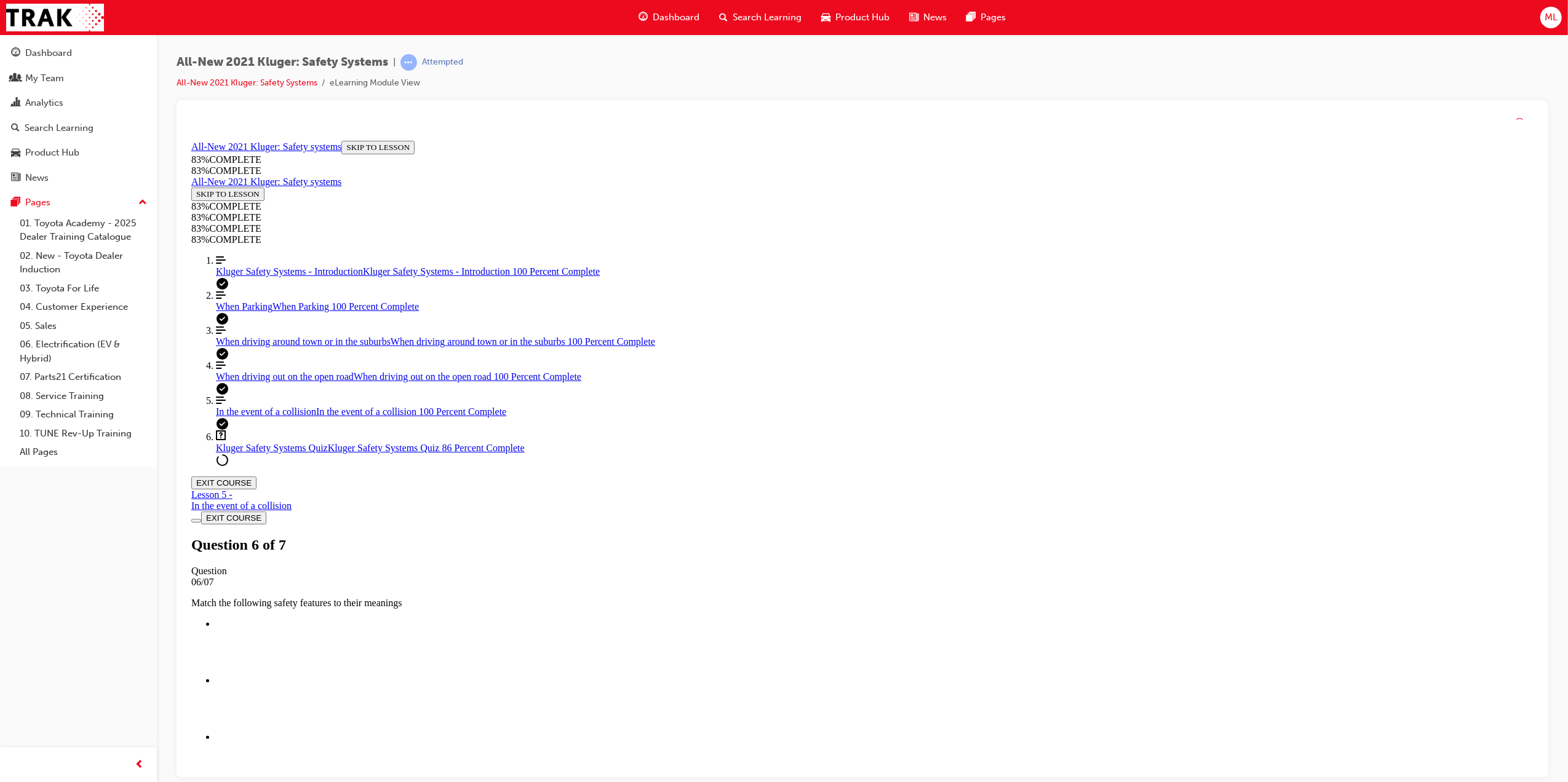
scroll to position [45, 0]
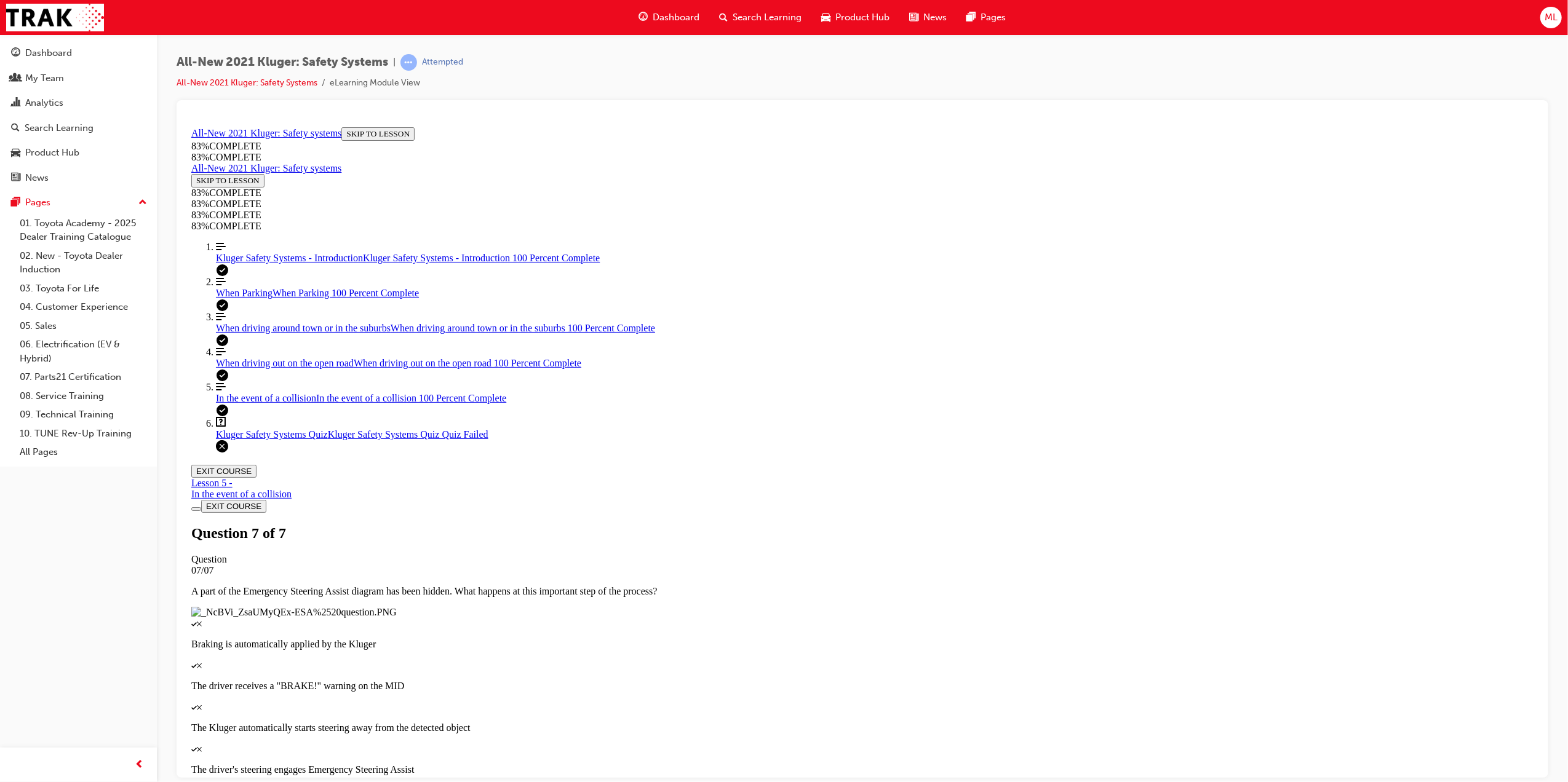
scroll to position [44, 0]
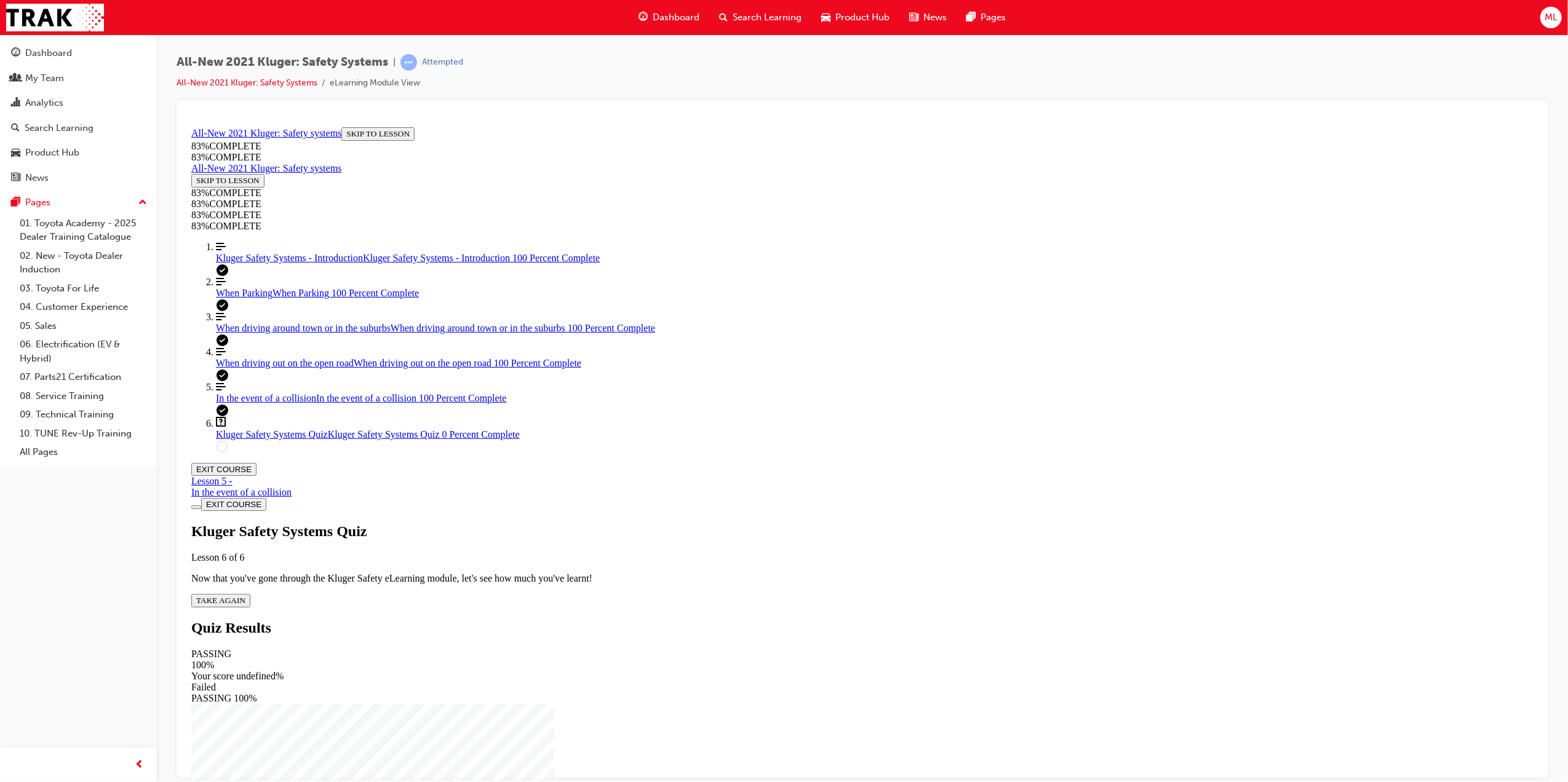
click at [245, 595] on span "TAKE AGAIN" at bounding box center [220, 600] width 49 height 9
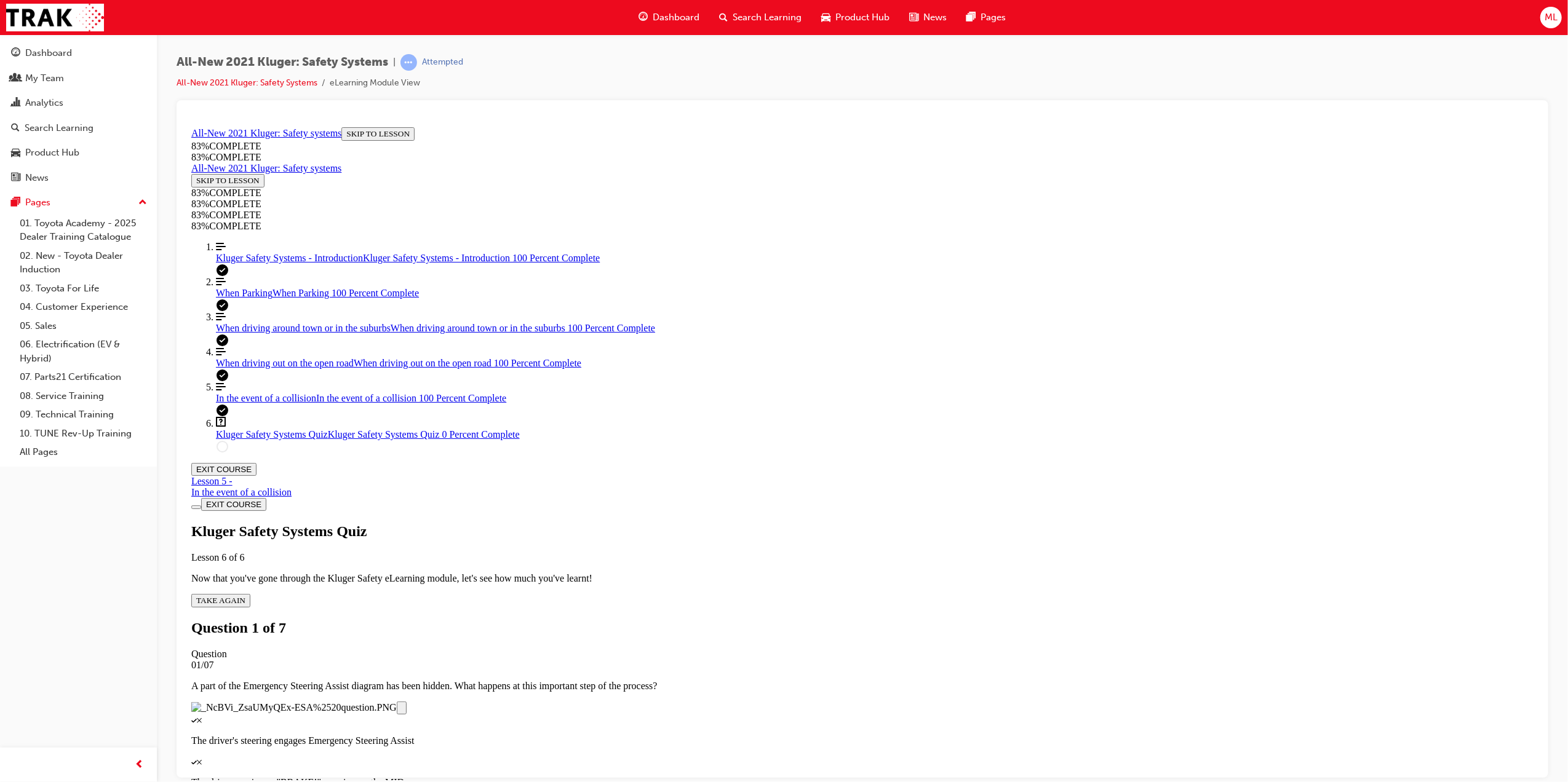
click at [750, 714] on div "Quiz" at bounding box center [861, 720] width 1342 height 11
drag, startPoint x: 1525, startPoint y: 397, endPoint x: 1517, endPoint y: 588, distance: 191.2
click at [1517, 619] on div "Question 1 of 7 Question 01/07 A part of the Emergency Steering Assist diagram …" at bounding box center [861, 769] width 1342 height 300
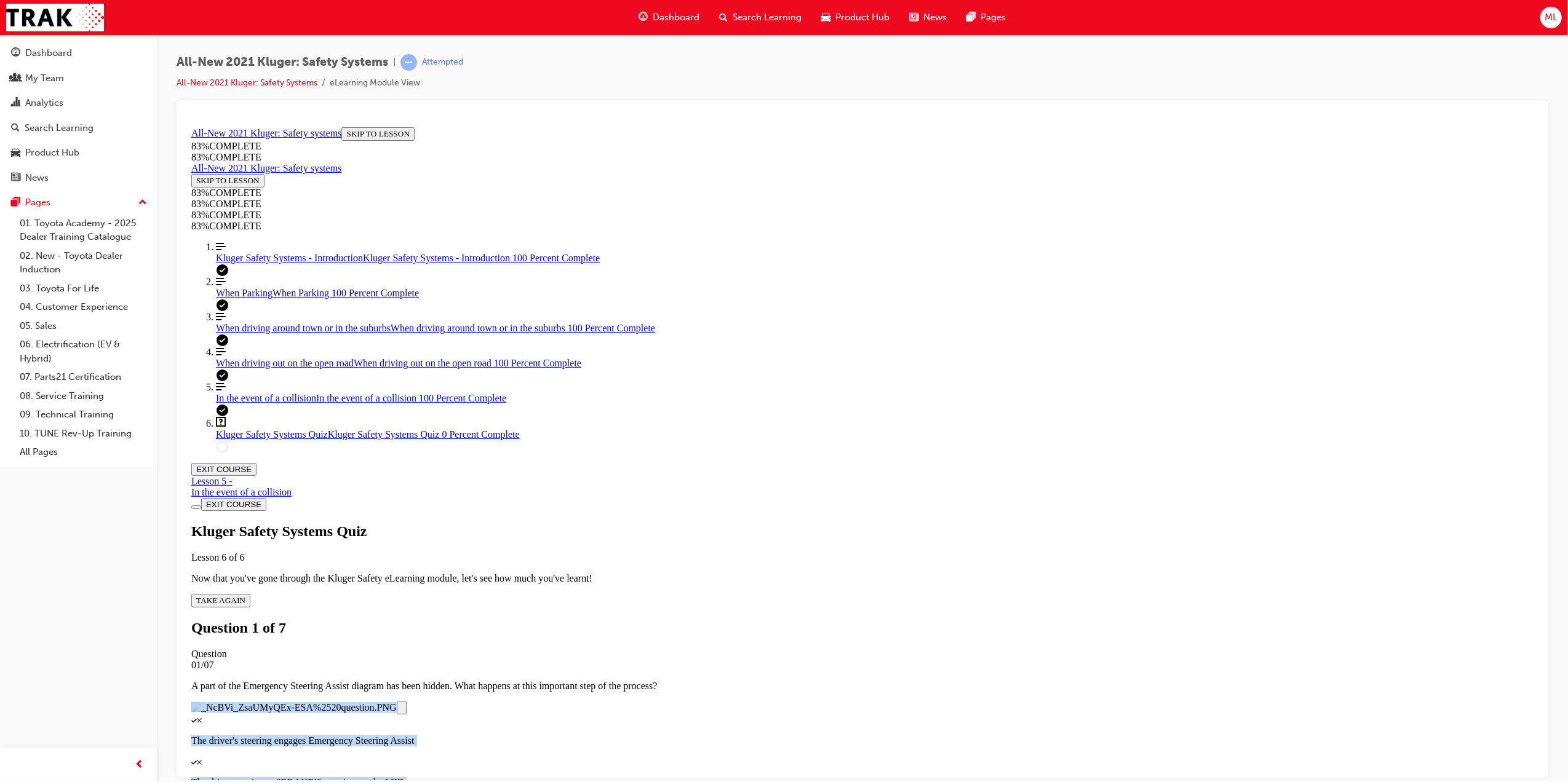
scroll to position [45, 0]
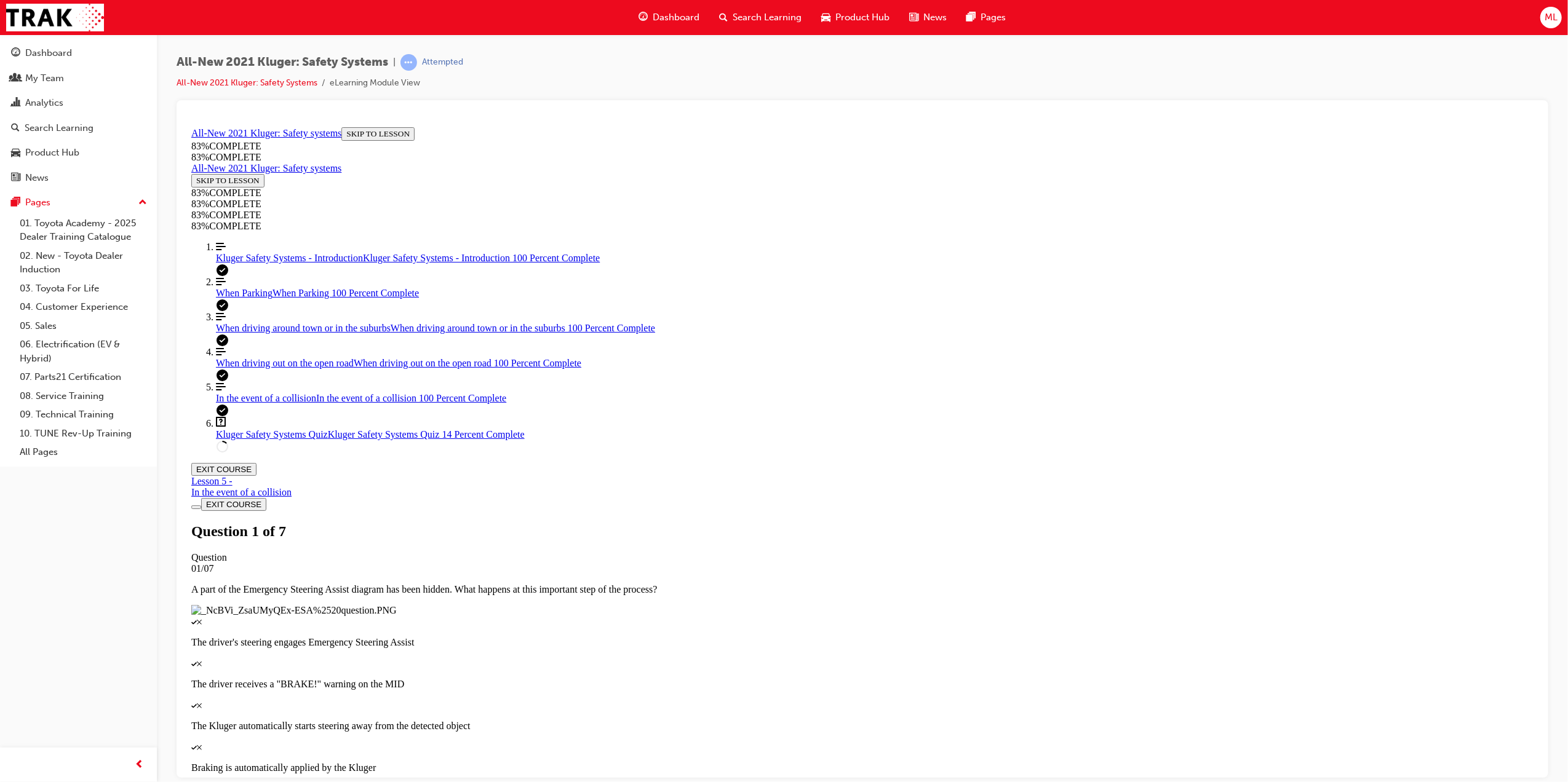
scroll to position [44, 0]
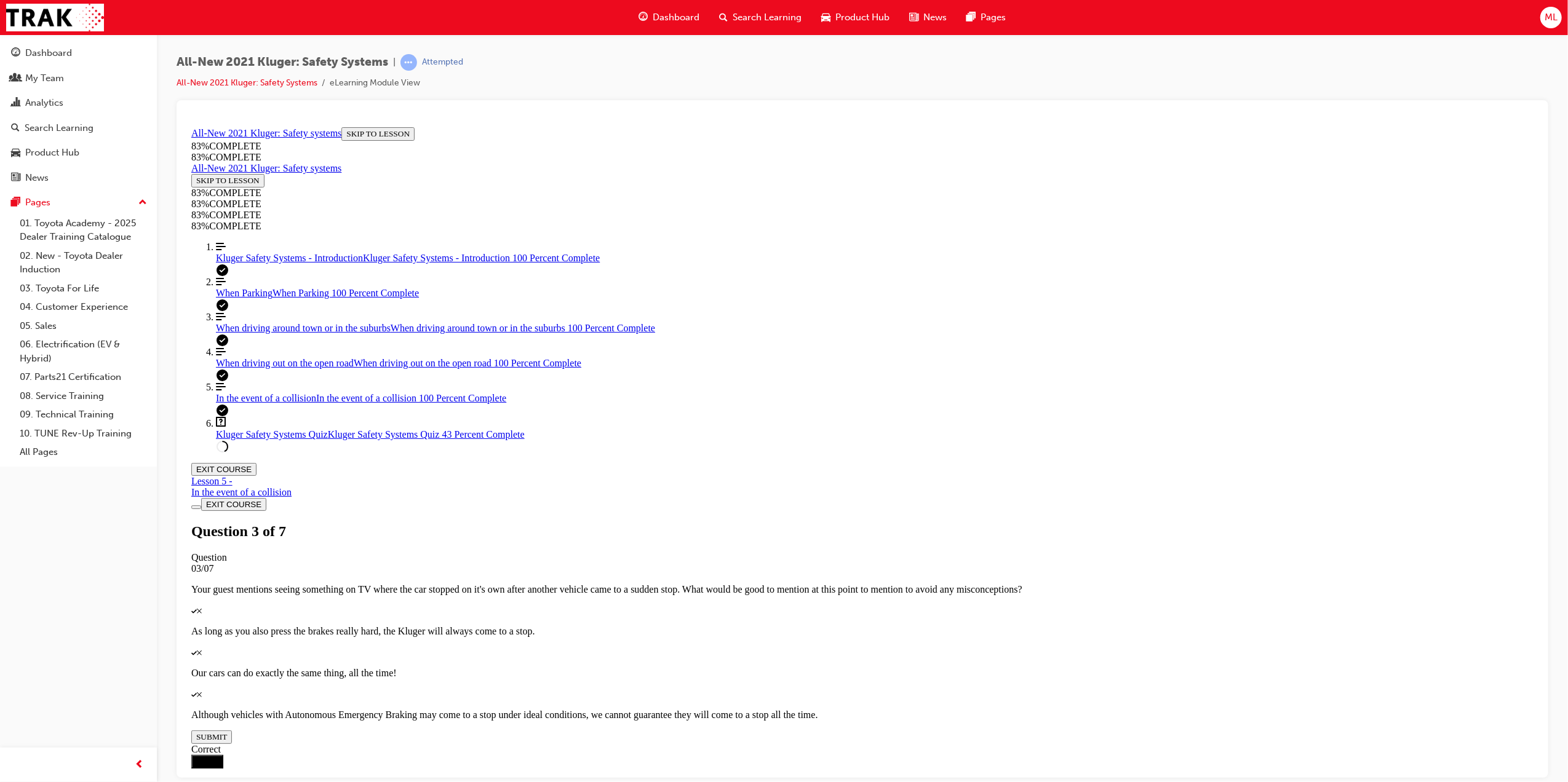
drag, startPoint x: 840, startPoint y: 381, endPoint x: 875, endPoint y: 524, distance: 147.2
drag, startPoint x: 833, startPoint y: 395, endPoint x: 867, endPoint y: 391, distance: 34.2
drag, startPoint x: 839, startPoint y: 450, endPoint x: 895, endPoint y: 444, distance: 56.3
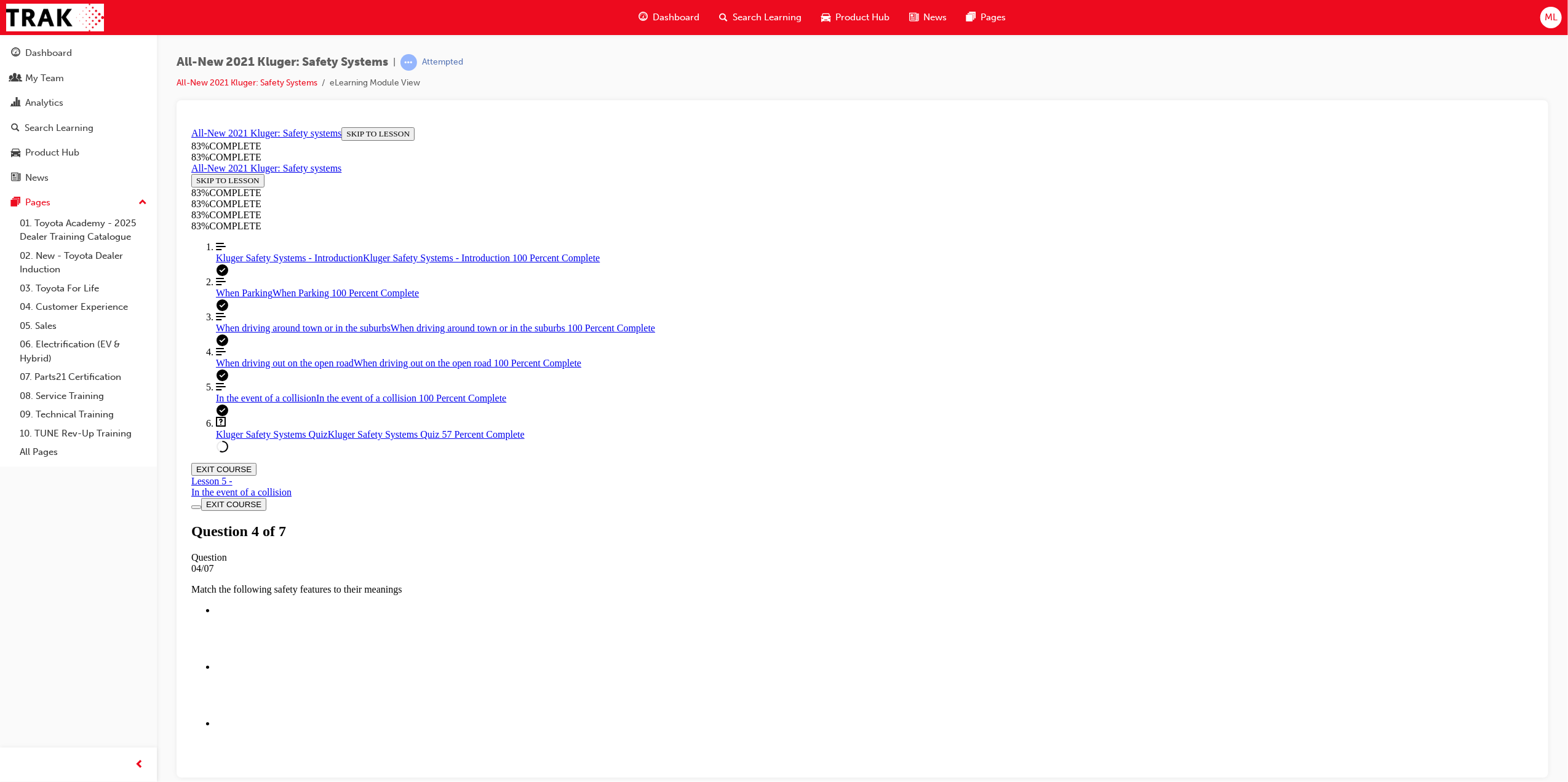
scroll to position [172, 0]
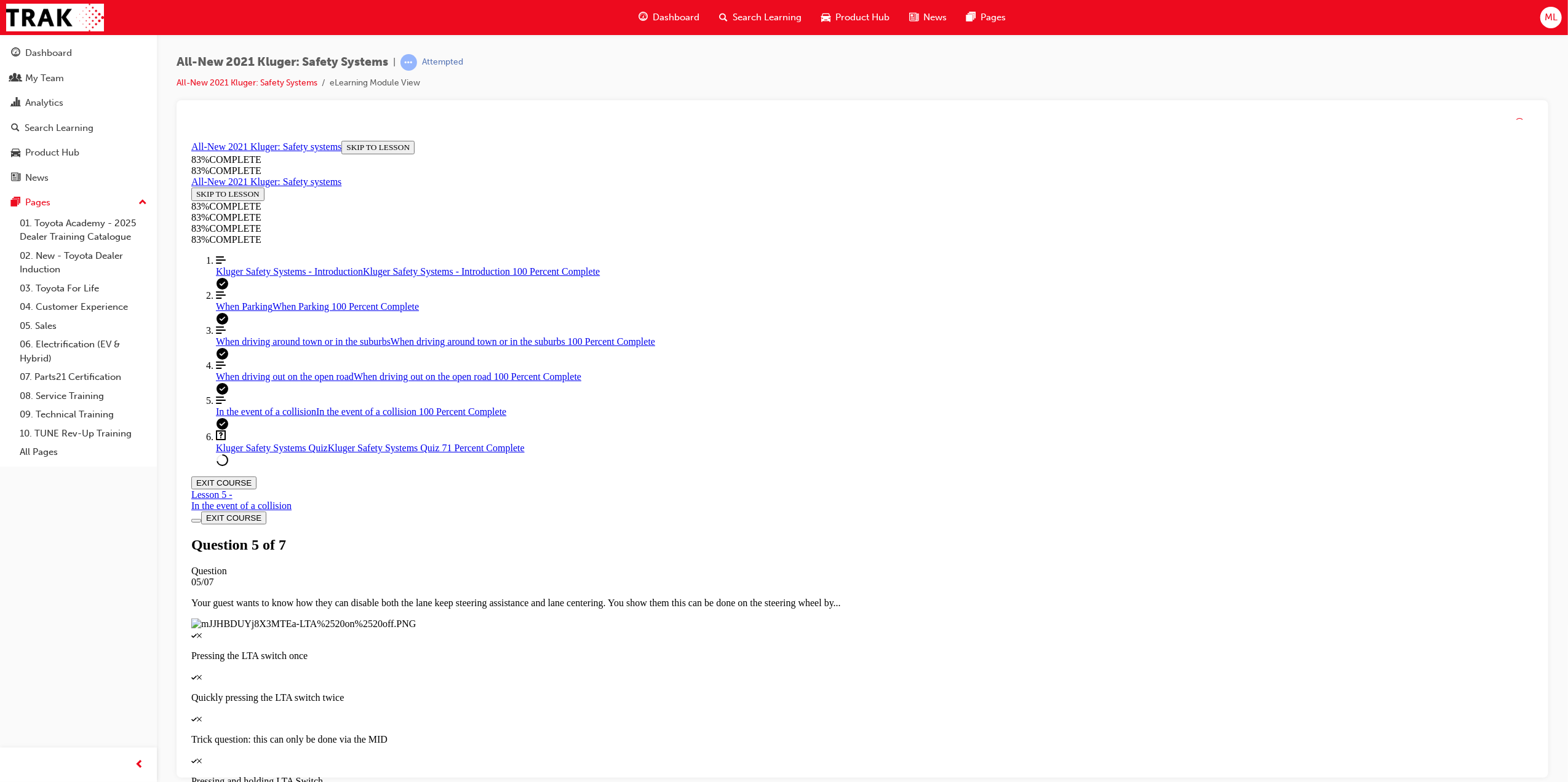
scroll to position [45, 0]
